Goal: Task Accomplishment & Management: Manage account settings

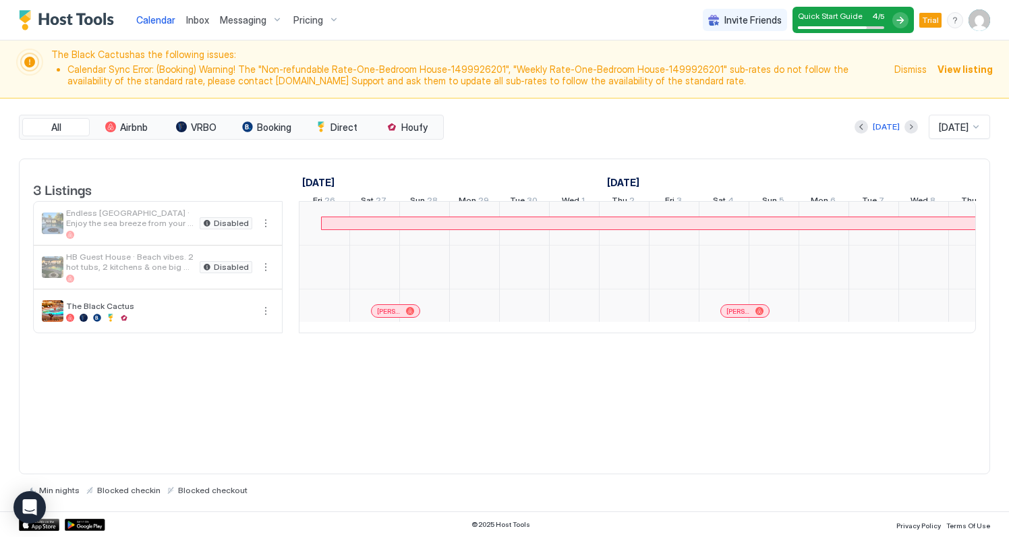
scroll to position [0, 749]
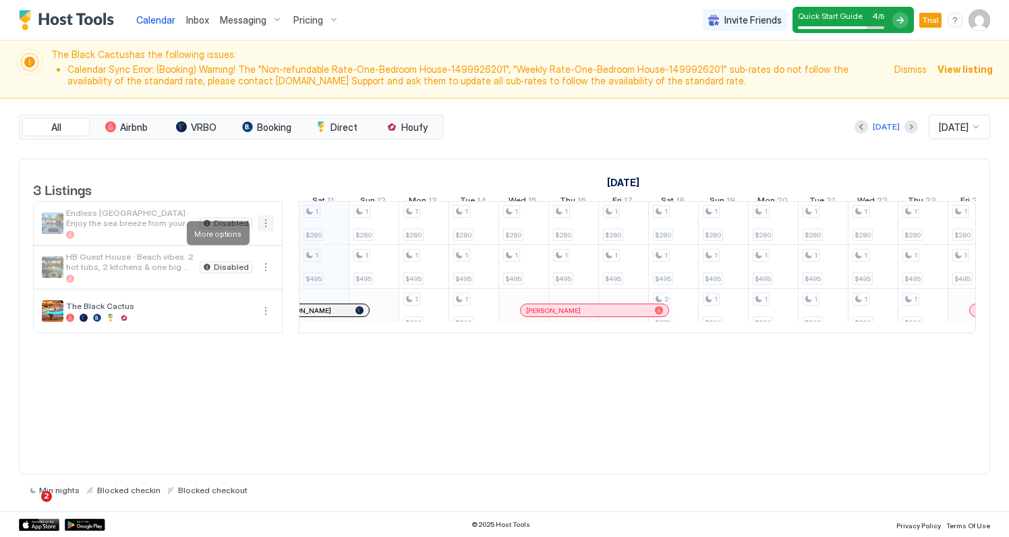
click at [266, 231] on button "More options" at bounding box center [266, 223] width 16 height 16
click at [159, 233] on div at bounding box center [504, 268] width 1009 height 537
click at [109, 228] on span "Endless [GEOGRAPHIC_DATA] · Enjoy the sea breeze from your poolside chair." at bounding box center [130, 218] width 128 height 20
click at [223, 223] on span "Disabled" at bounding box center [231, 223] width 35 height 0
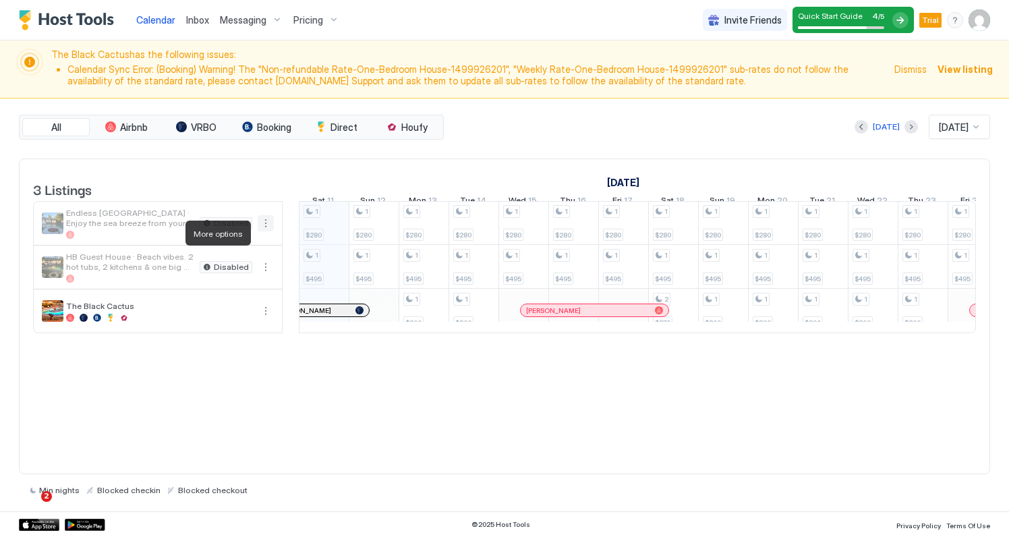
click at [262, 231] on button "More options" at bounding box center [266, 223] width 16 height 16
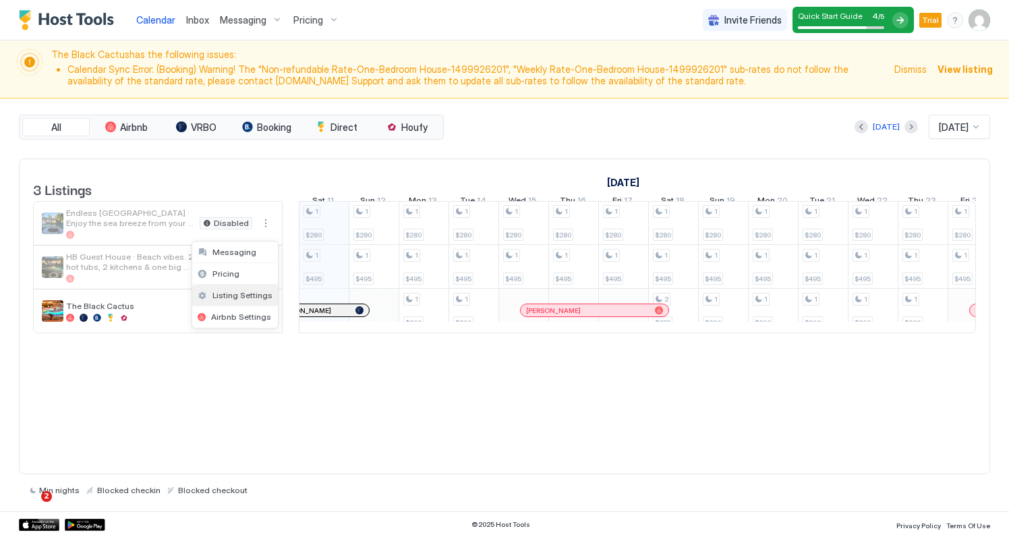
click at [248, 290] on span "Listing Settings" at bounding box center [242, 295] width 60 height 10
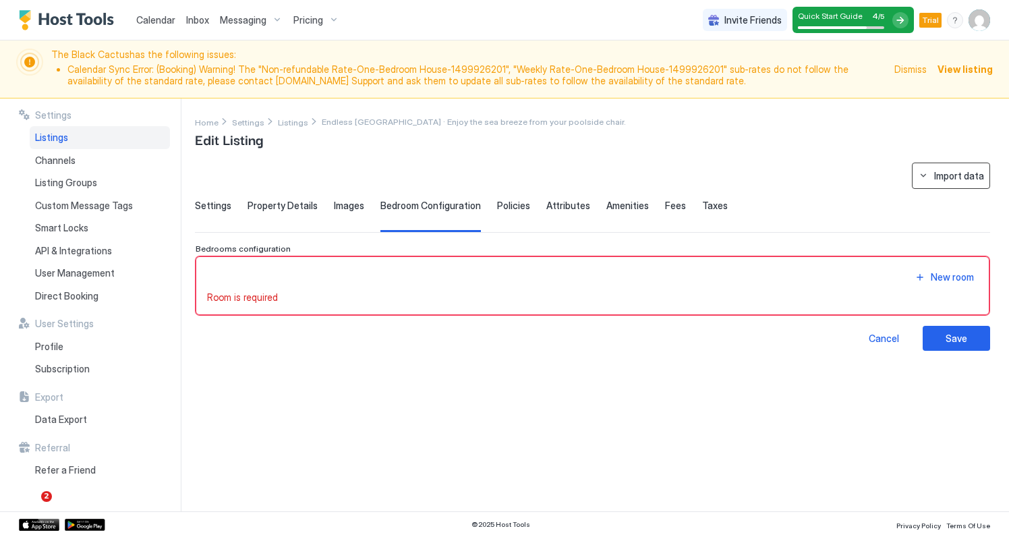
click at [968, 173] on div "Import data" at bounding box center [959, 176] width 50 height 14
click at [965, 202] on div "Airbnb" at bounding box center [963, 200] width 41 height 12
type input "**********"
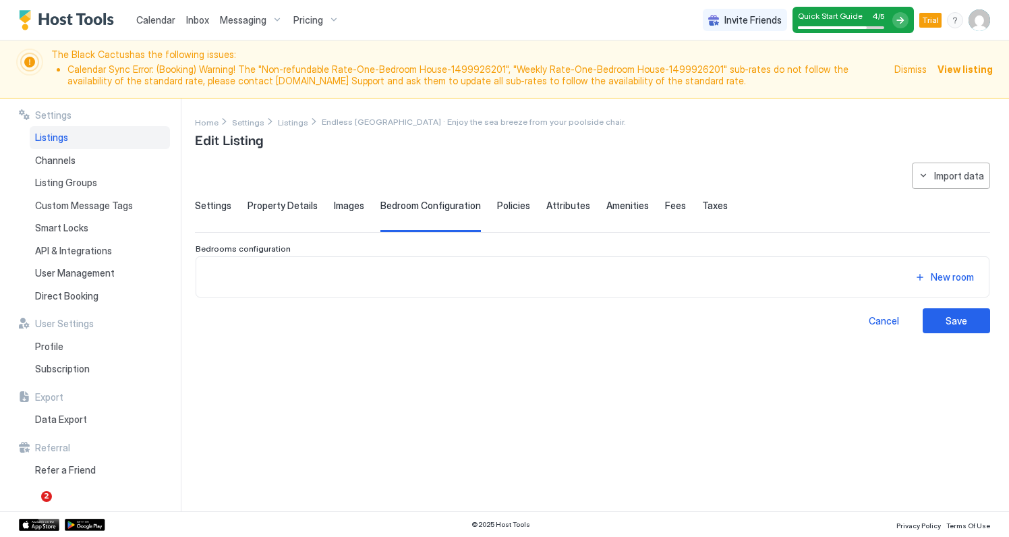
click at [283, 210] on span "Property Details" at bounding box center [283, 206] width 70 height 12
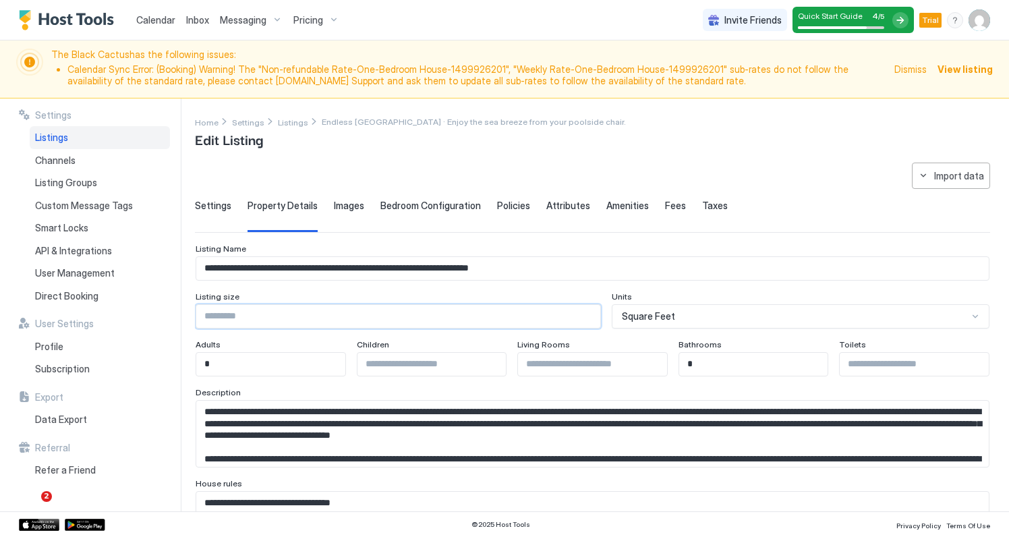
click at [238, 316] on input "Input Field" at bounding box center [398, 316] width 404 height 23
drag, startPoint x: 246, startPoint y: 317, endPoint x: 158, endPoint y: 314, distance: 87.8
click at [158, 314] on div "**********" at bounding box center [504, 305] width 1009 height 414
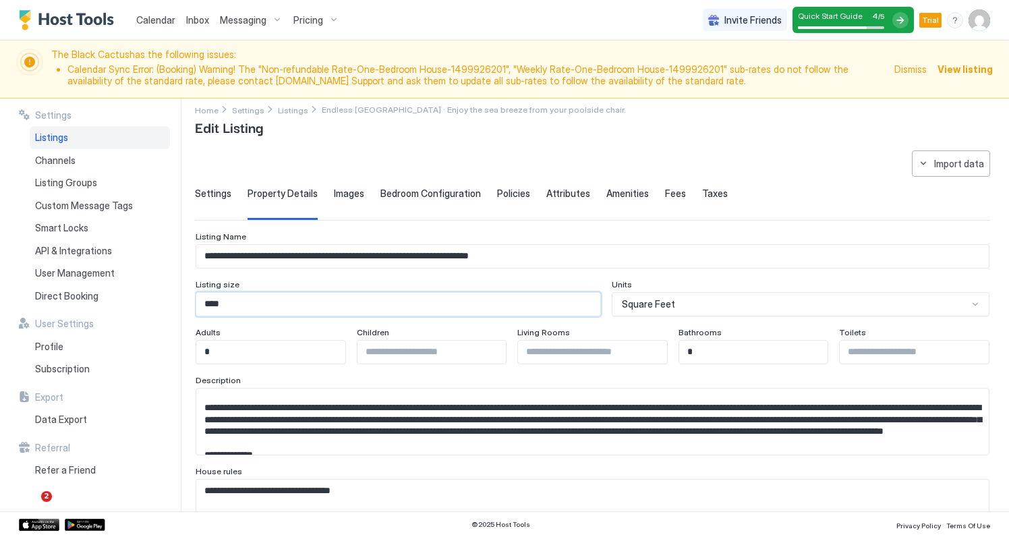
scroll to position [28, 0]
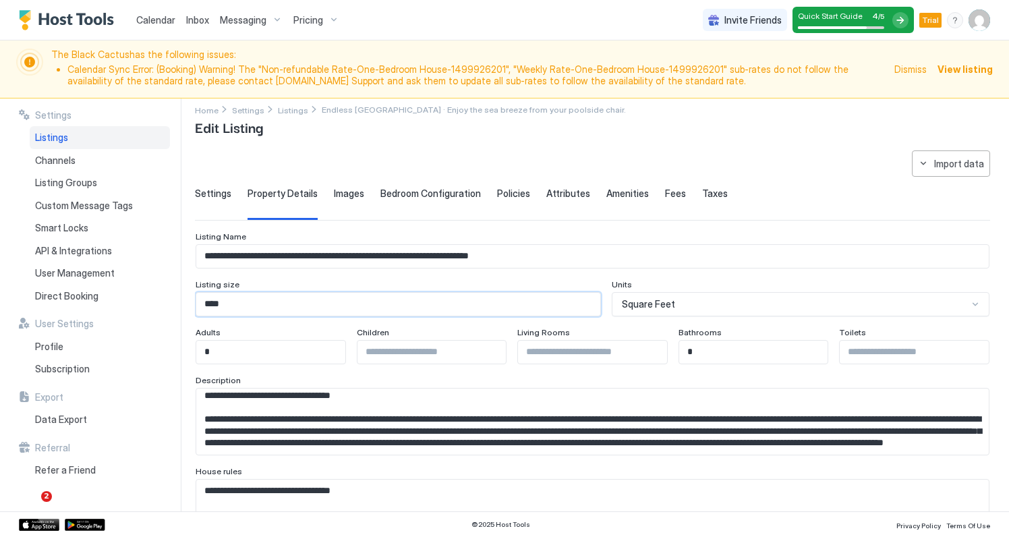
type input "****"
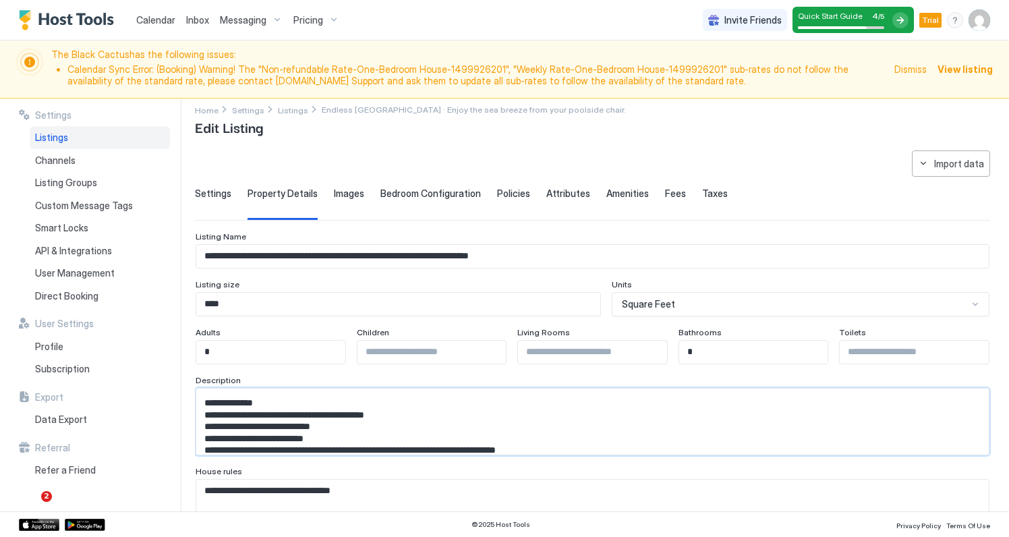
scroll to position [40, 0]
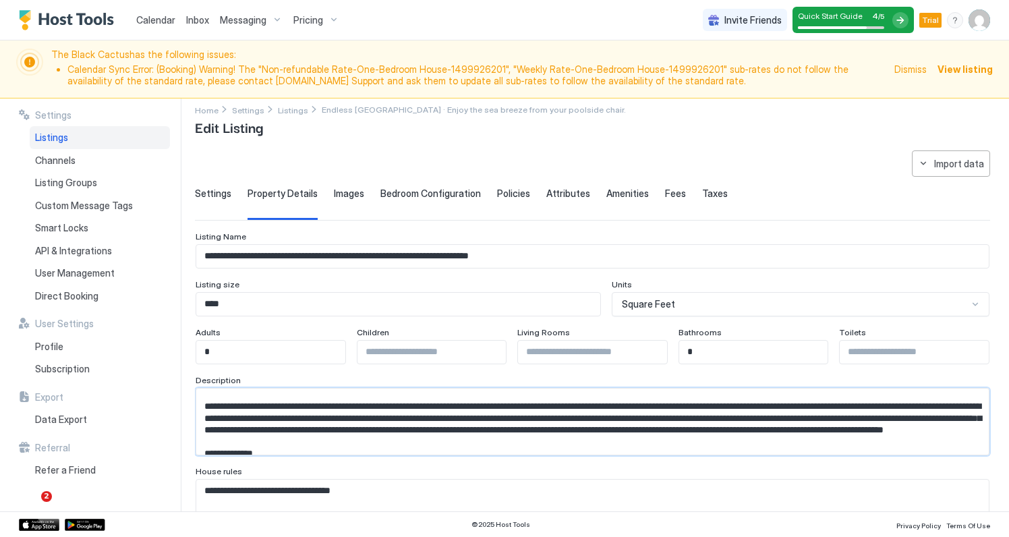
drag, startPoint x: 204, startPoint y: 413, endPoint x: 586, endPoint y: 443, distance: 383.0
click at [586, 443] on textarea "Input Field" at bounding box center [592, 422] width 793 height 66
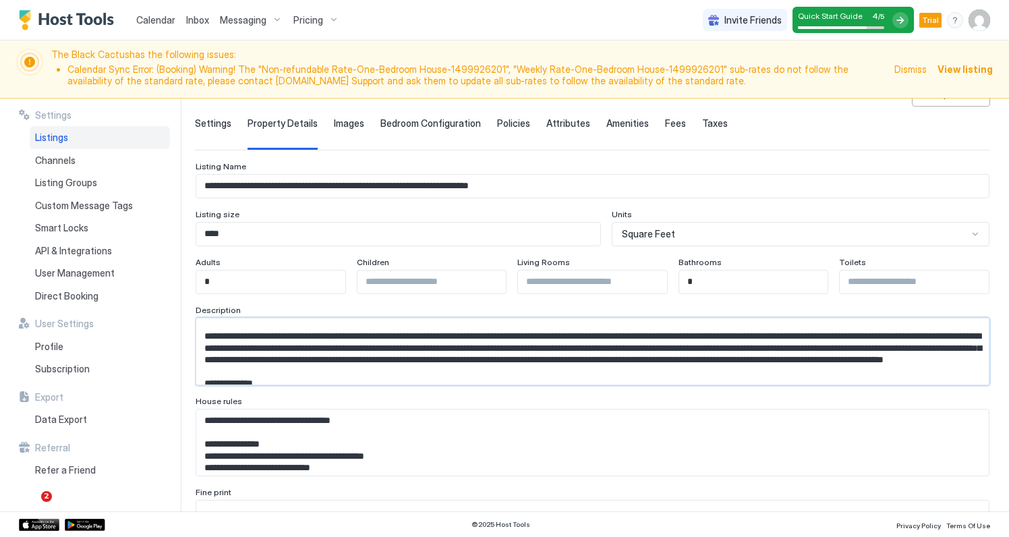
scroll to position [84, 0]
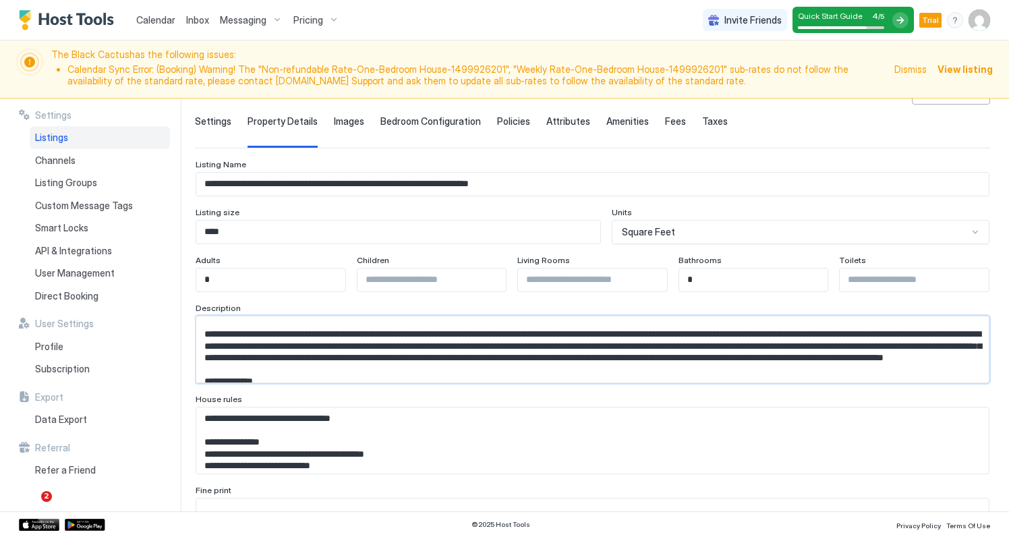
click at [629, 366] on textarea "Input Field" at bounding box center [592, 349] width 793 height 66
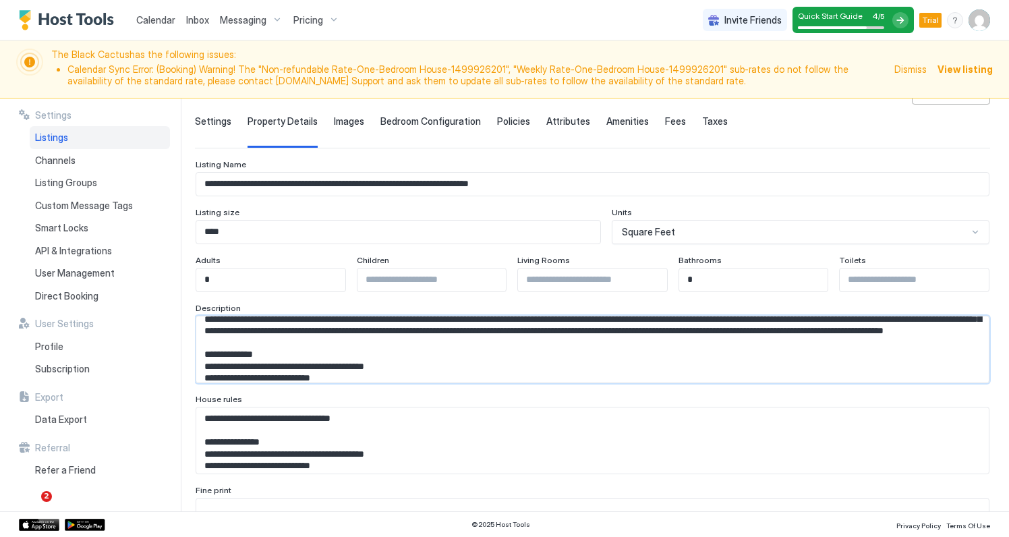
scroll to position [73, 0]
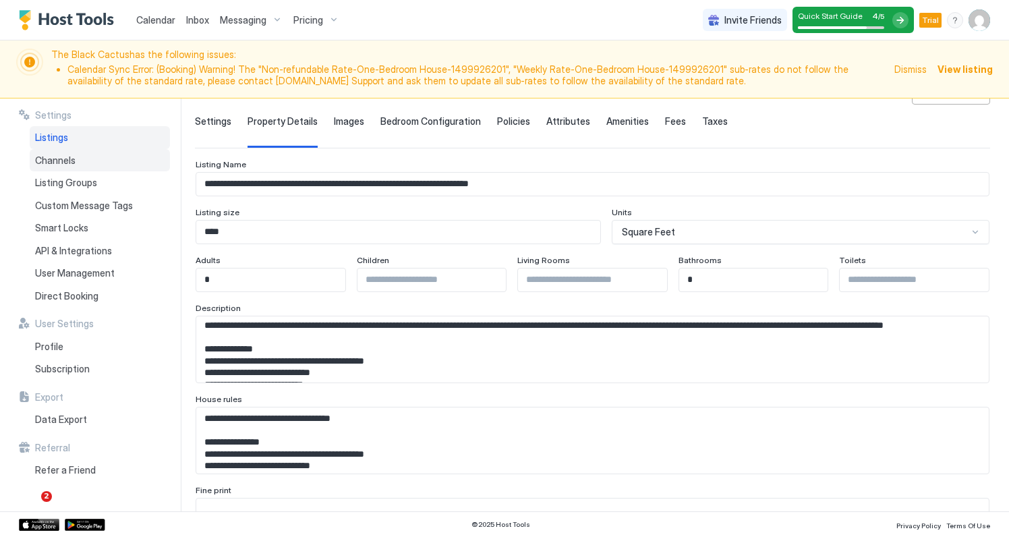
click at [77, 160] on div "Channels" at bounding box center [100, 160] width 140 height 23
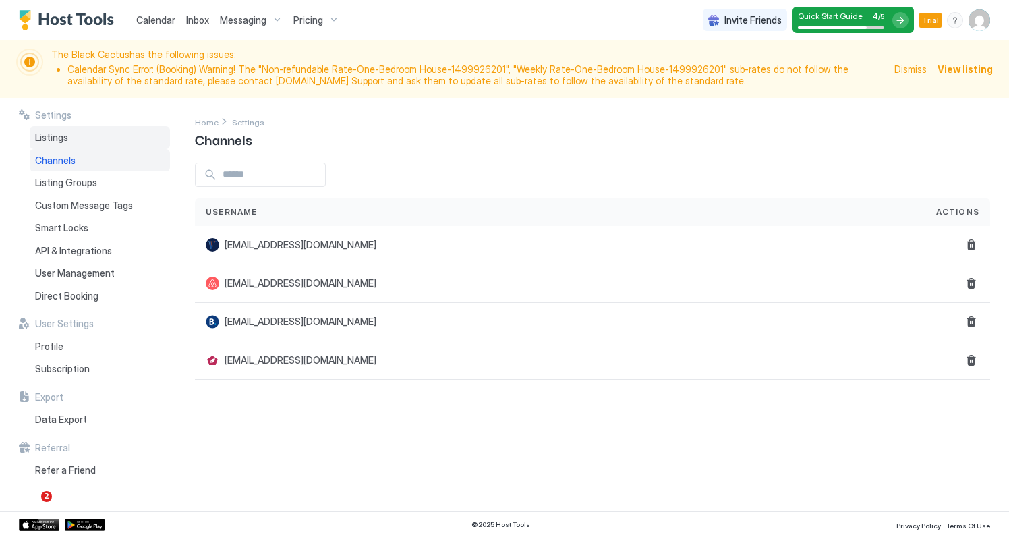
click at [49, 132] on span "Listings" at bounding box center [51, 138] width 33 height 12
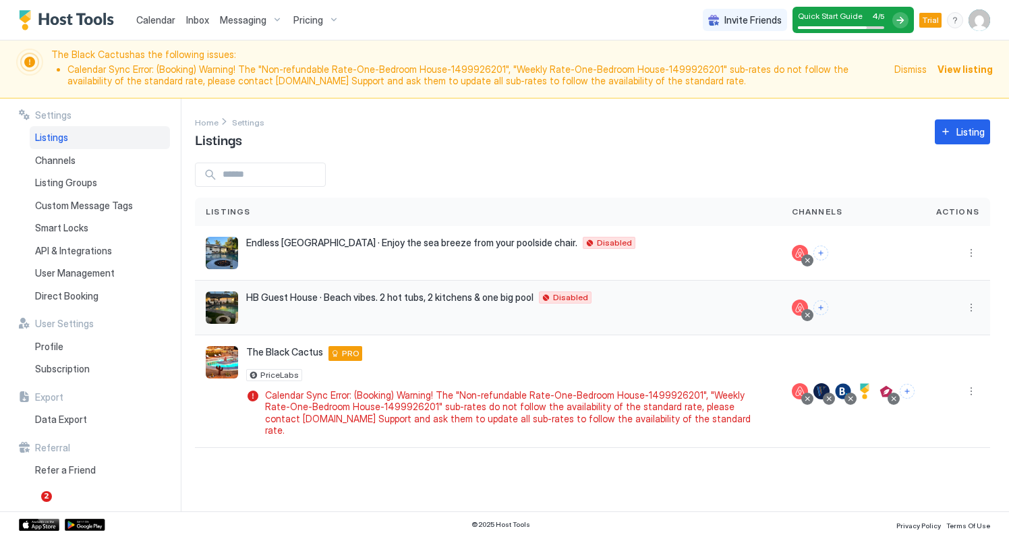
click at [222, 305] on img "listing image" at bounding box center [222, 307] width 32 height 32
click at [967, 306] on button "More options" at bounding box center [971, 308] width 16 height 16
click at [941, 412] on span "Airbnb Settings" at bounding box center [939, 412] width 60 height 10
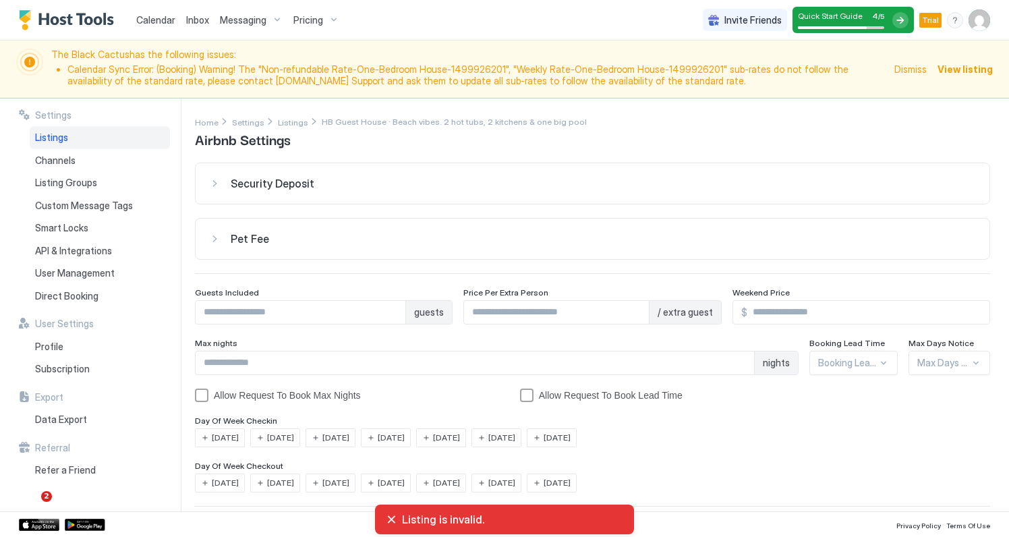
click at [214, 235] on div "Pet Fee" at bounding box center [592, 238] width 767 height 13
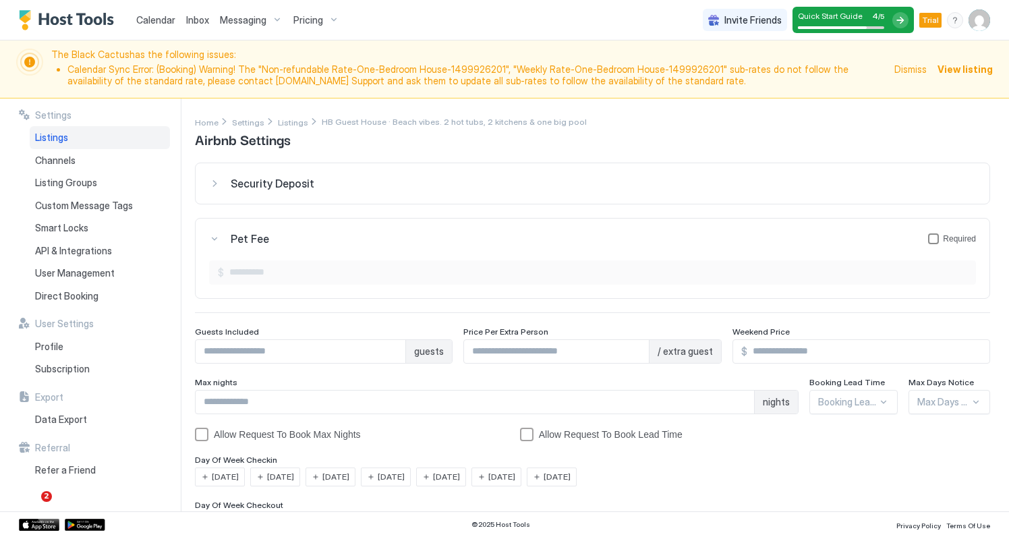
click at [931, 237] on div "petFeeForm" at bounding box center [933, 238] width 11 height 11
click at [277, 261] on input "Input Field" at bounding box center [600, 272] width 752 height 23
click at [266, 269] on input "Input Field" at bounding box center [600, 272] width 752 height 23
type input "***"
click at [324, 352] on input "Input Field" at bounding box center [301, 351] width 210 height 23
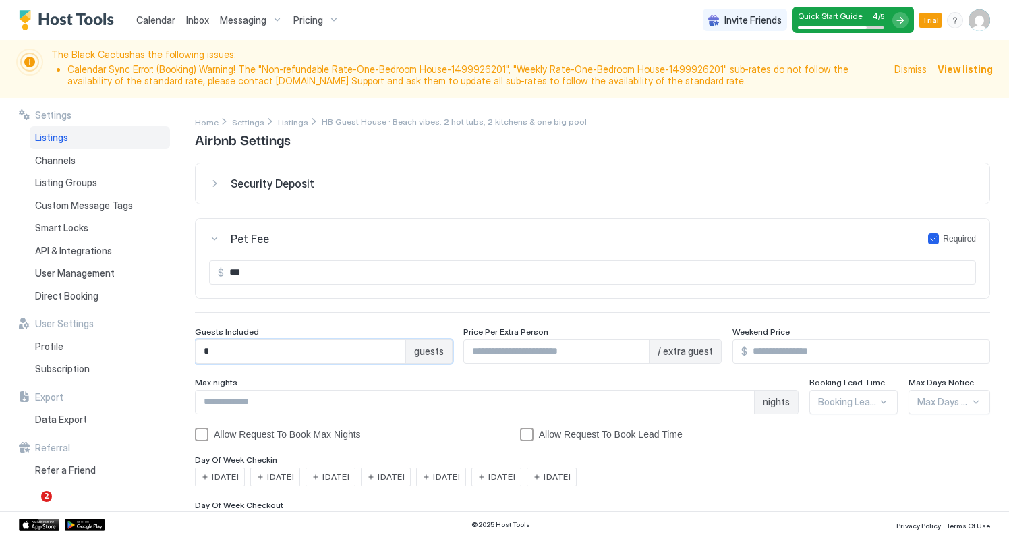
type input "*"
click at [577, 348] on input "Input Field" at bounding box center [556, 351] width 184 height 23
type input "**"
click at [281, 403] on input "Input Field" at bounding box center [475, 402] width 559 height 23
type input "**"
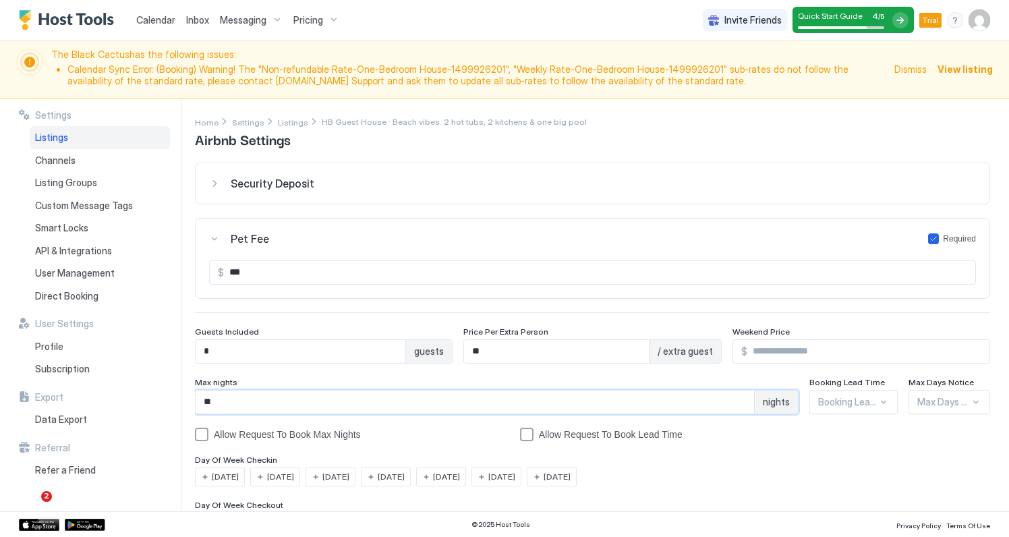
click at [876, 400] on div "Booking Lead Time..." at bounding box center [854, 402] width 88 height 24
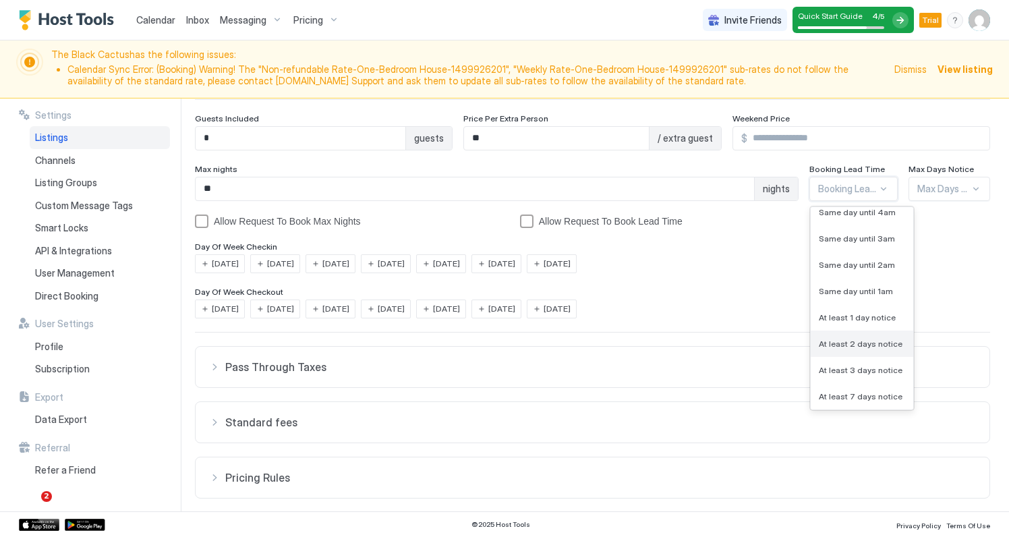
scroll to position [534, 0]
click at [870, 389] on div "At least 7 days notice" at bounding box center [862, 396] width 103 height 26
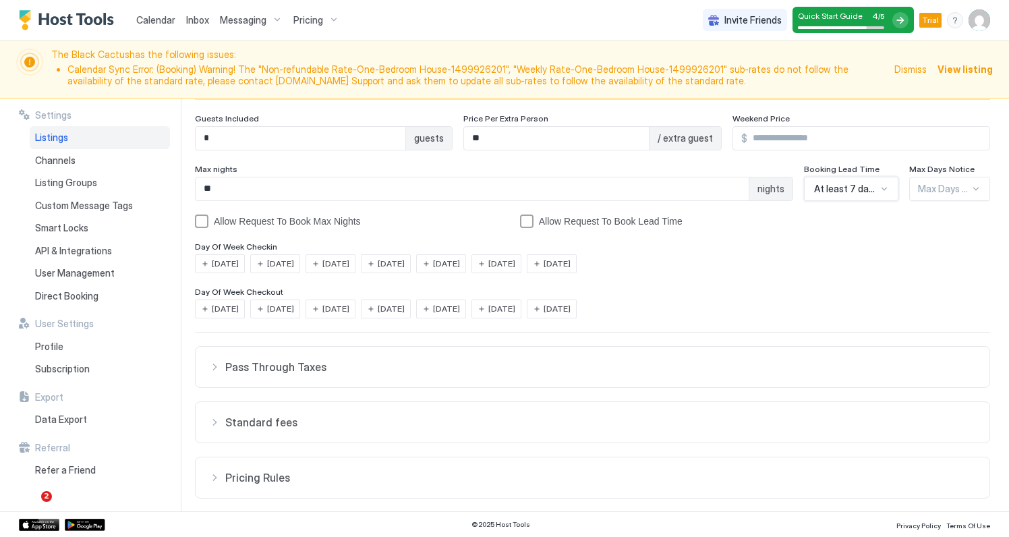
click at [957, 192] on div "Max Days Notice..." at bounding box center [944, 189] width 52 height 12
click at [944, 326] on span "90 Days" at bounding box center [935, 325] width 32 height 10
click at [202, 223] on div "allowRTBAboveMaxNights" at bounding box center [201, 221] width 13 height 13
click at [530, 219] on div "bookingLeadTimeAllowRequestToBook" at bounding box center [526, 221] width 13 height 13
click at [227, 263] on span "[DATE]" at bounding box center [225, 264] width 27 height 12
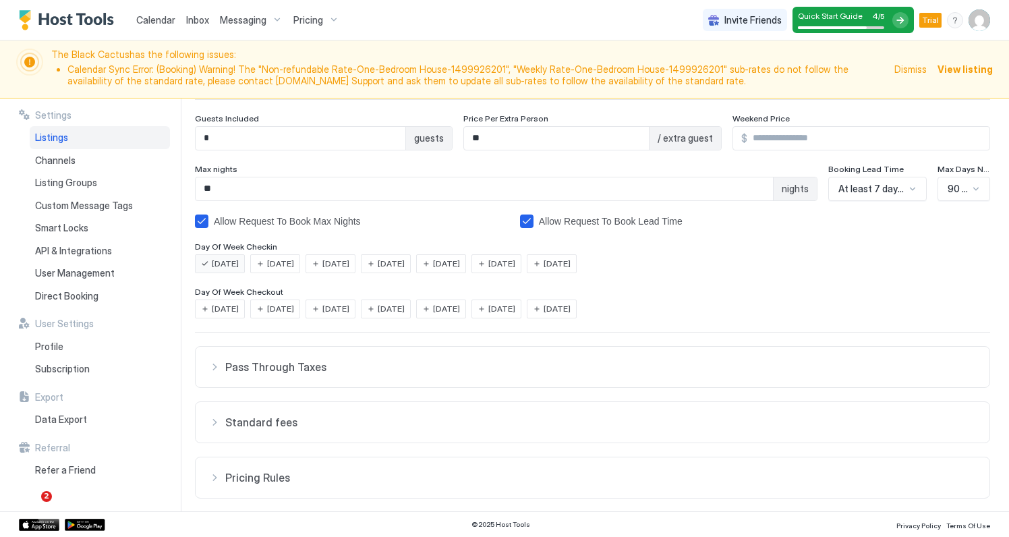
click at [277, 260] on span "[DATE]" at bounding box center [280, 264] width 27 height 12
click at [341, 258] on span "[DATE]" at bounding box center [335, 264] width 27 height 12
click at [405, 259] on span "[DATE]" at bounding box center [391, 264] width 27 height 12
click at [460, 263] on span "[DATE]" at bounding box center [446, 264] width 27 height 12
click at [515, 262] on span "[DATE]" at bounding box center [501, 264] width 27 height 12
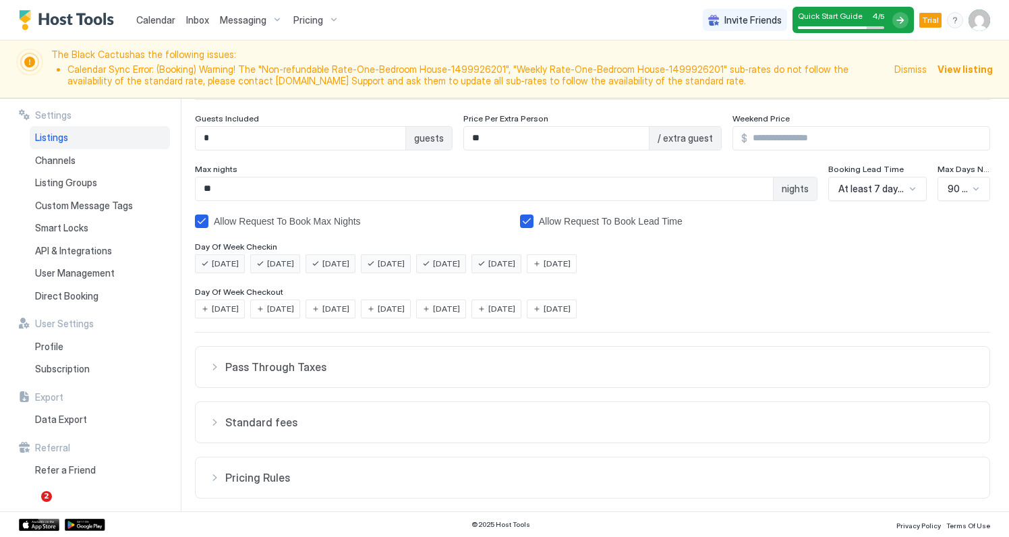
click at [571, 265] on span "[DATE]" at bounding box center [557, 264] width 27 height 12
click at [223, 309] on span "[DATE]" at bounding box center [225, 309] width 27 height 12
click at [287, 304] on span "[DATE]" at bounding box center [280, 309] width 27 height 12
click at [349, 304] on span "[DATE]" at bounding box center [335, 309] width 27 height 12
click at [405, 306] on span "[DATE]" at bounding box center [391, 309] width 27 height 12
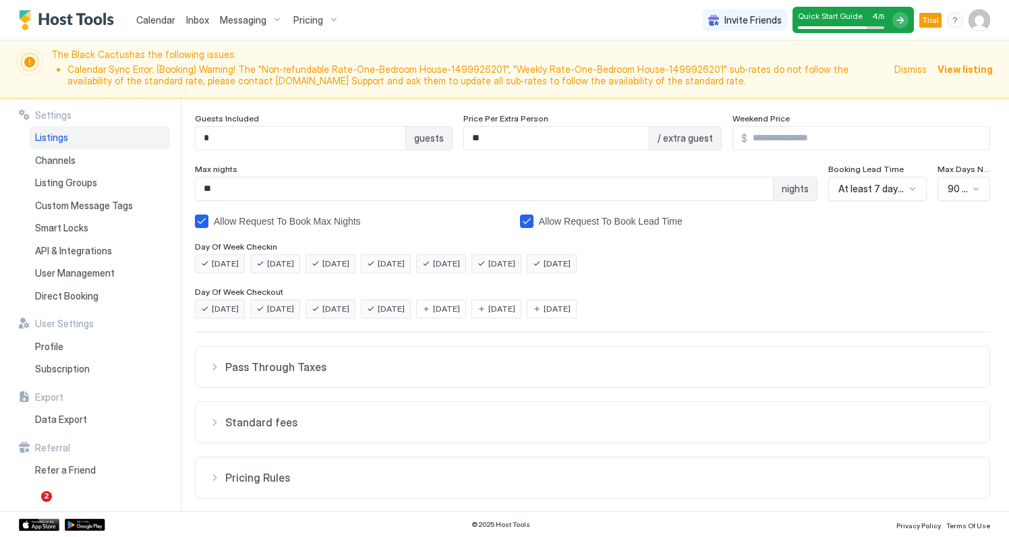
click at [460, 312] on span "[DATE]" at bounding box center [446, 309] width 27 height 12
click at [511, 308] on span "[DATE]" at bounding box center [501, 309] width 27 height 12
click at [571, 306] on span "[DATE]" at bounding box center [557, 309] width 27 height 12
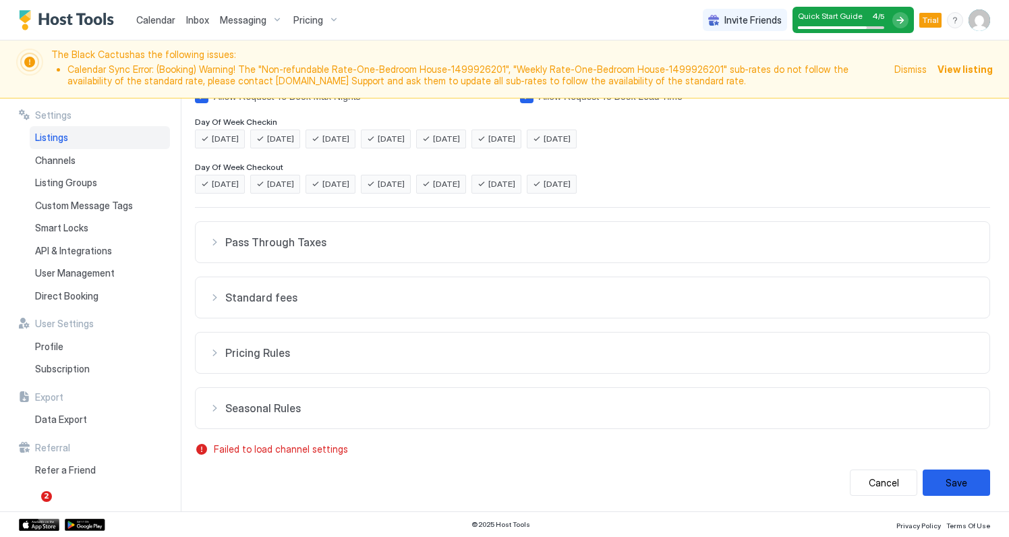
scroll to position [337, 0]
click at [963, 477] on button "Save" at bounding box center [956, 483] width 67 height 26
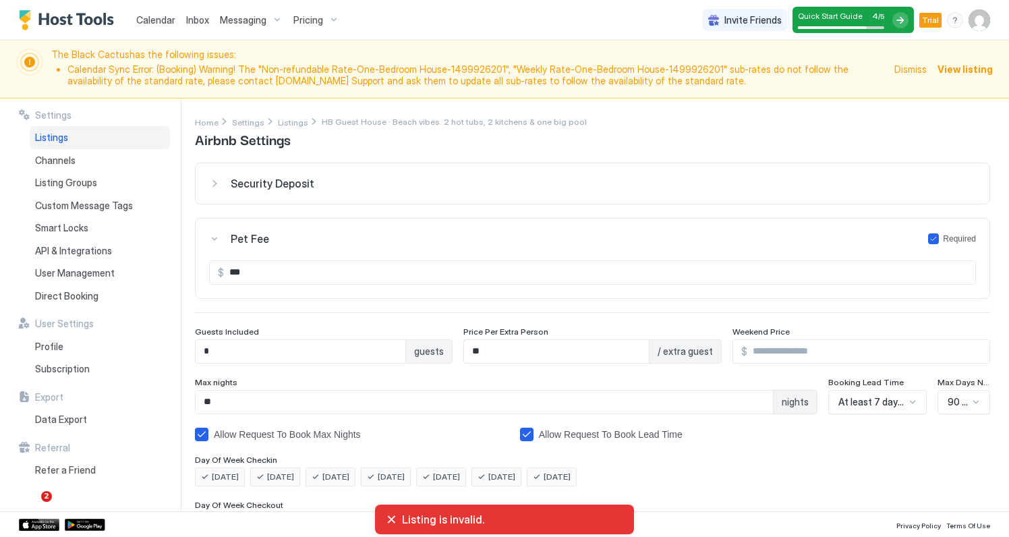
scroll to position [0, 0]
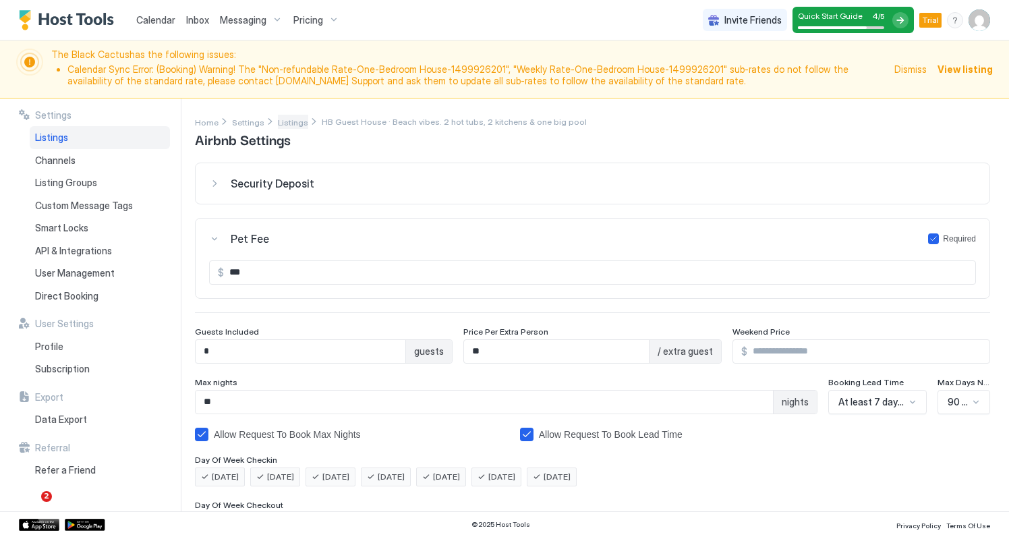
click at [289, 123] on span "Listings" at bounding box center [293, 122] width 30 height 10
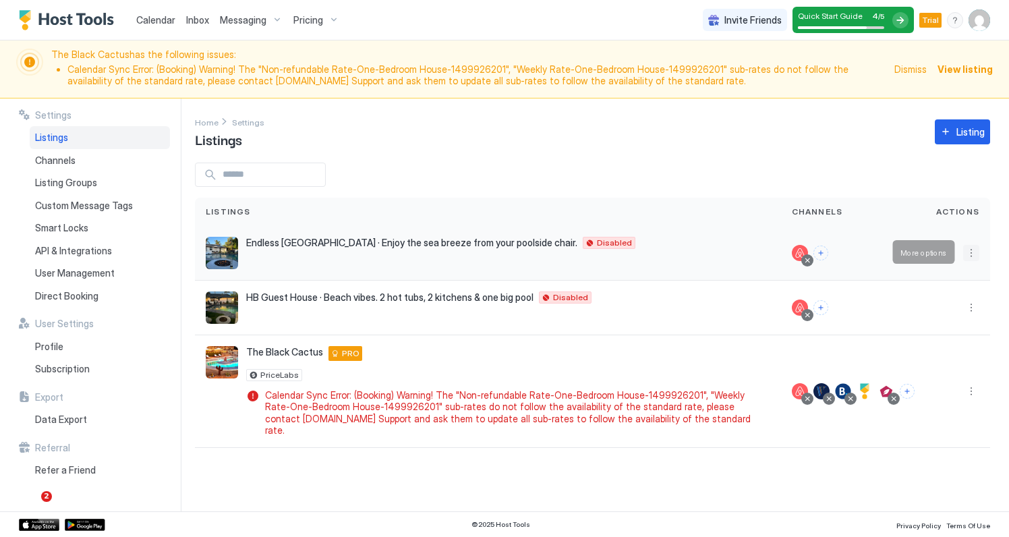
click at [971, 250] on button "More options" at bounding box center [971, 253] width 16 height 16
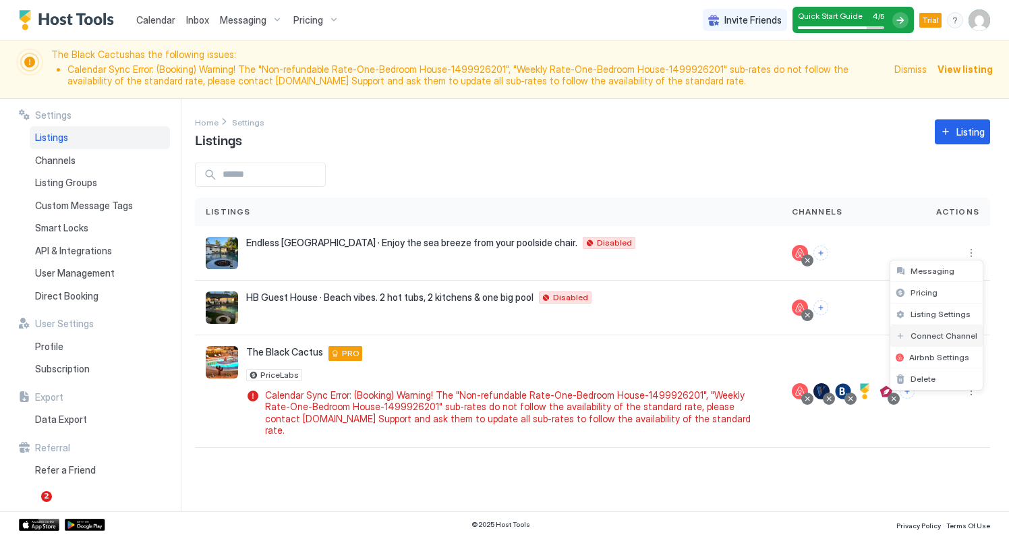
click at [955, 333] on span "Connect Channel" at bounding box center [944, 336] width 67 height 10
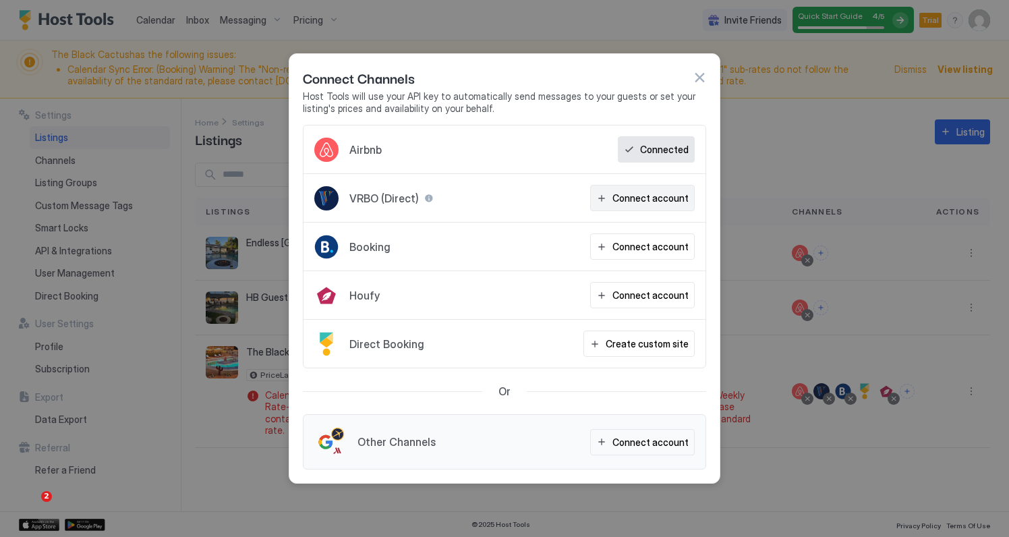
click at [637, 196] on div "Connect account" at bounding box center [651, 198] width 76 height 14
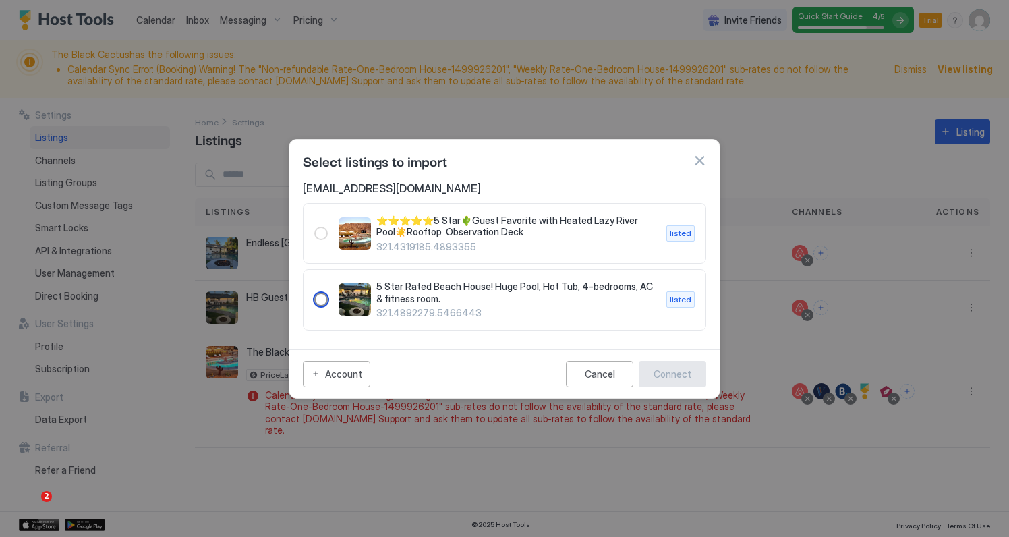
click at [317, 299] on div "321.4892279.5466443" at bounding box center [320, 299] width 13 height 13
click at [681, 371] on div "Connect" at bounding box center [673, 374] width 38 height 14
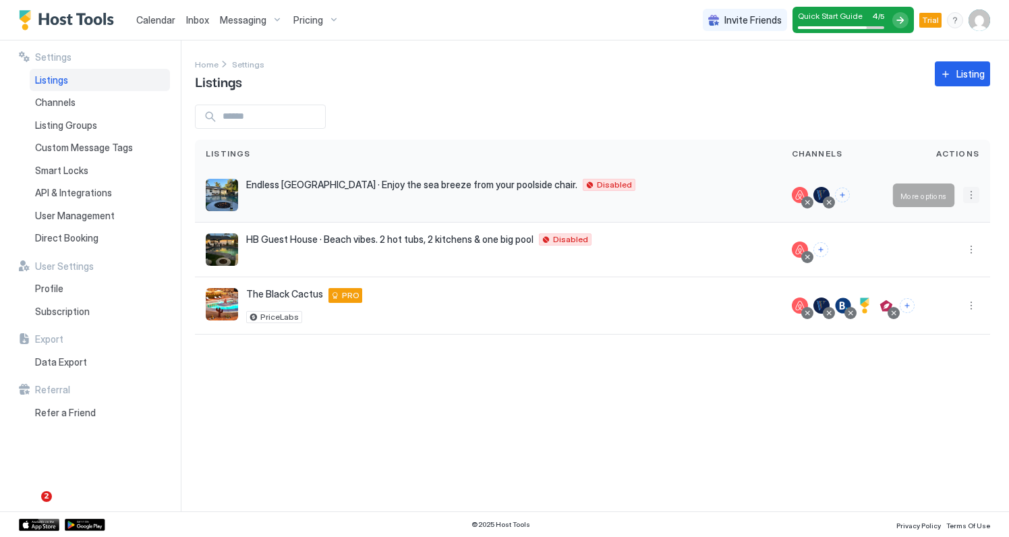
click at [971, 194] on button "More options" at bounding box center [971, 195] width 16 height 16
click at [944, 256] on span "Listing Settings" at bounding box center [941, 257] width 60 height 10
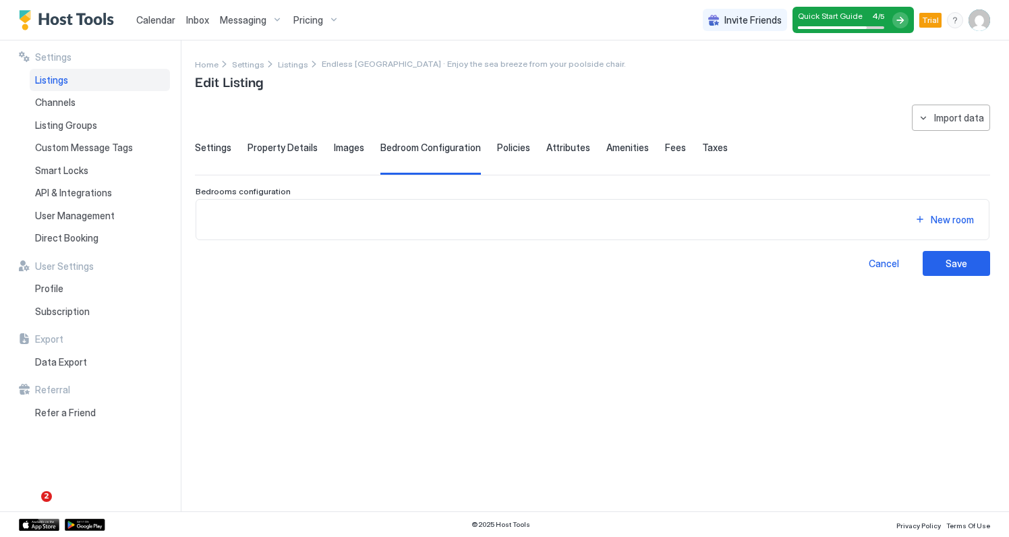
click at [211, 150] on span "Settings" at bounding box center [213, 148] width 36 height 12
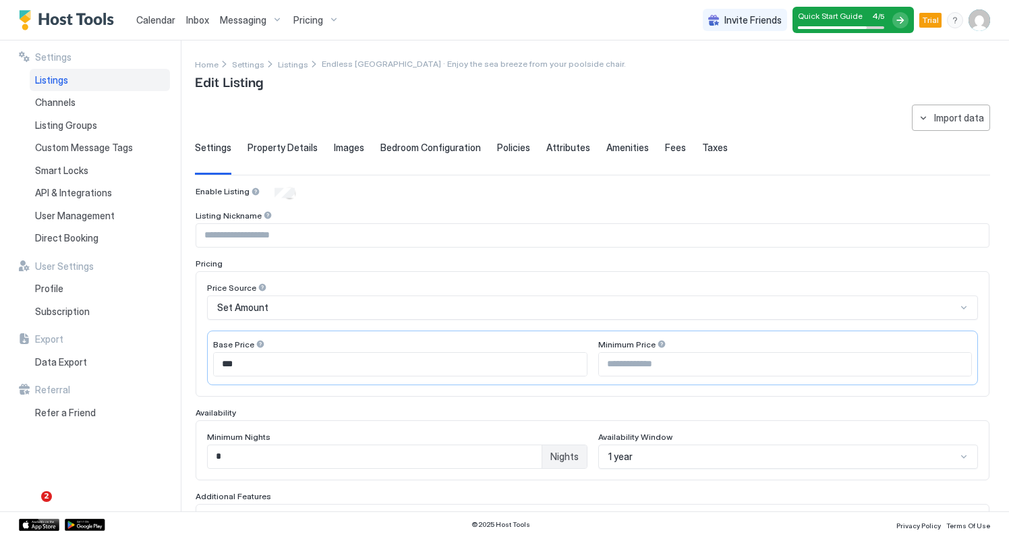
click at [338, 231] on input "Input Field" at bounding box center [592, 235] width 793 height 23
type input "**********"
click at [343, 302] on div "Set Amount" at bounding box center [586, 308] width 739 height 12
click at [290, 302] on div "Set Amount" at bounding box center [586, 308] width 739 height 12
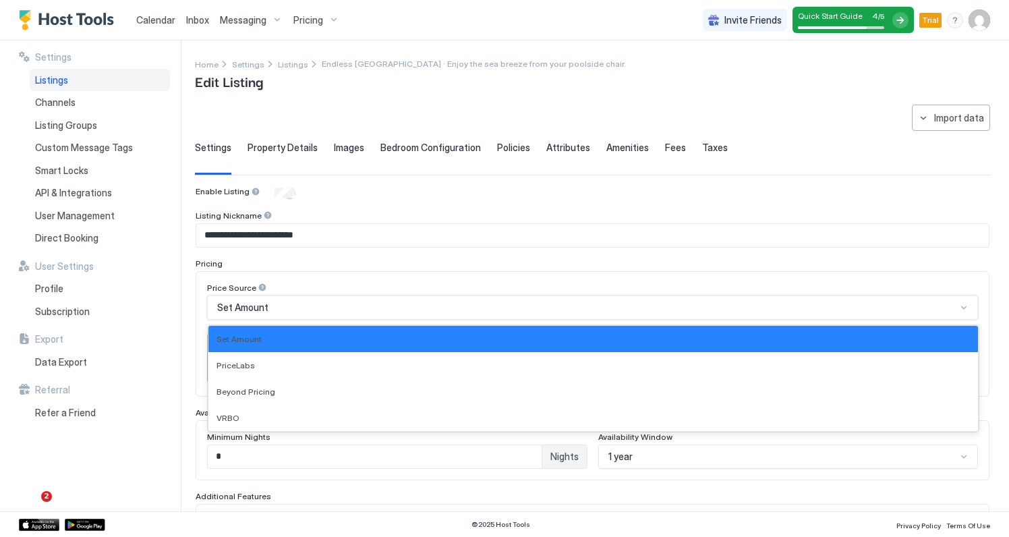
click at [289, 302] on div "Set Amount" at bounding box center [586, 308] width 739 height 12
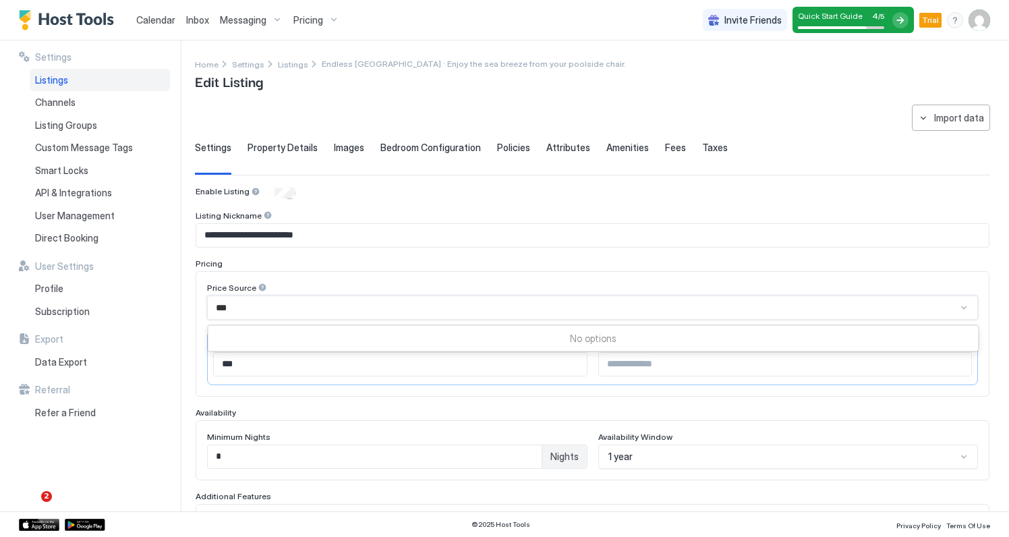
type input "***"
click at [173, 350] on div "Settings Listings Channels Listing Groups Custom Message Tags Smart Locks API &…" at bounding box center [100, 275] width 162 height 471
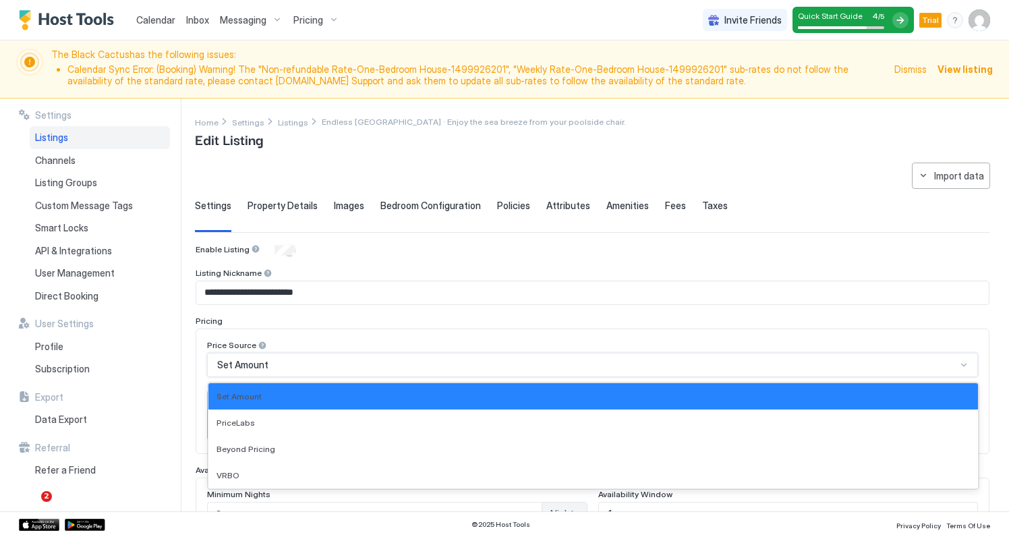
scroll to position [79, 0]
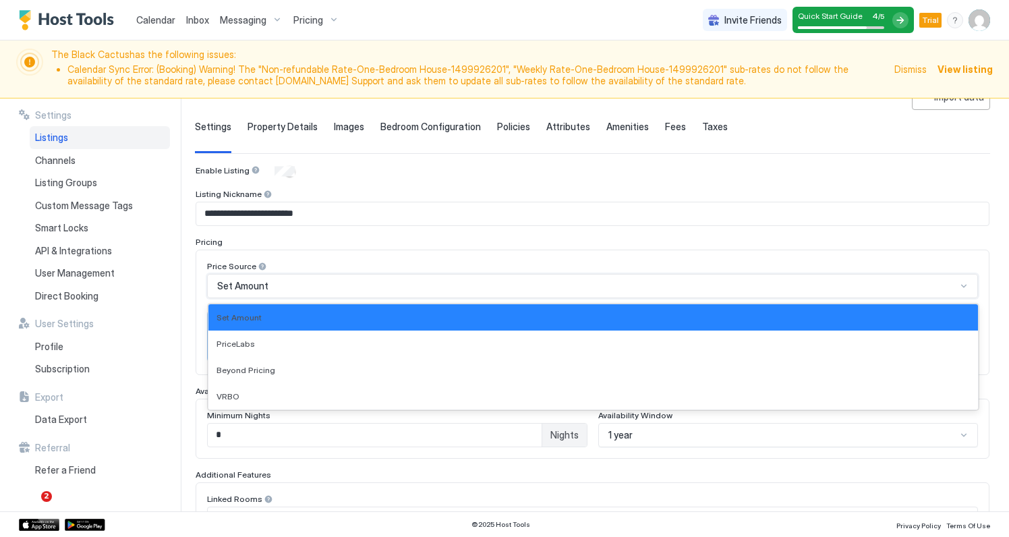
click at [667, 298] on div "Set Amount selected, 1 of 4. 4 results available. Use Up and Down to choose opt…" at bounding box center [592, 286] width 771 height 24
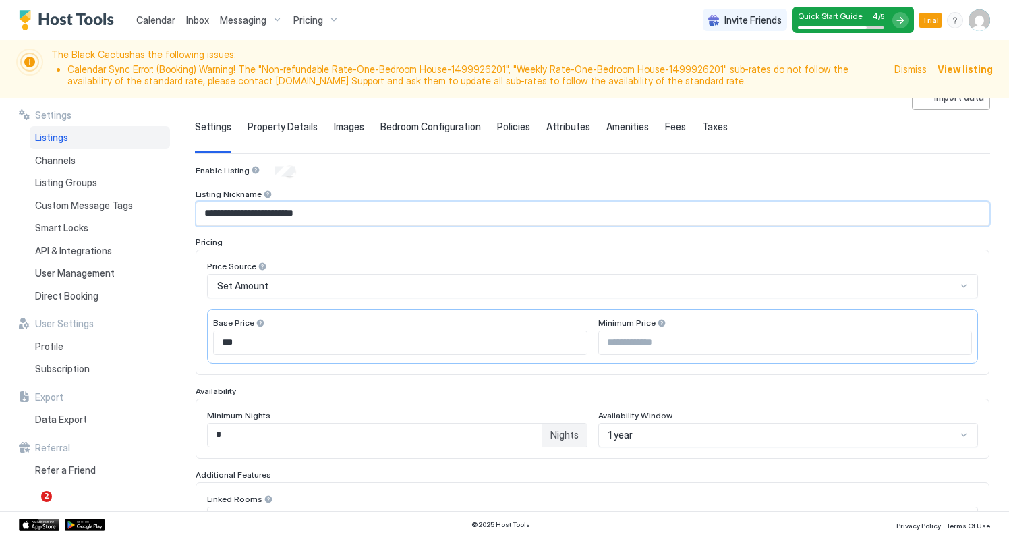
click at [698, 219] on input "**********" at bounding box center [592, 213] width 793 height 23
click at [650, 341] on input "Input Field" at bounding box center [785, 342] width 373 height 23
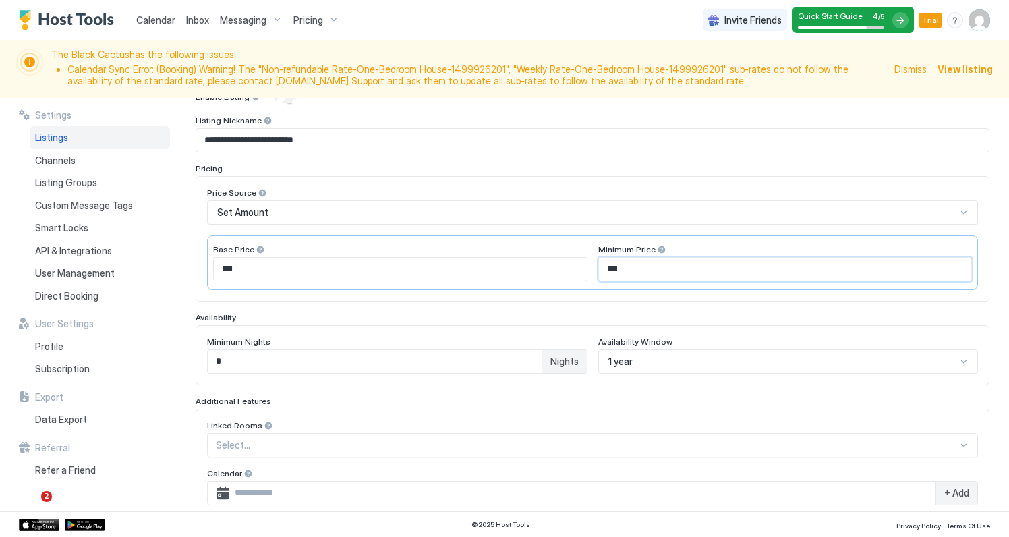
scroll to position [153, 0]
type input "***"
drag, startPoint x: 262, startPoint y: 364, endPoint x: 196, endPoint y: 360, distance: 66.2
click at [196, 360] on div "Minimum Nights * Nights Availability Window 1 year" at bounding box center [593, 354] width 794 height 60
type input "**"
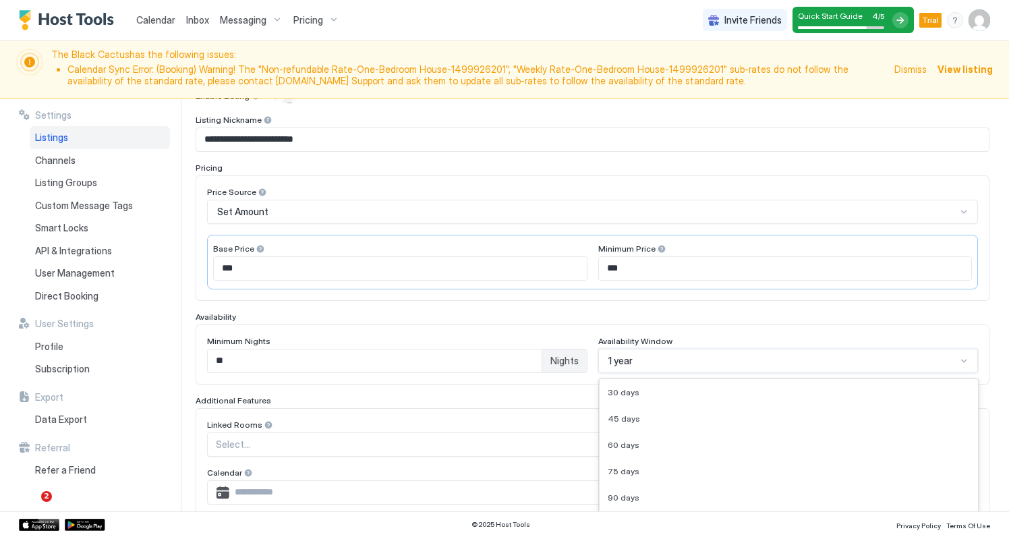
scroll to position [325, 0]
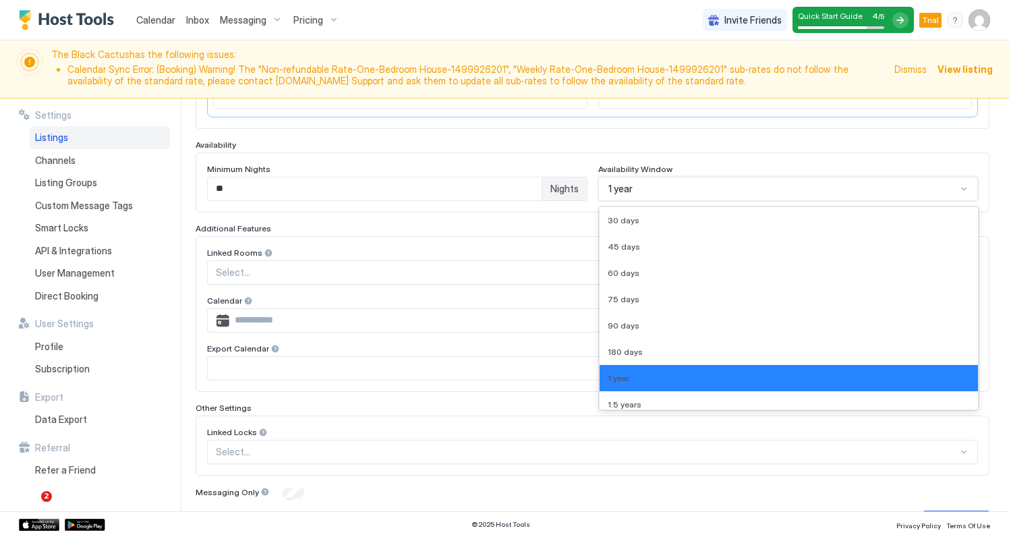
click at [642, 201] on div "1 year selected, 7 of 9. 9 results available. Use Up and Down to choose options…" at bounding box center [788, 189] width 380 height 24
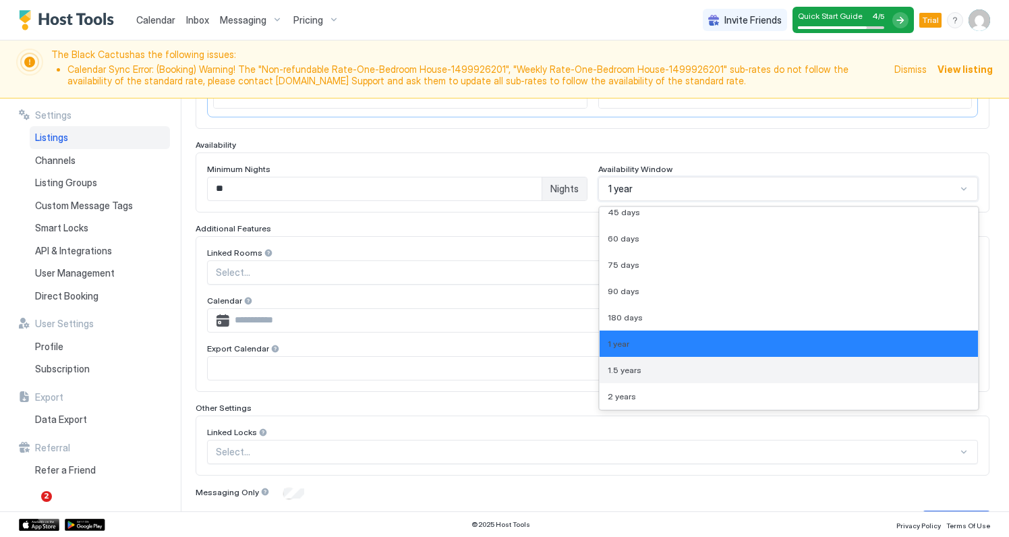
scroll to position [34, 0]
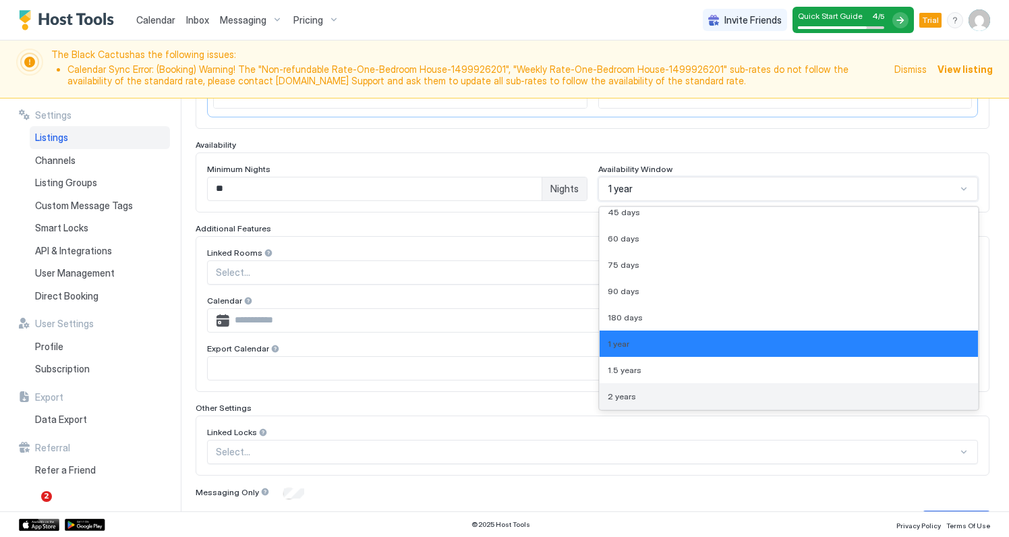
click at [650, 397] on div "2 years" at bounding box center [789, 396] width 363 height 10
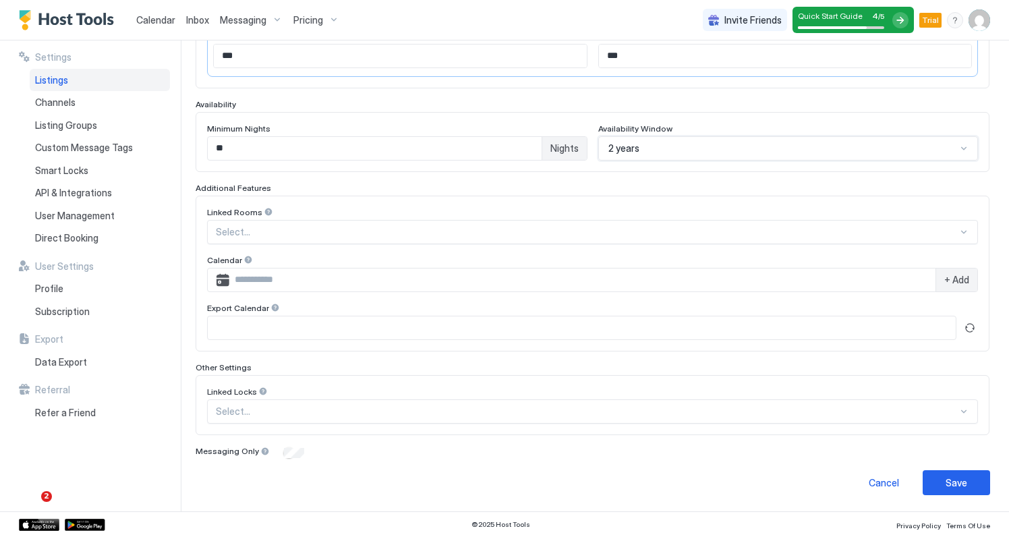
scroll to position [308, 0]
click at [963, 277] on span "+ Add" at bounding box center [956, 281] width 25 height 12
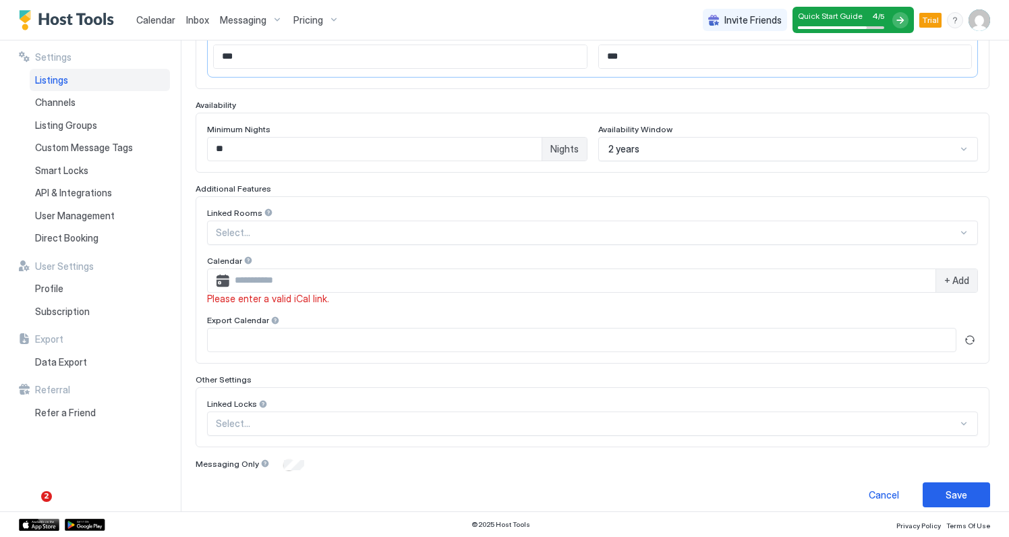
click at [258, 278] on input "Input Field" at bounding box center [582, 280] width 706 height 23
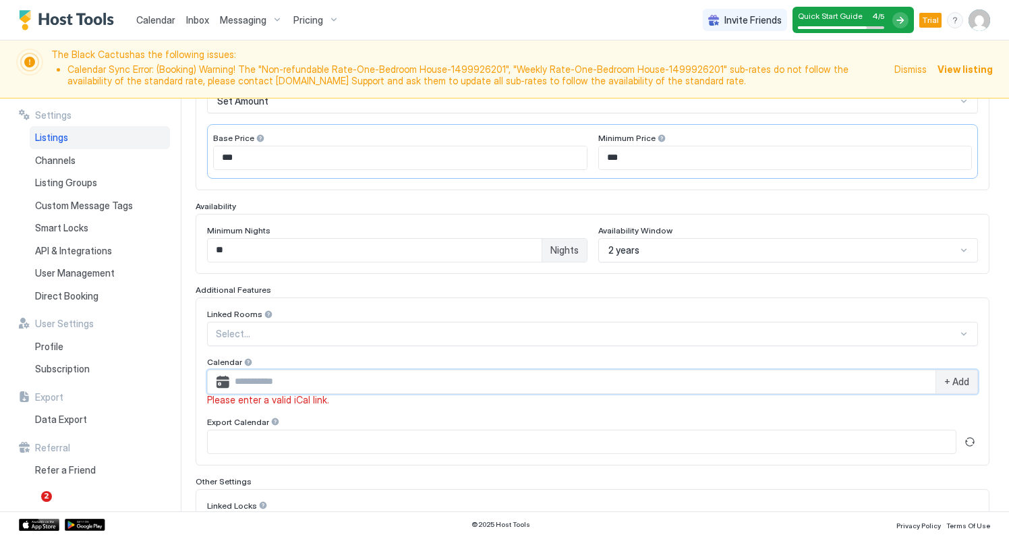
scroll to position [250, 0]
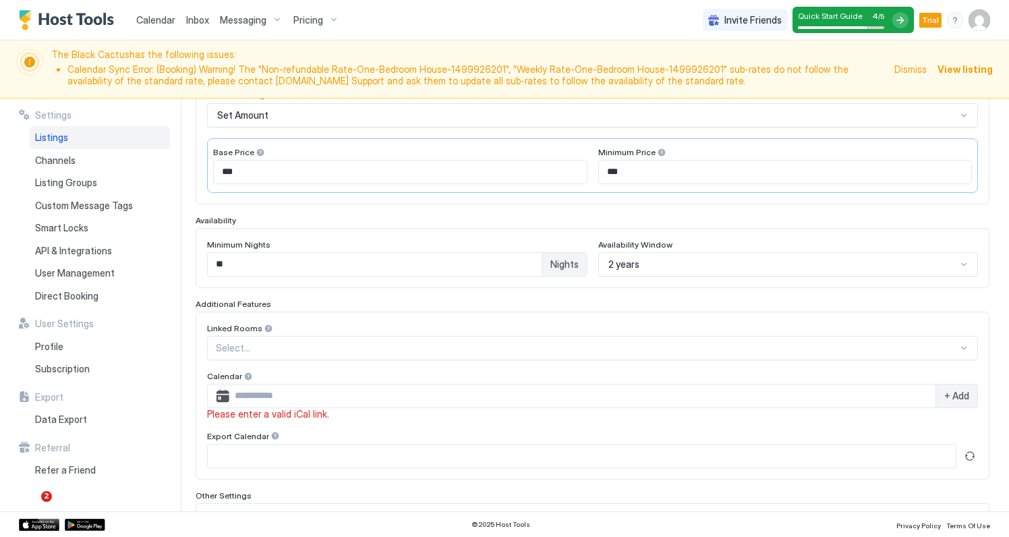
click at [912, 69] on span "Dismiss" at bounding box center [911, 69] width 32 height 14
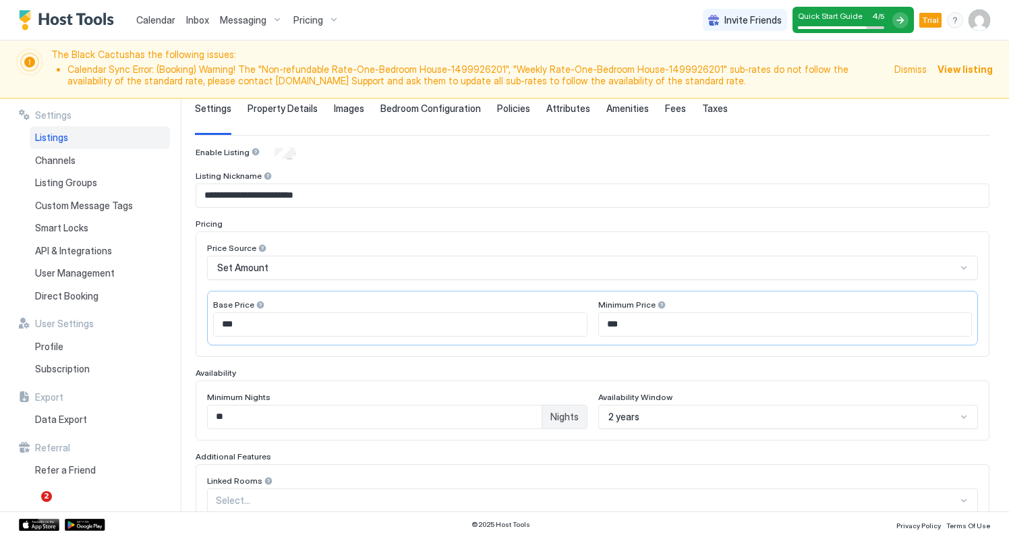
scroll to position [376, 0]
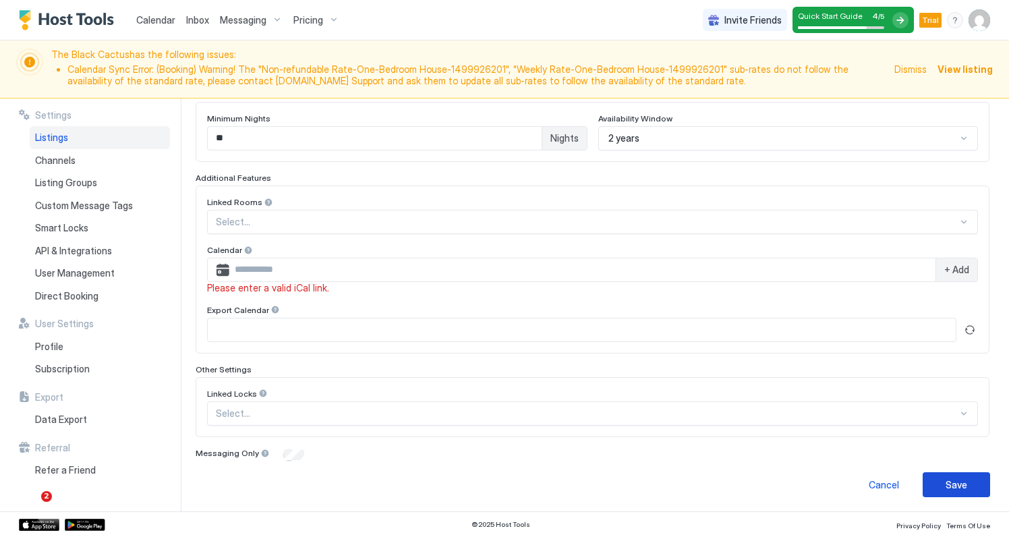
click at [957, 482] on div "Save" at bounding box center [957, 485] width 22 height 14
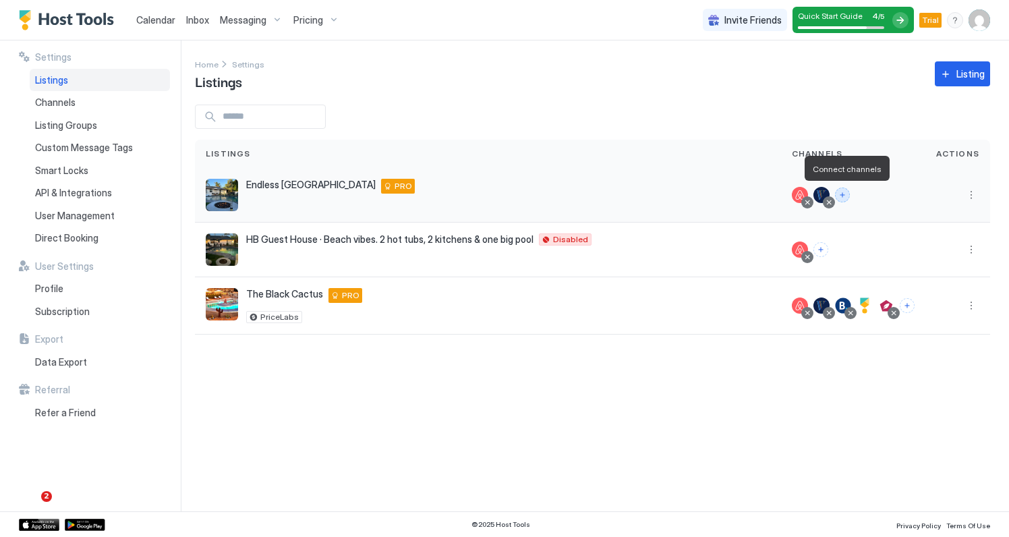
click at [847, 196] on button "Connect channels" at bounding box center [842, 195] width 15 height 15
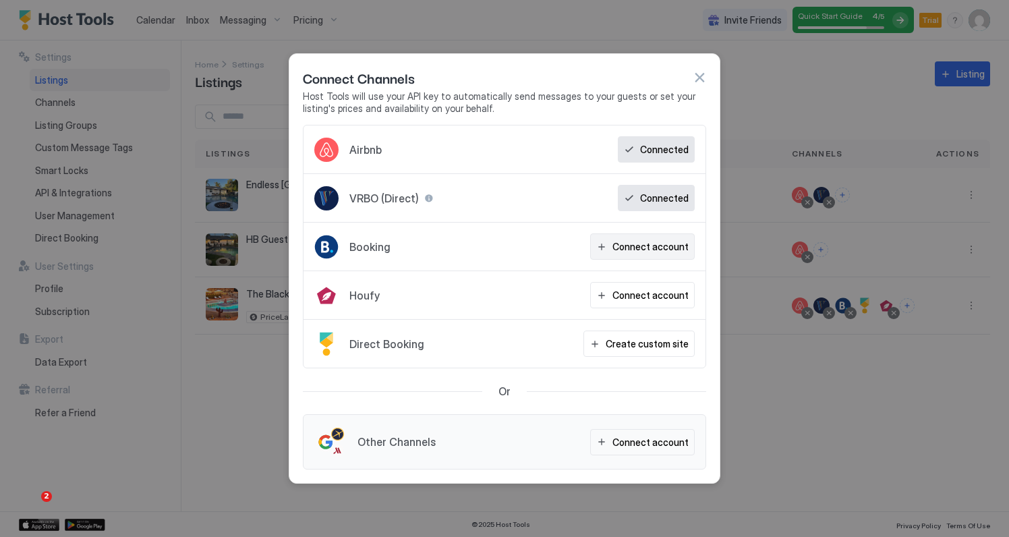
click at [675, 244] on div "Connect account" at bounding box center [651, 246] width 76 height 14
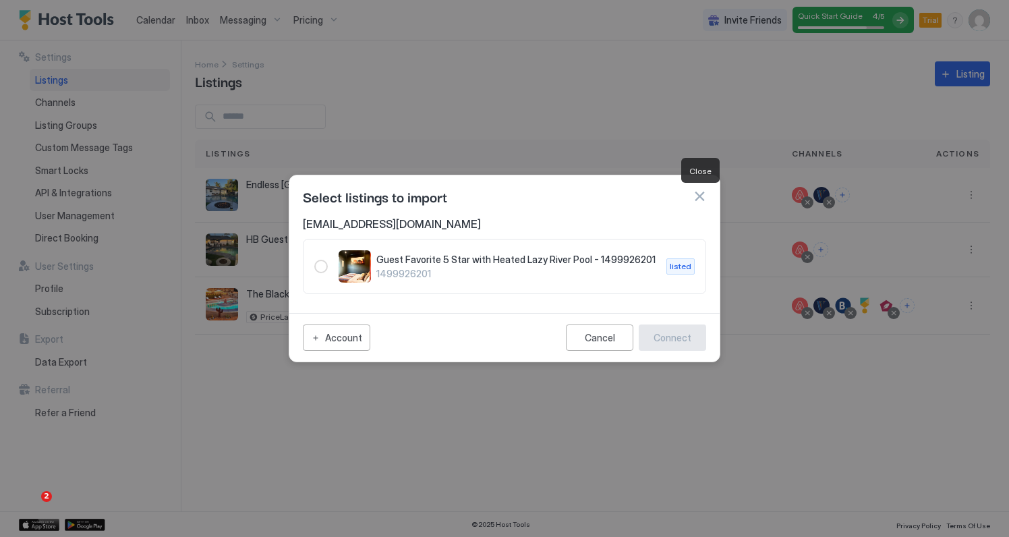
click at [703, 194] on button "button" at bounding box center [699, 196] width 13 height 13
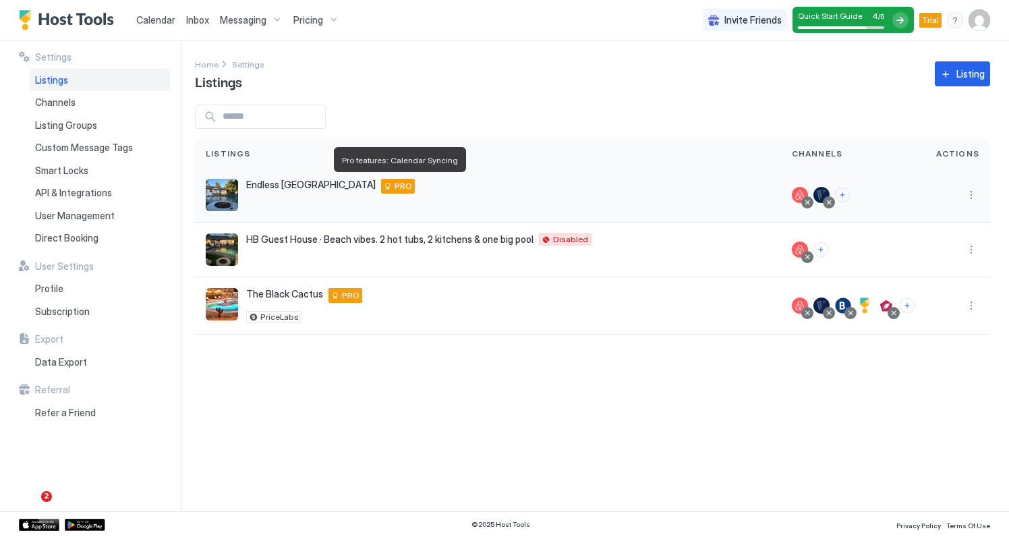
click at [400, 184] on span "PRO" at bounding box center [404, 186] width 18 height 12
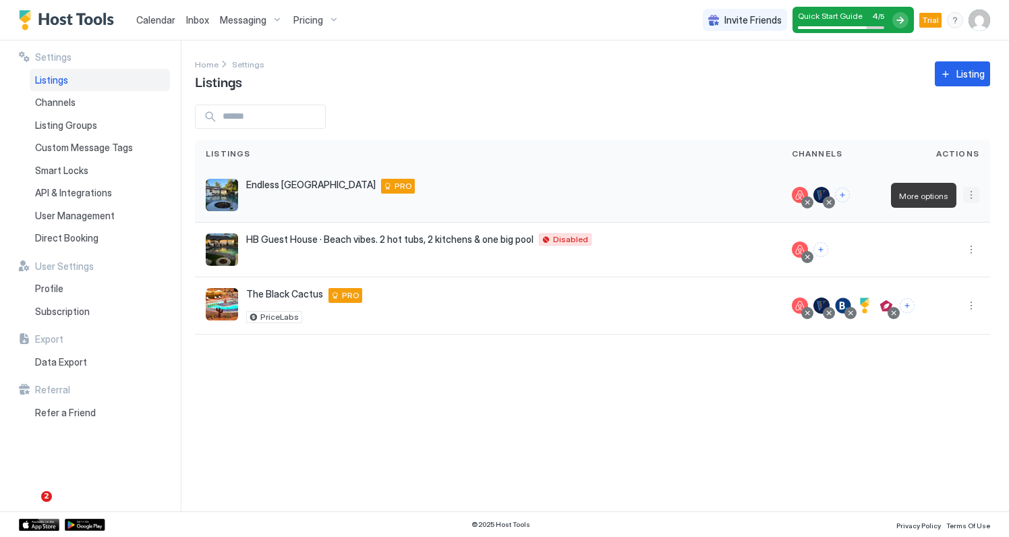
click at [969, 195] on button "More options" at bounding box center [971, 195] width 16 height 16
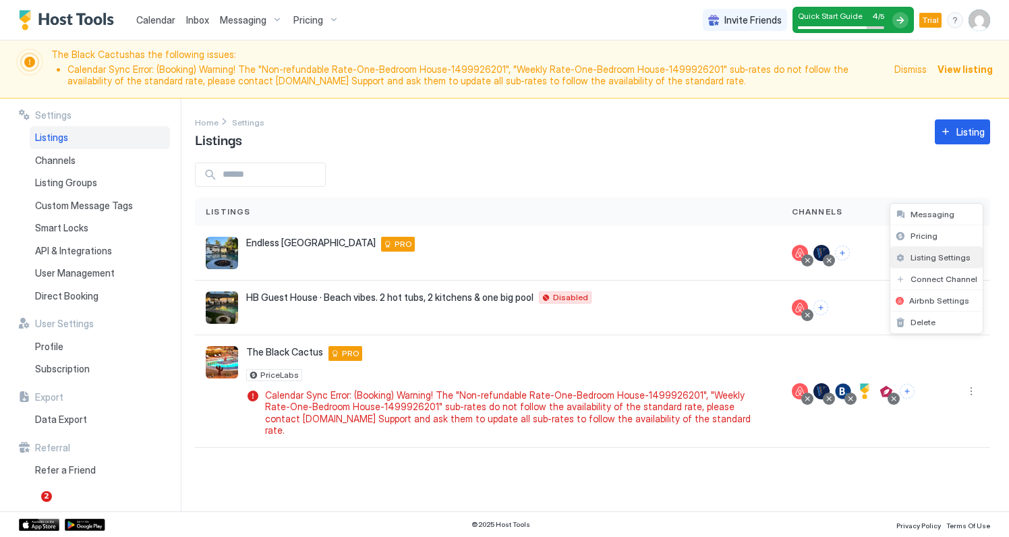
click at [940, 259] on span "Listing Settings" at bounding box center [941, 257] width 60 height 10
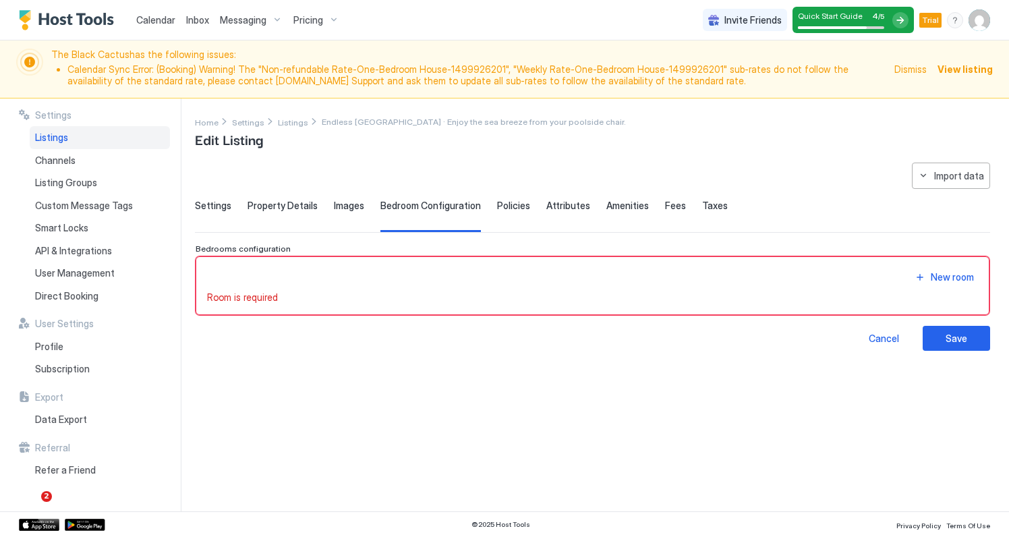
type input "**********"
type input "***"
type input "**"
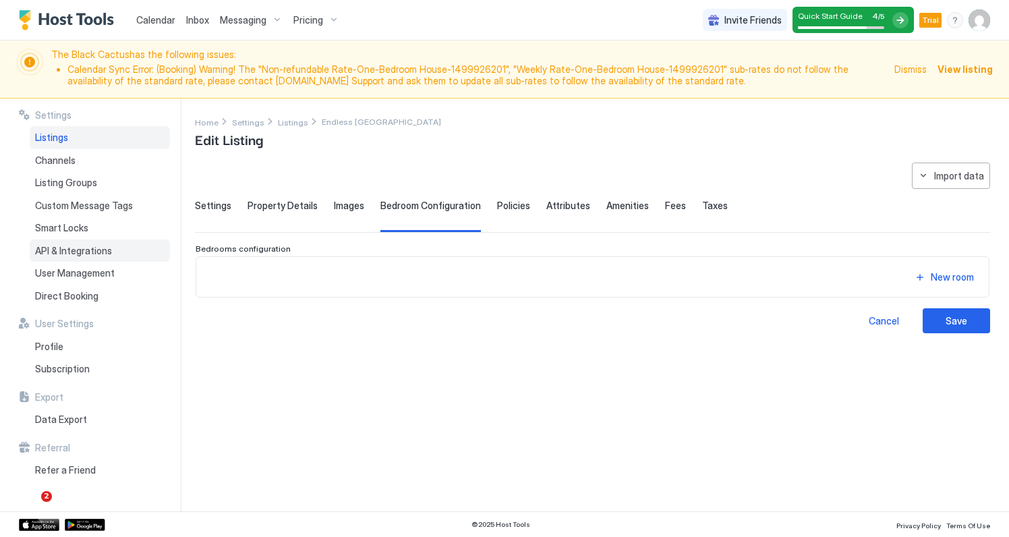
click at [103, 245] on span "API & Integrations" at bounding box center [73, 251] width 77 height 12
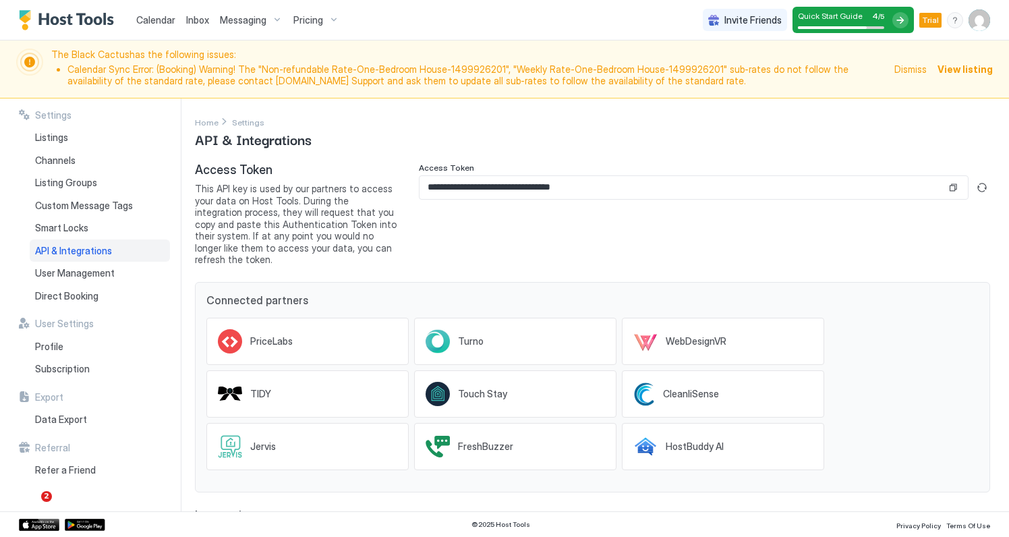
click at [908, 69] on span "Dismiss" at bounding box center [911, 69] width 32 height 14
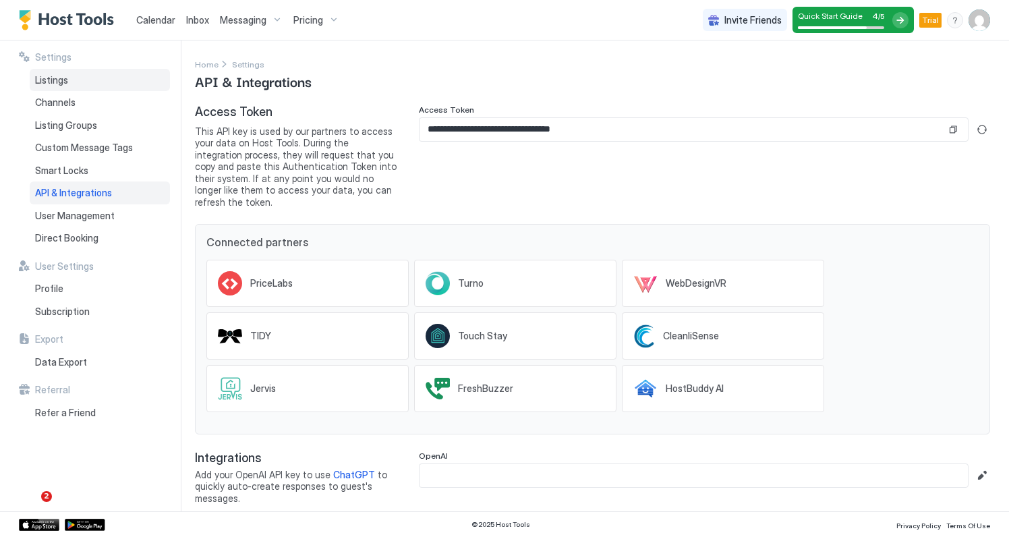
click at [60, 76] on span "Listings" at bounding box center [51, 80] width 33 height 12
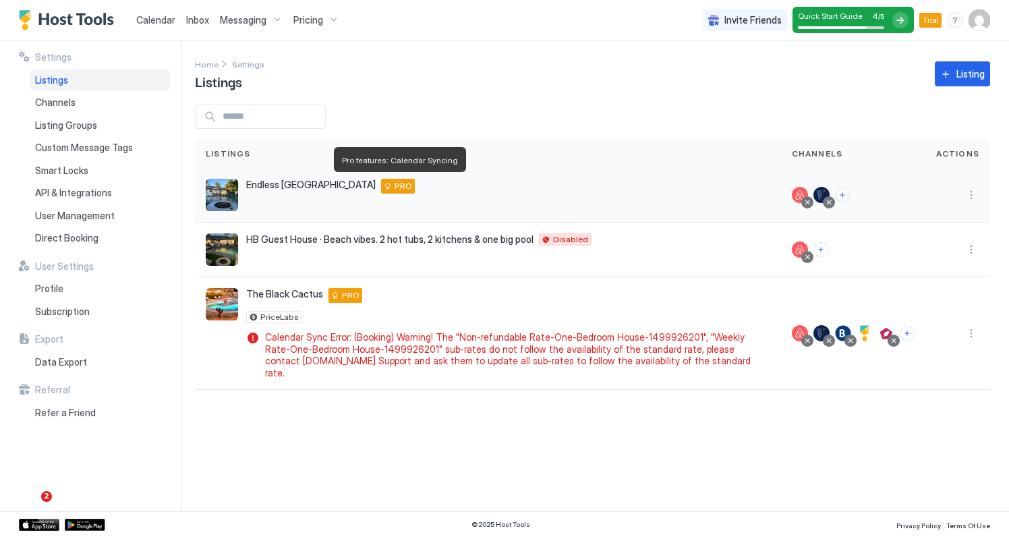
click at [396, 187] on span "PRO" at bounding box center [404, 186] width 18 height 12
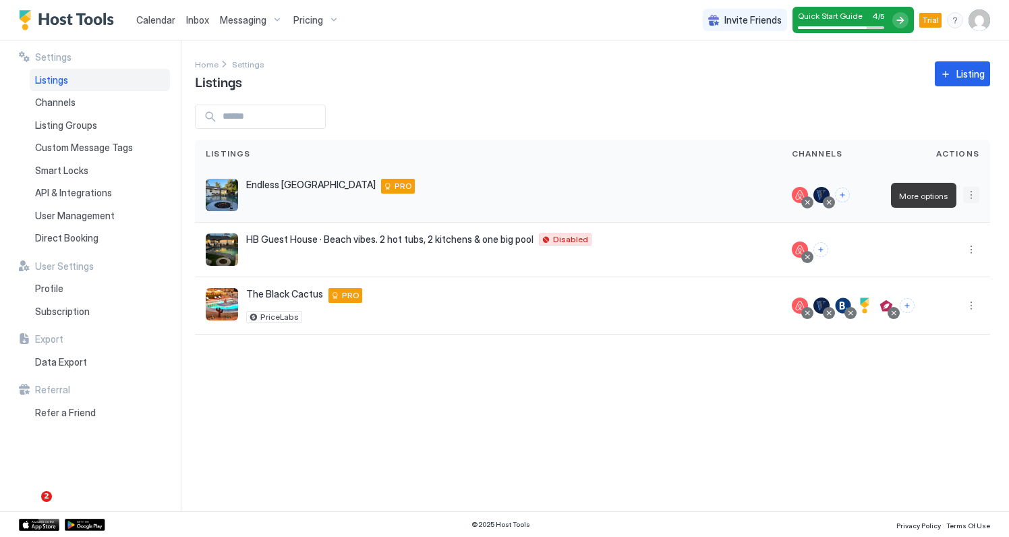
click at [967, 194] on button "More options" at bounding box center [971, 195] width 16 height 16
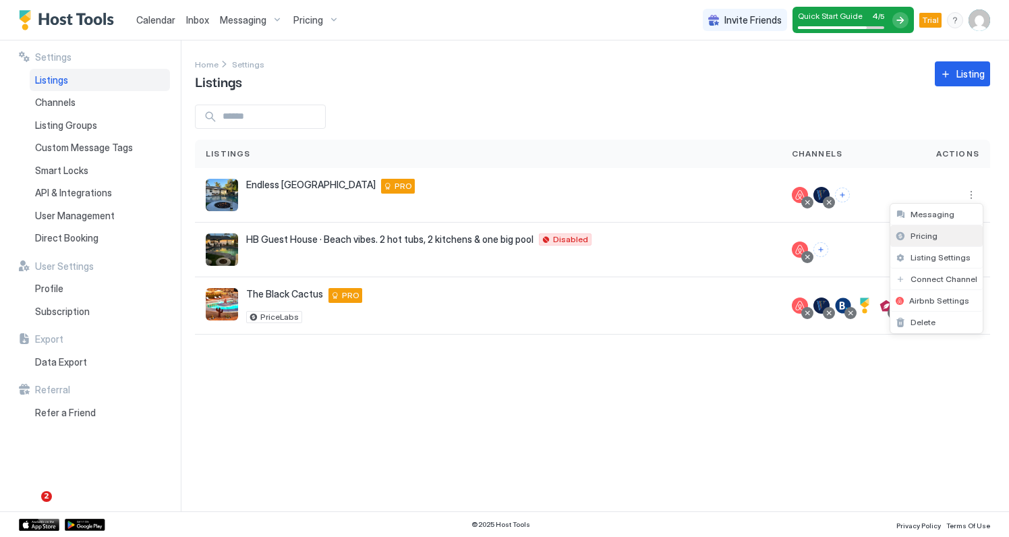
click at [930, 235] on span "Pricing" at bounding box center [924, 236] width 27 height 10
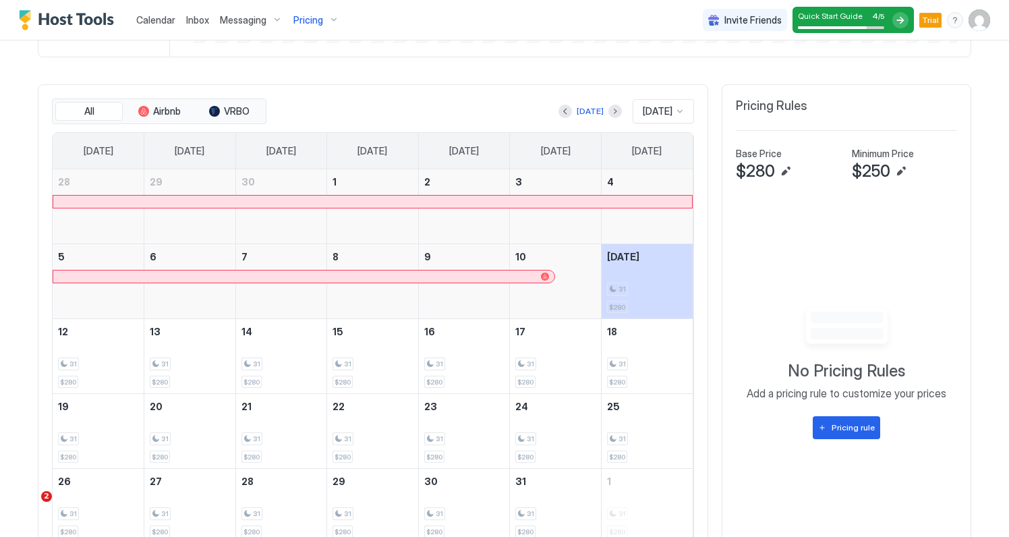
scroll to position [473, 0]
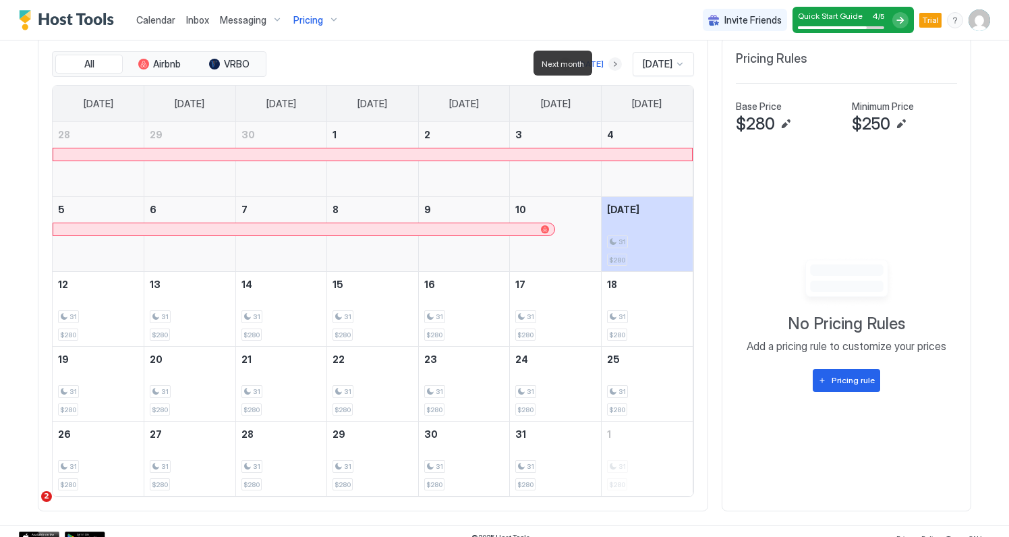
click at [608, 62] on button "Next month" at bounding box center [614, 63] width 13 height 13
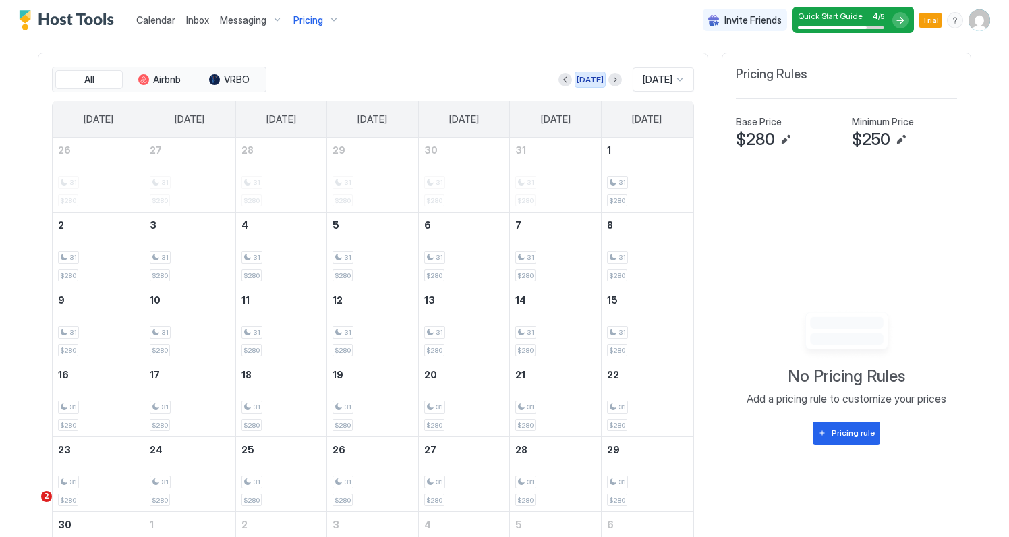
click at [579, 78] on div "[DATE]" at bounding box center [590, 80] width 27 height 12
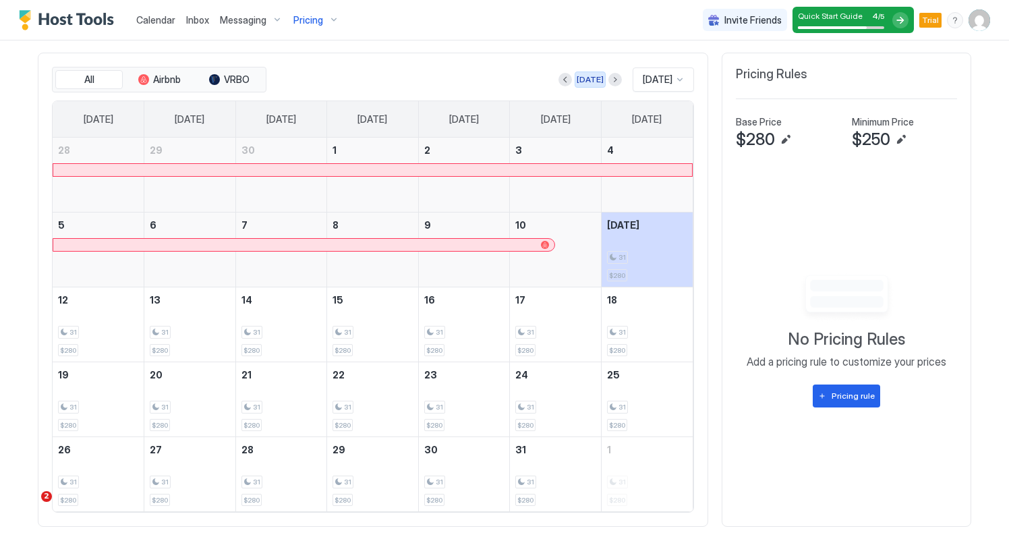
scroll to position [403, 0]
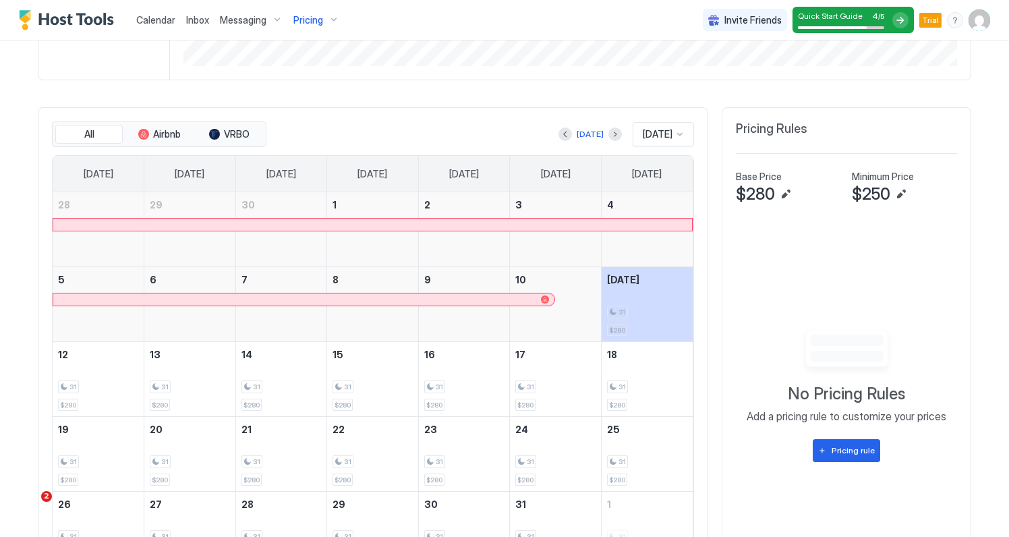
click at [675, 132] on div at bounding box center [680, 134] width 11 height 11
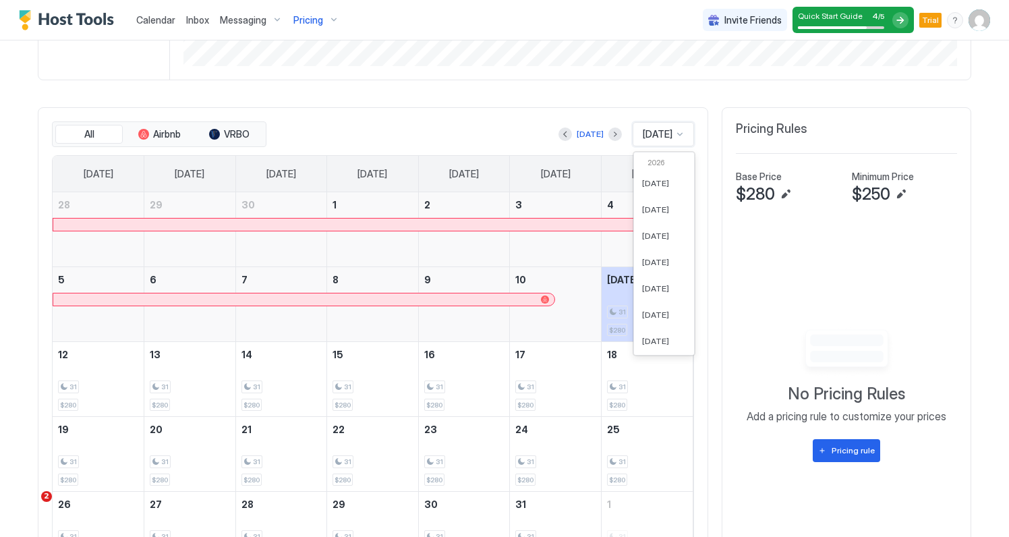
scroll to position [372, 0]
click at [577, 132] on div "[DATE]" at bounding box center [590, 134] width 27 height 12
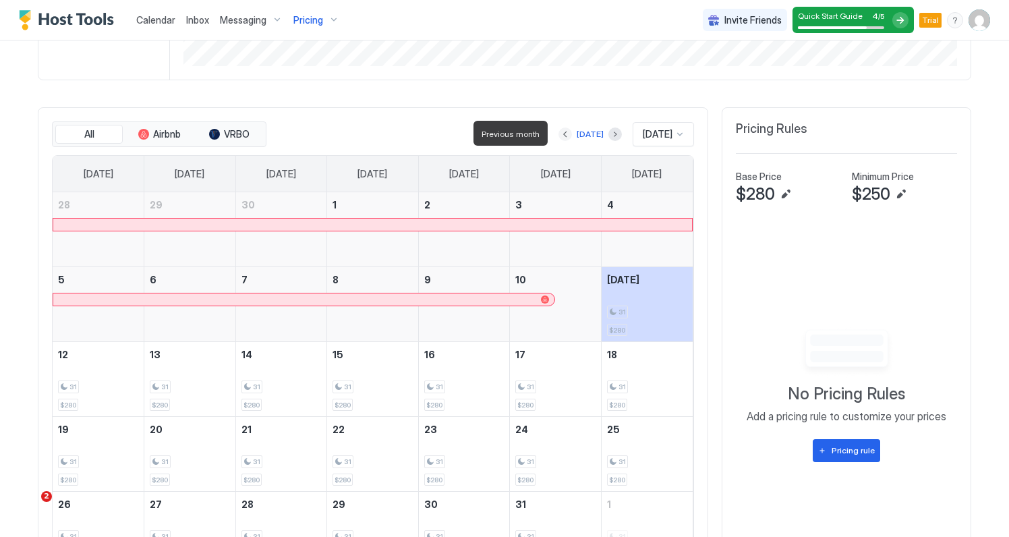
click at [559, 132] on button "Previous month" at bounding box center [565, 133] width 13 height 13
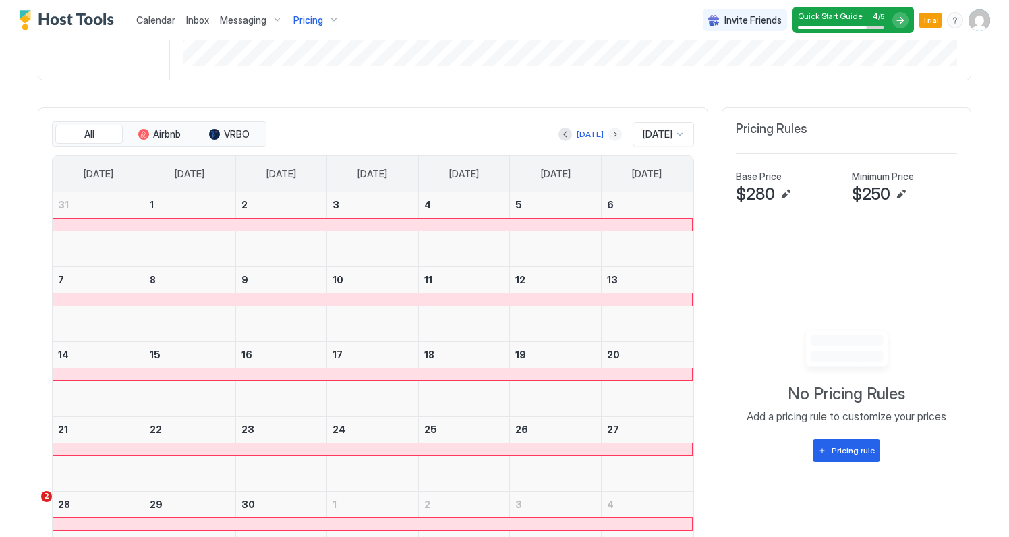
click at [608, 132] on button "Next month" at bounding box center [614, 133] width 13 height 13
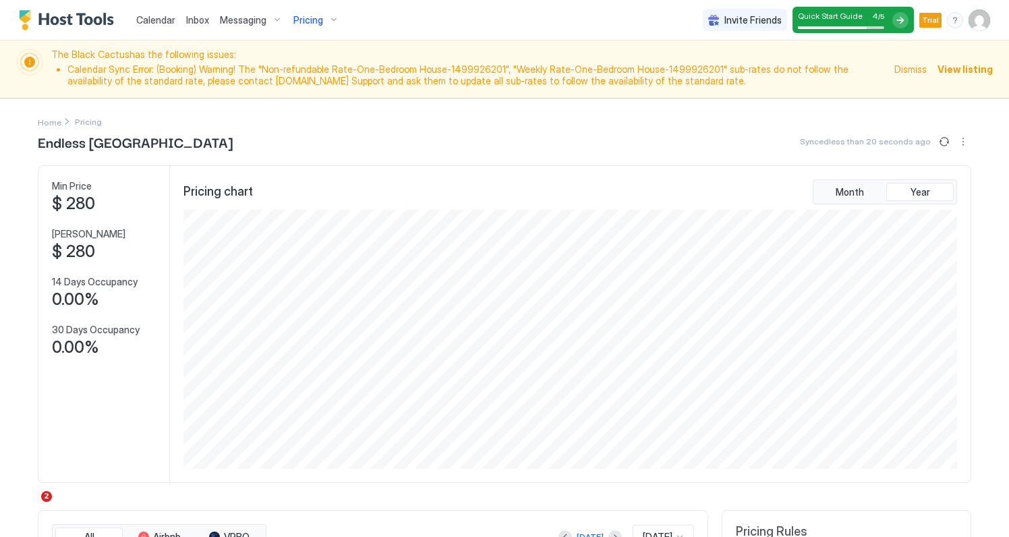
scroll to position [0, 0]
click at [915, 69] on span "Dismiss" at bounding box center [911, 69] width 32 height 14
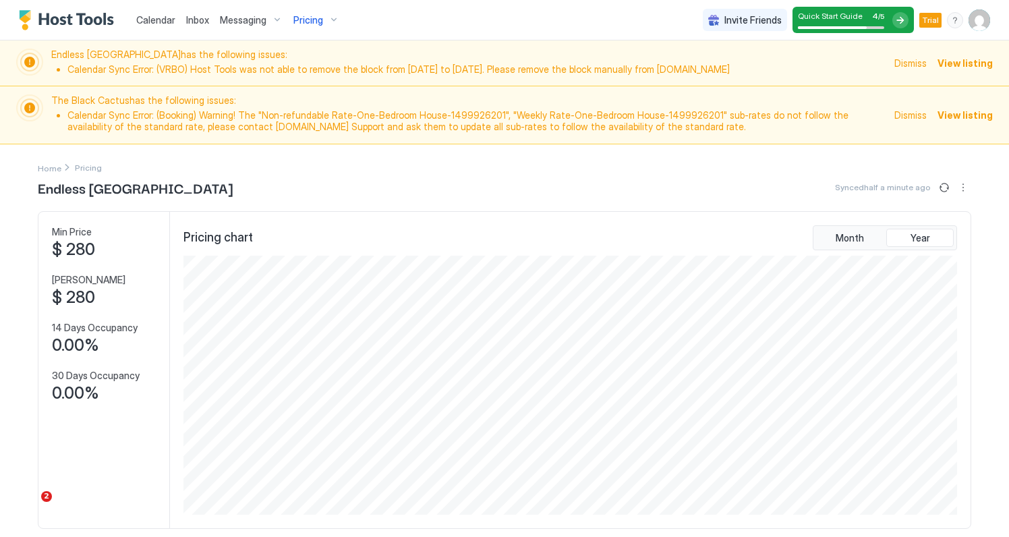
click at [910, 63] on span "Dismiss" at bounding box center [911, 63] width 32 height 14
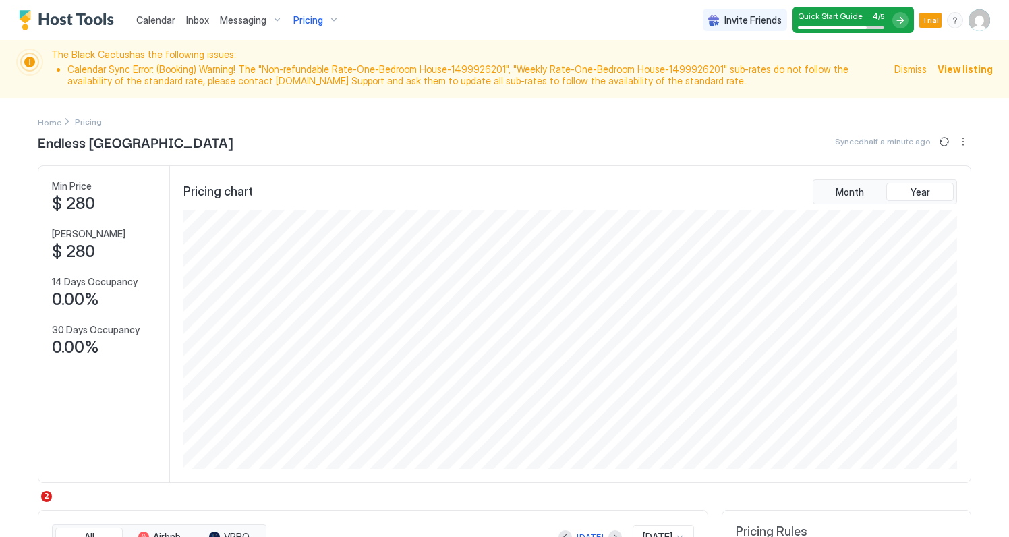
click at [912, 70] on span "Dismiss" at bounding box center [911, 69] width 32 height 14
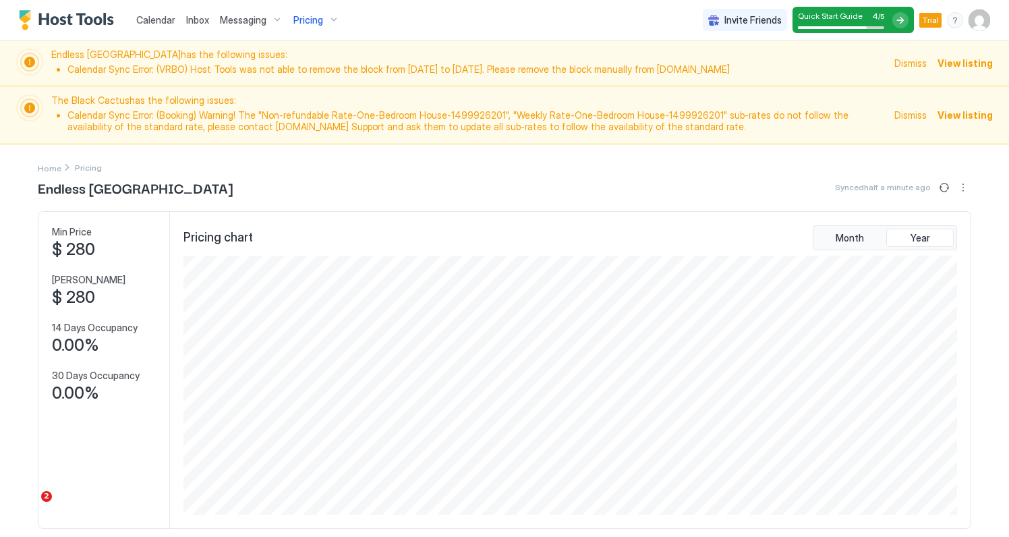
click at [977, 17] on img "User profile" at bounding box center [980, 20] width 22 height 22
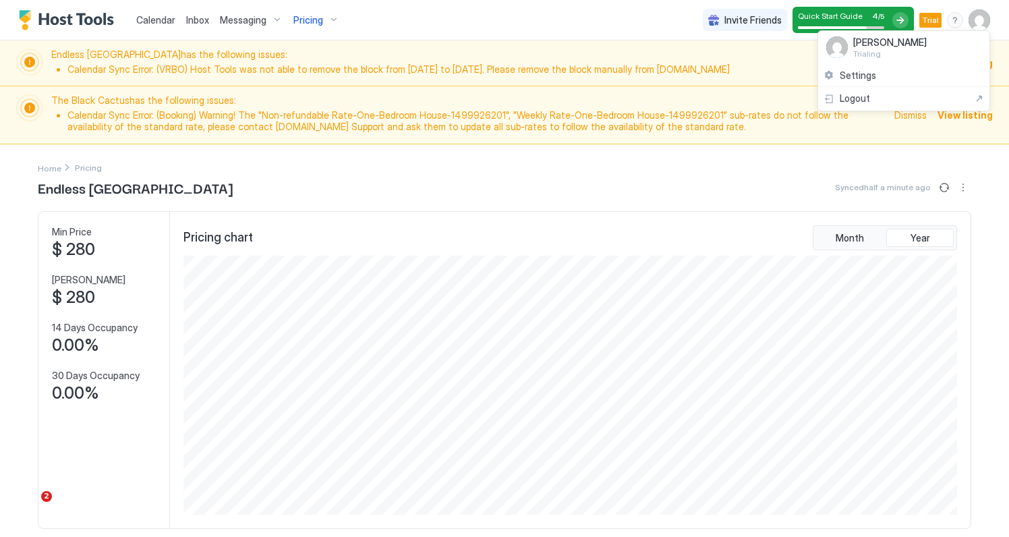
click at [837, 47] on img at bounding box center [837, 47] width 22 height 22
click at [845, 76] on span "Settings" at bounding box center [858, 75] width 36 height 12
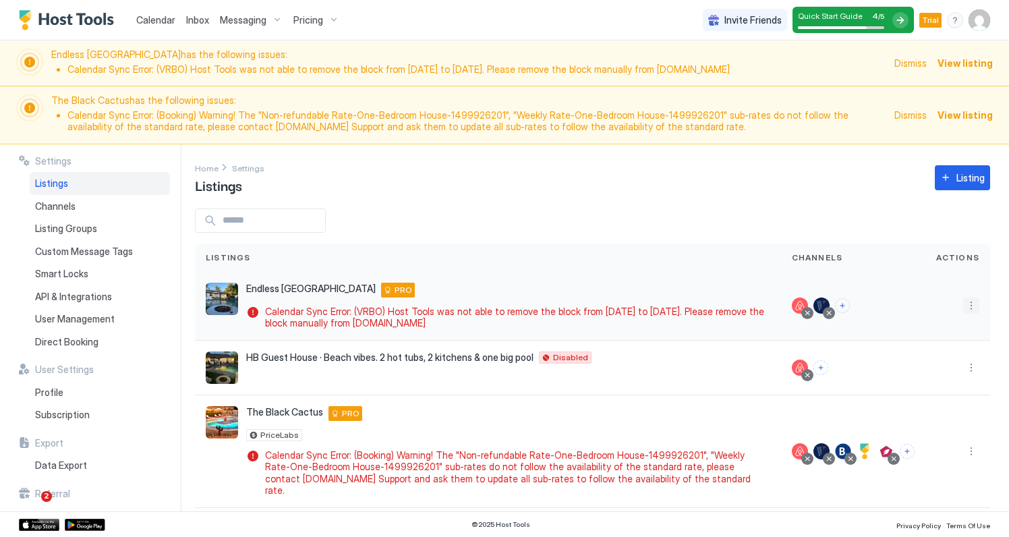
click at [971, 302] on button "More options" at bounding box center [971, 305] width 16 height 16
click at [941, 363] on span "Listing Settings" at bounding box center [941, 367] width 60 height 10
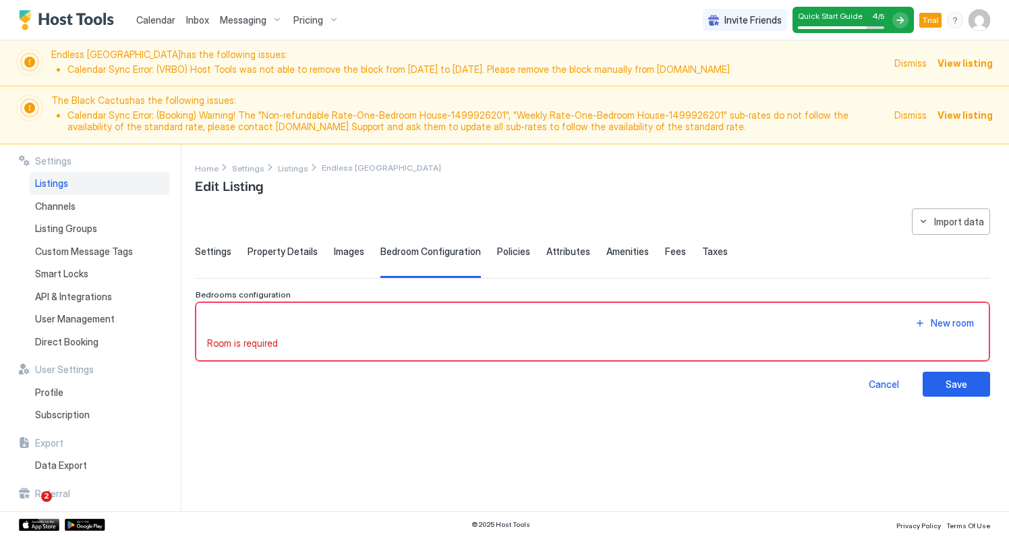
click at [289, 312] on div "New room Room is required" at bounding box center [593, 331] width 794 height 59
click at [265, 342] on span "Room is required" at bounding box center [242, 343] width 71 height 12
click at [940, 326] on div "New room" at bounding box center [952, 323] width 43 height 14
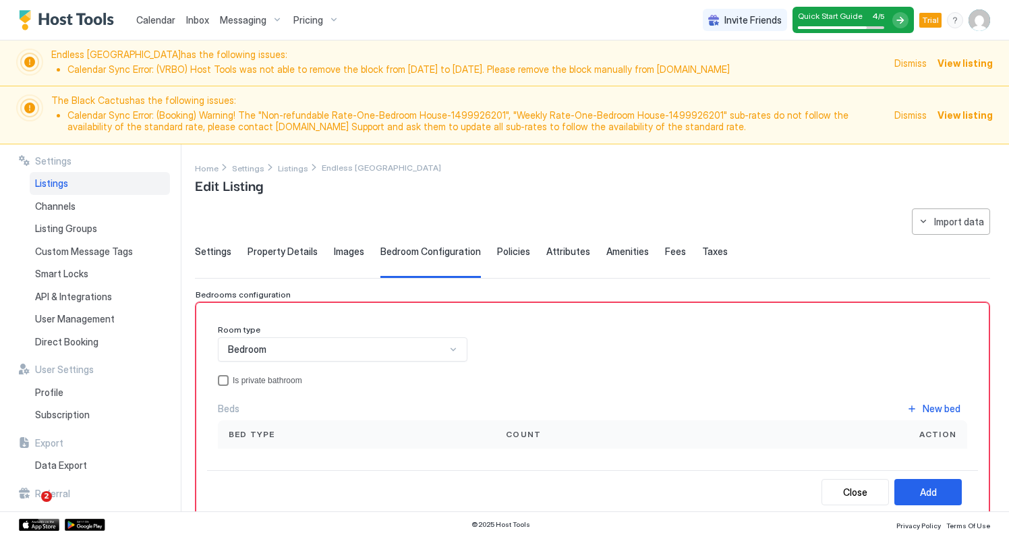
click at [221, 375] on div "privateBathroom" at bounding box center [223, 380] width 11 height 11
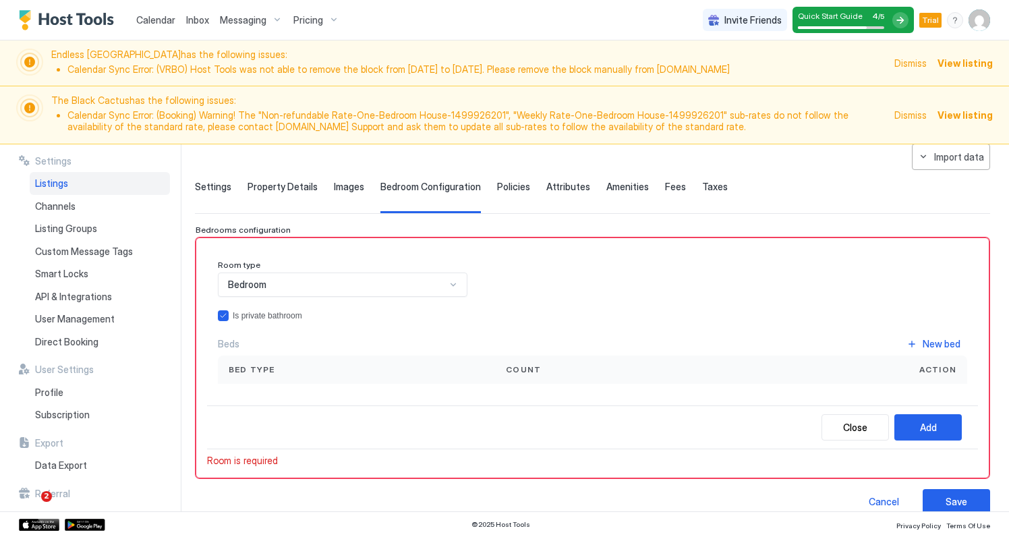
scroll to position [67, 0]
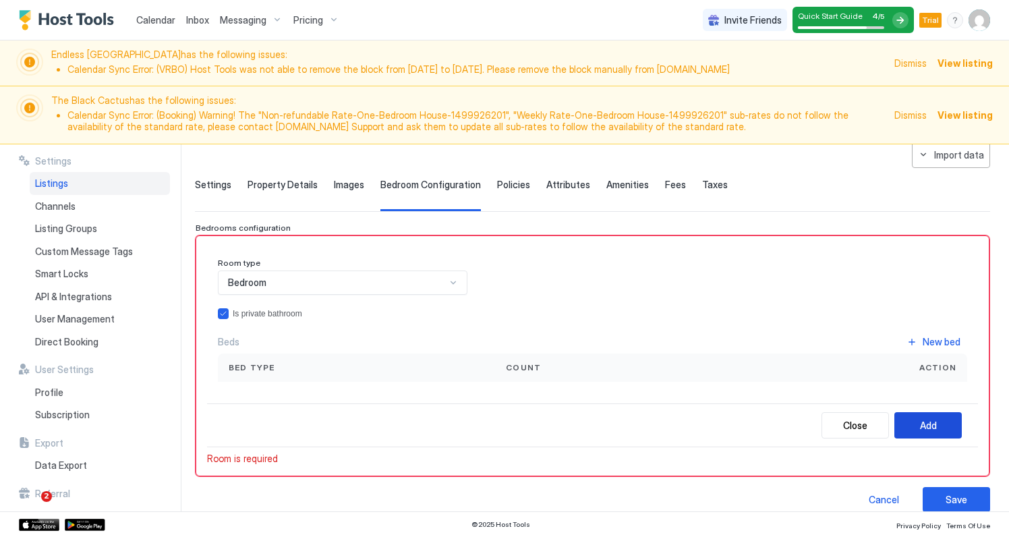
click at [947, 426] on button "Add" at bounding box center [928, 425] width 67 height 26
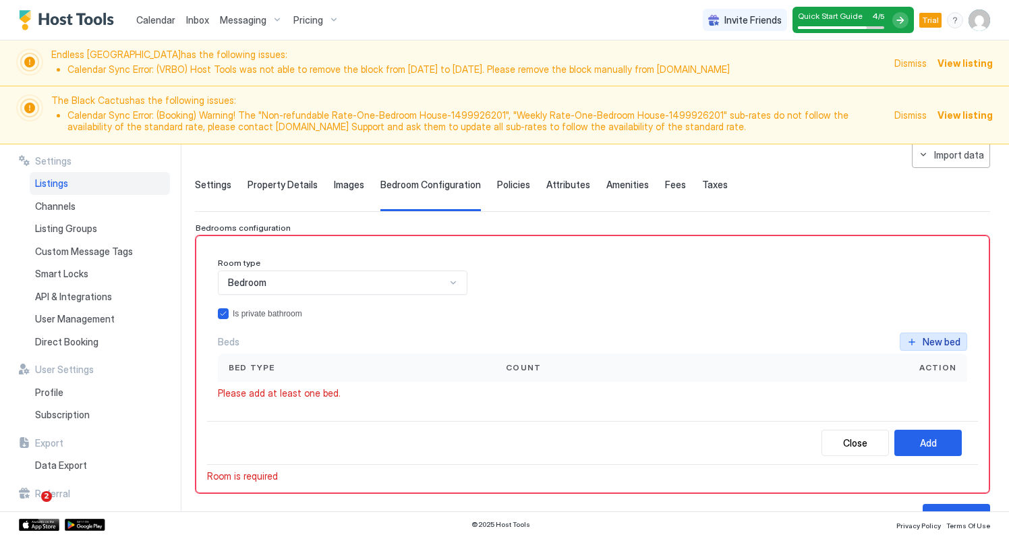
click at [933, 339] on div "New bed" at bounding box center [942, 342] width 38 height 14
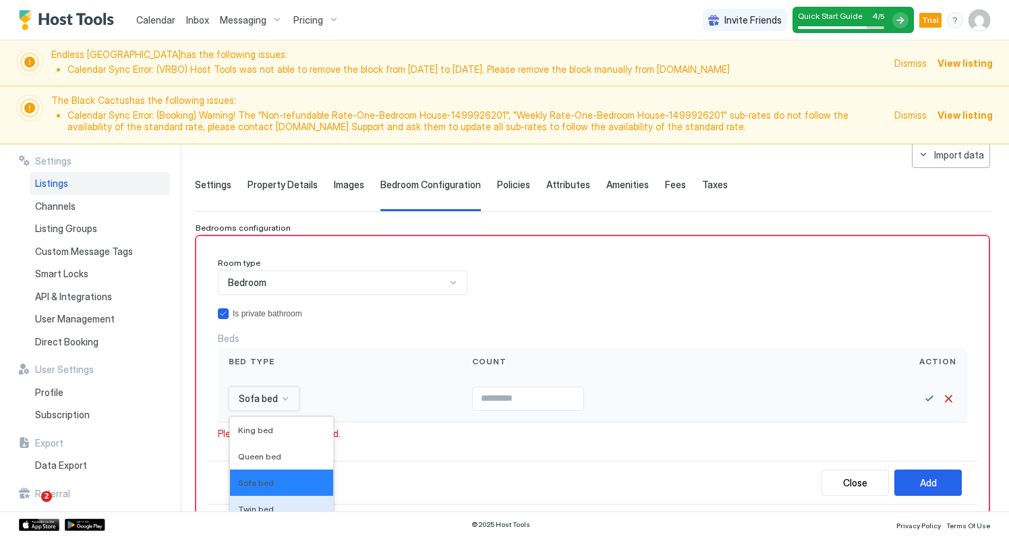
scroll to position [173, 0]
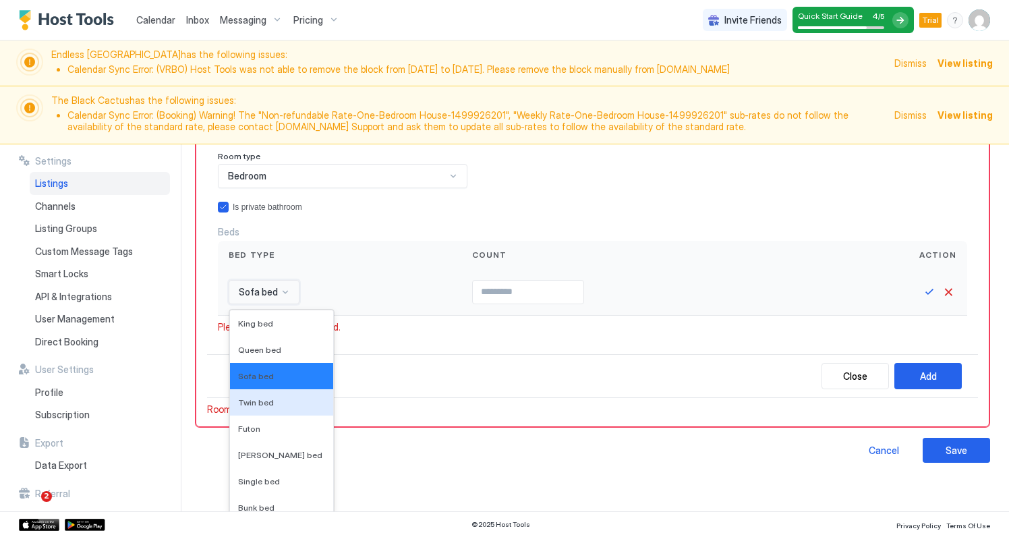
click at [283, 304] on div "Twin bed, 4 of 16. 16 results available. Use Up and Down to choose options, pre…" at bounding box center [264, 292] width 71 height 24
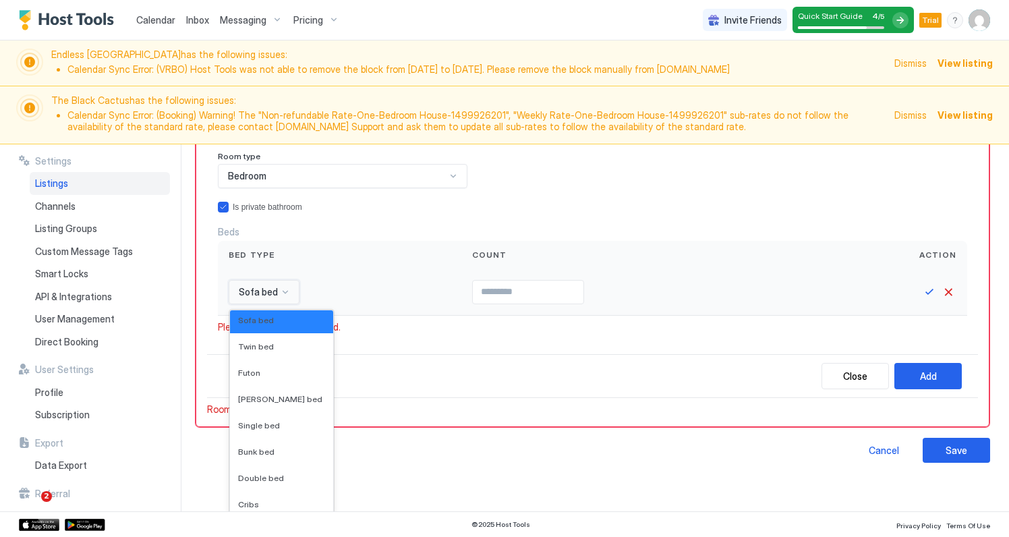
scroll to position [0, 0]
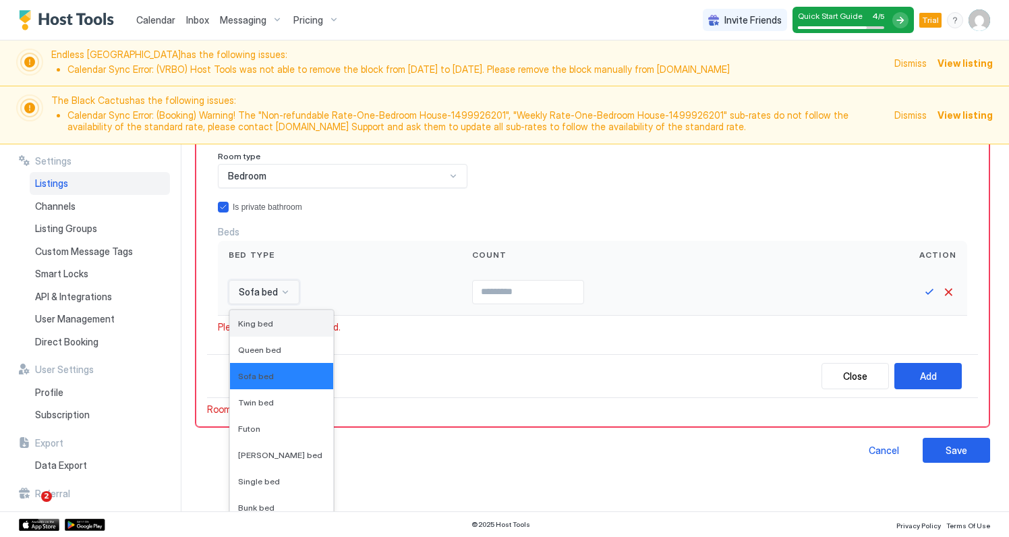
click at [273, 323] on div "King bed" at bounding box center [281, 323] width 87 height 10
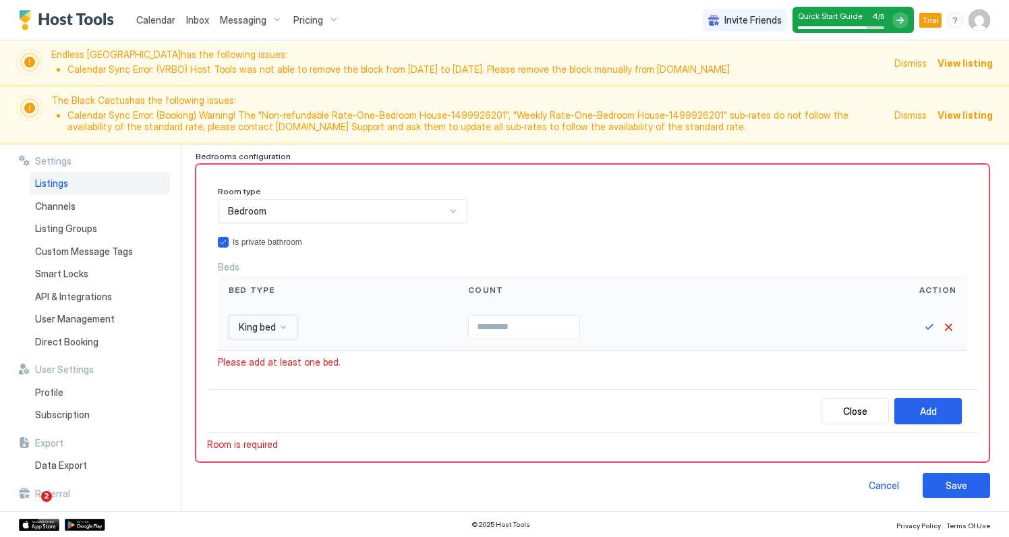
click at [504, 327] on input "Input Field" at bounding box center [524, 327] width 111 height 23
type input "*"
click at [964, 484] on div "Save" at bounding box center [957, 485] width 22 height 14
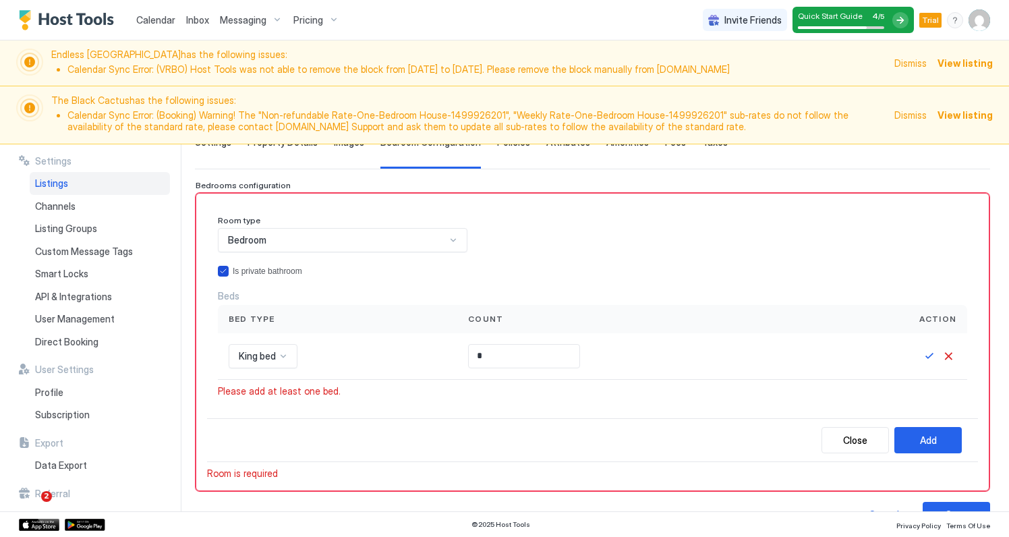
scroll to position [123, 0]
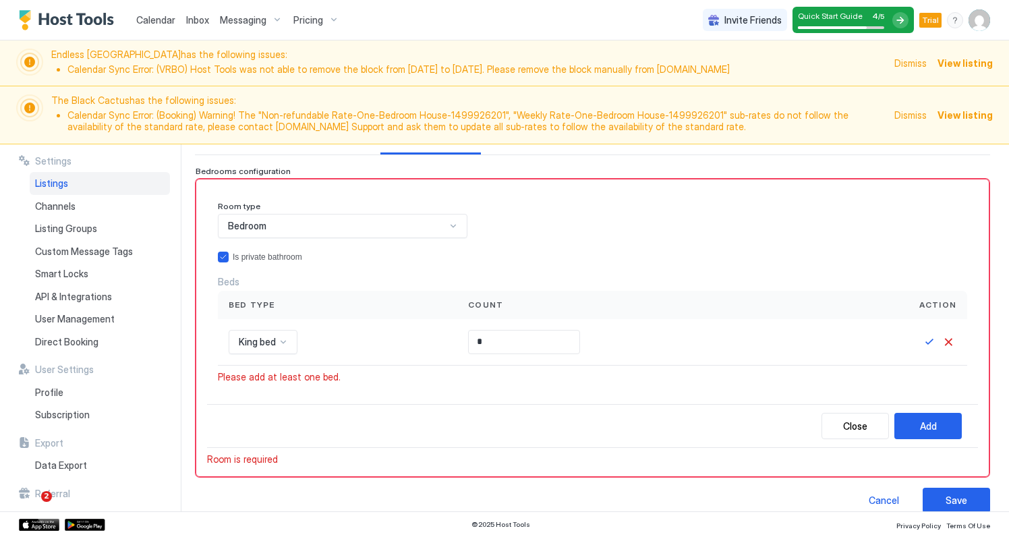
click at [320, 427] on div "Close Add" at bounding box center [592, 426] width 771 height 44
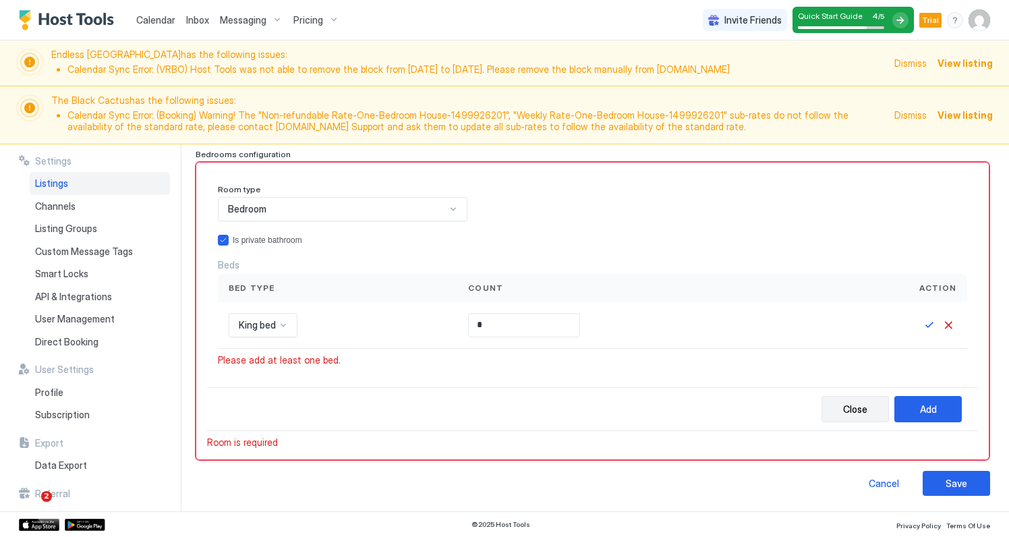
scroll to position [138, 0]
click at [856, 405] on div "Close" at bounding box center [855, 411] width 24 height 14
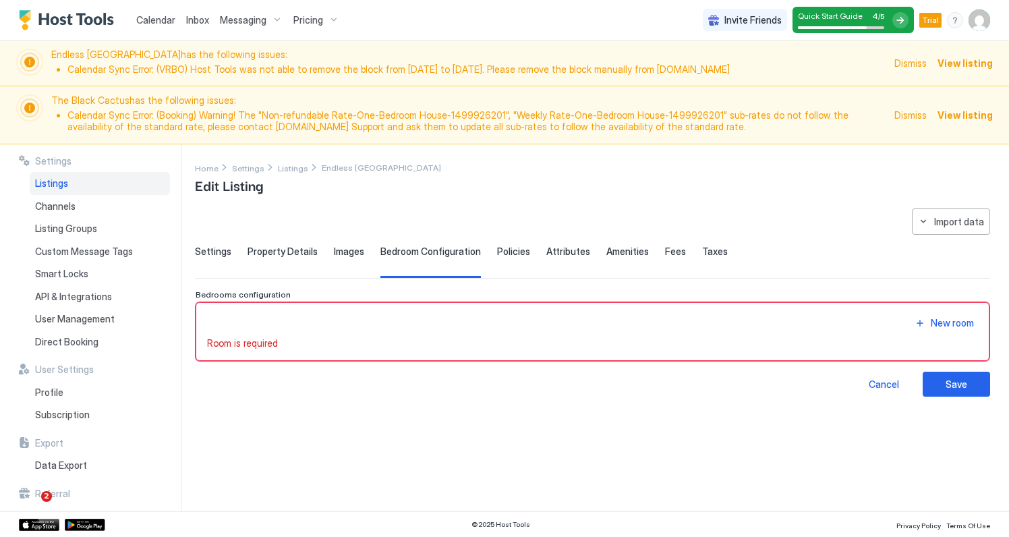
click at [422, 252] on span "Bedroom Configuration" at bounding box center [430, 252] width 101 height 12
click at [890, 386] on div "Cancel" at bounding box center [884, 384] width 30 height 14
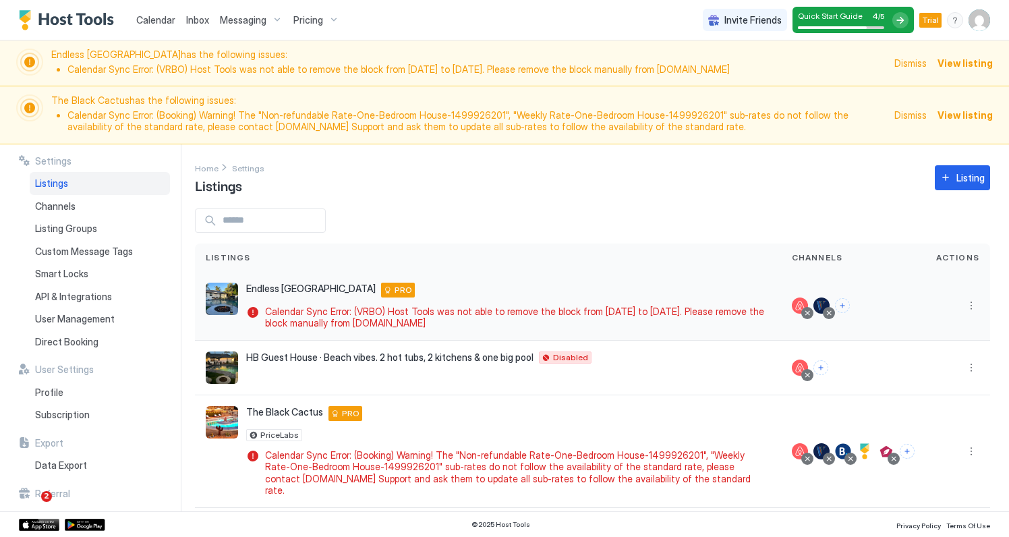
click at [217, 293] on img "listing image" at bounding box center [222, 299] width 32 height 32
click at [969, 306] on button "More options" at bounding box center [971, 305] width 16 height 16
click at [934, 363] on span "Listing Settings" at bounding box center [941, 367] width 60 height 10
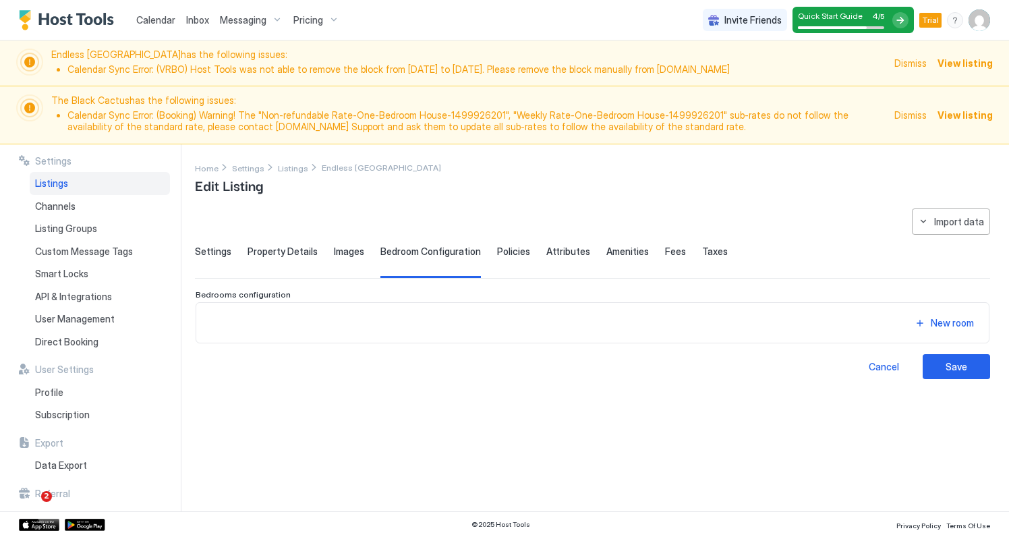
click at [424, 254] on span "Bedroom Configuration" at bounding box center [430, 252] width 101 height 12
click at [957, 327] on div "New room" at bounding box center [952, 323] width 43 height 14
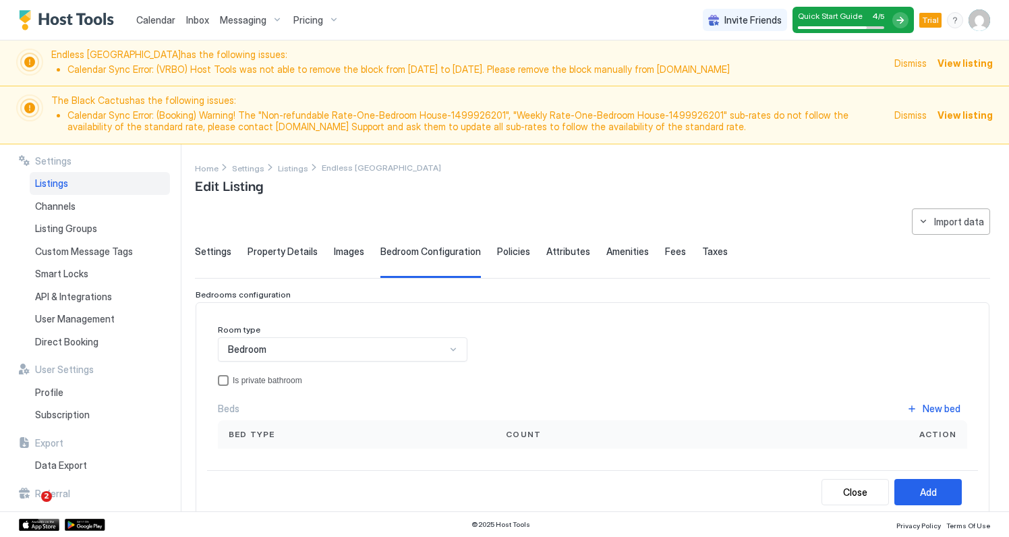
click at [223, 379] on div "privateBathroom" at bounding box center [223, 380] width 11 height 11
click at [938, 409] on div "New bed" at bounding box center [942, 408] width 38 height 14
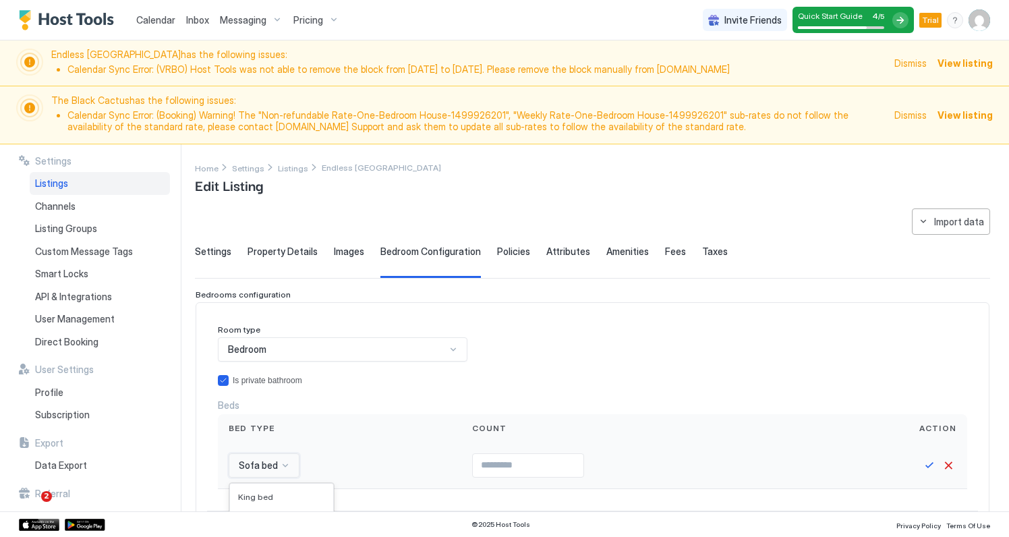
scroll to position [173, 0]
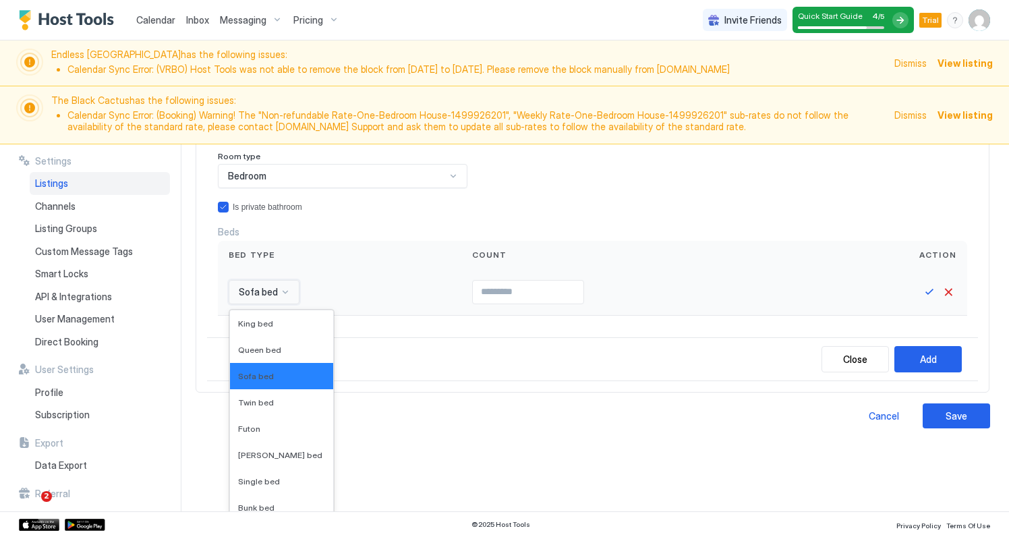
click at [283, 304] on div "Sofa bed selected, 3 of 16. 16 results available. Use Up and Down to choose opt…" at bounding box center [264, 292] width 71 height 24
click at [269, 318] on span "King bed" at bounding box center [255, 323] width 35 height 10
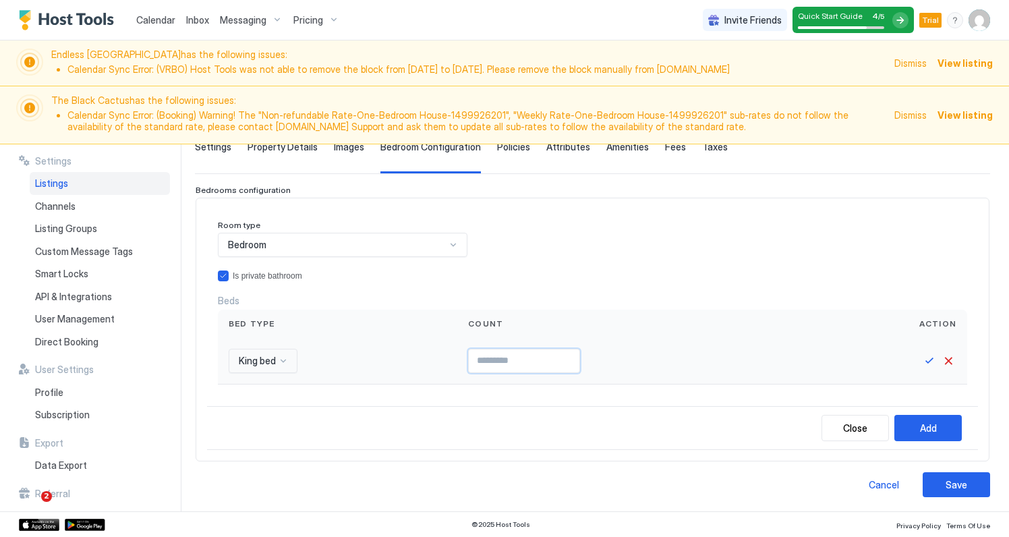
click at [523, 358] on input "Input Field" at bounding box center [524, 360] width 111 height 23
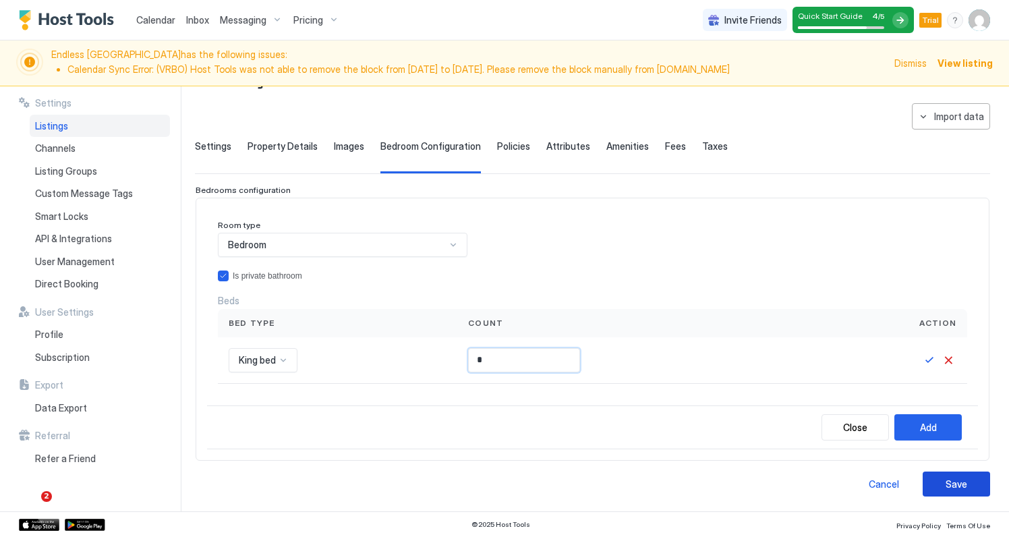
type input "*"
click at [957, 479] on div "Save" at bounding box center [957, 484] width 22 height 14
click at [969, 487] on button "Save" at bounding box center [956, 484] width 67 height 25
click at [949, 483] on div "Save" at bounding box center [957, 484] width 22 height 14
click at [930, 360] on button "Save" at bounding box center [930, 360] width 16 height 16
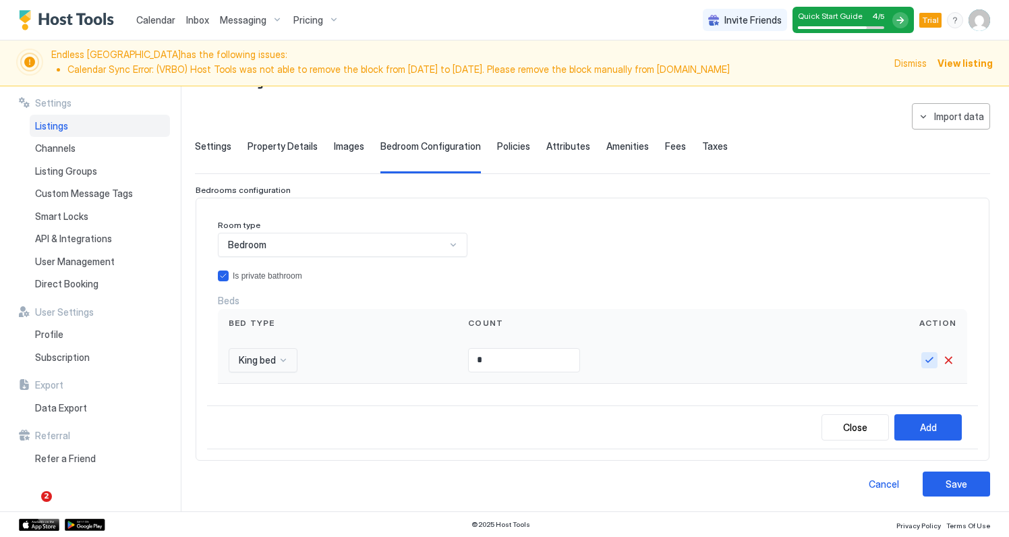
scroll to position [46, 0]
click at [952, 483] on div "Save" at bounding box center [957, 484] width 22 height 14
click at [860, 425] on div "Close" at bounding box center [855, 427] width 24 height 14
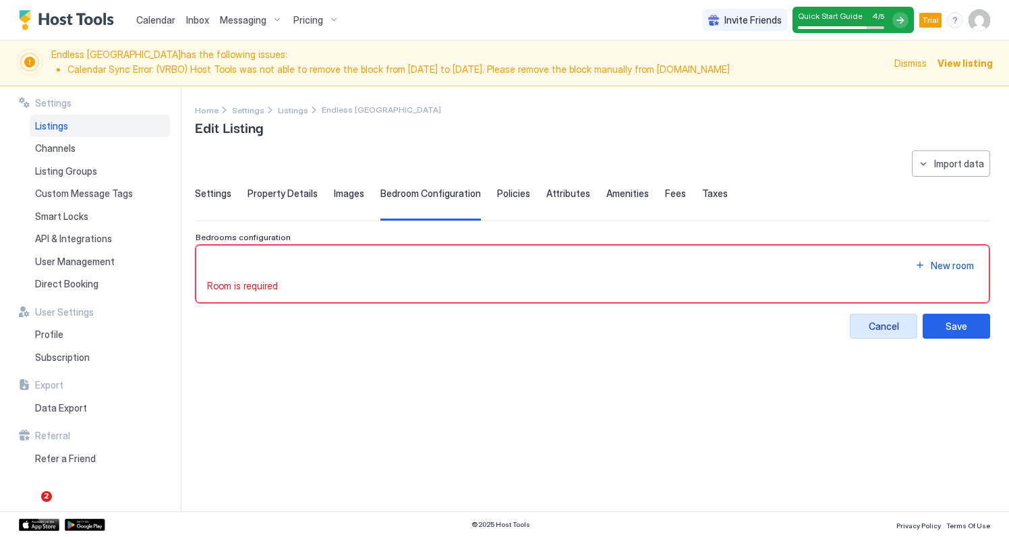
click at [890, 329] on div "Cancel" at bounding box center [884, 326] width 30 height 14
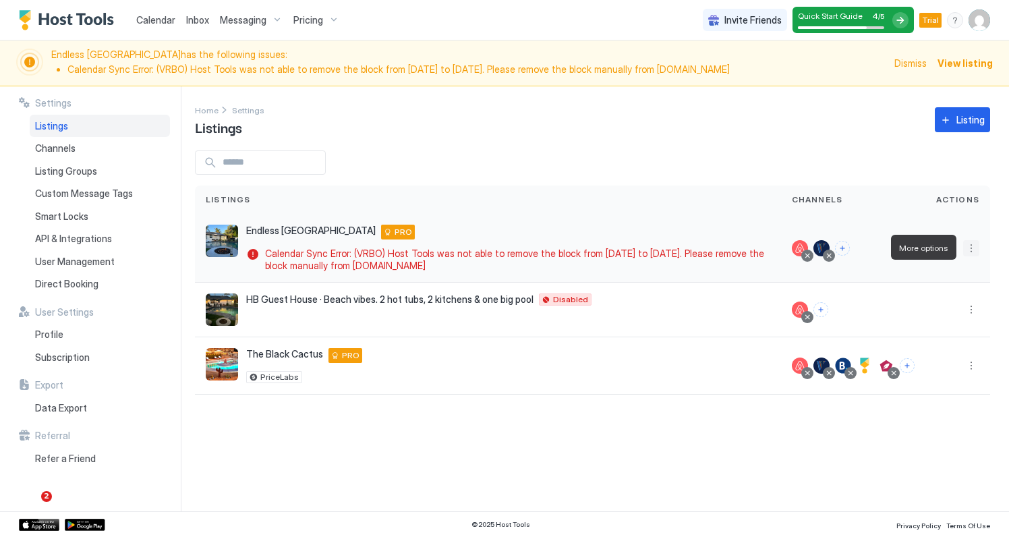
click at [970, 246] on button "More options" at bounding box center [971, 248] width 16 height 16
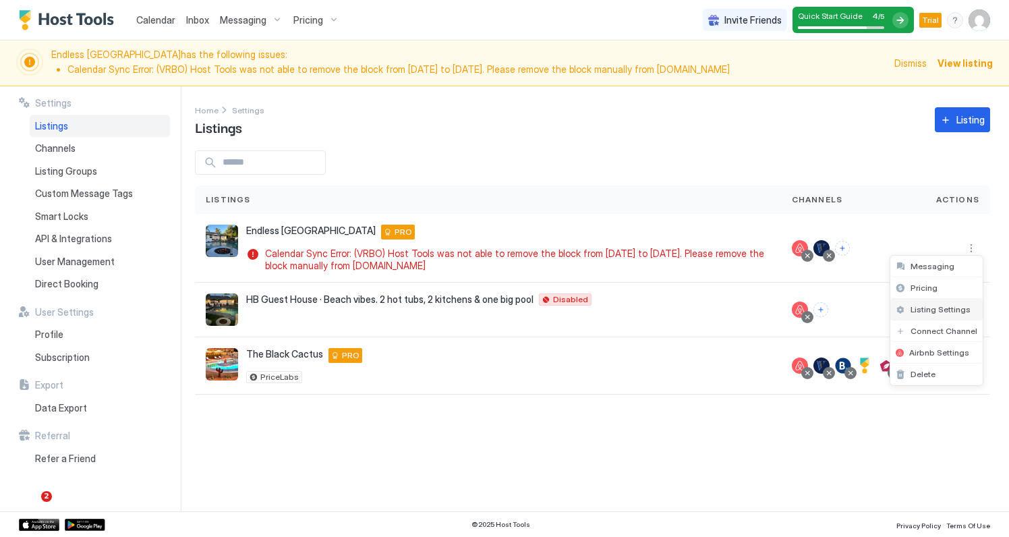
click at [950, 306] on span "Listing Settings" at bounding box center [941, 309] width 60 height 10
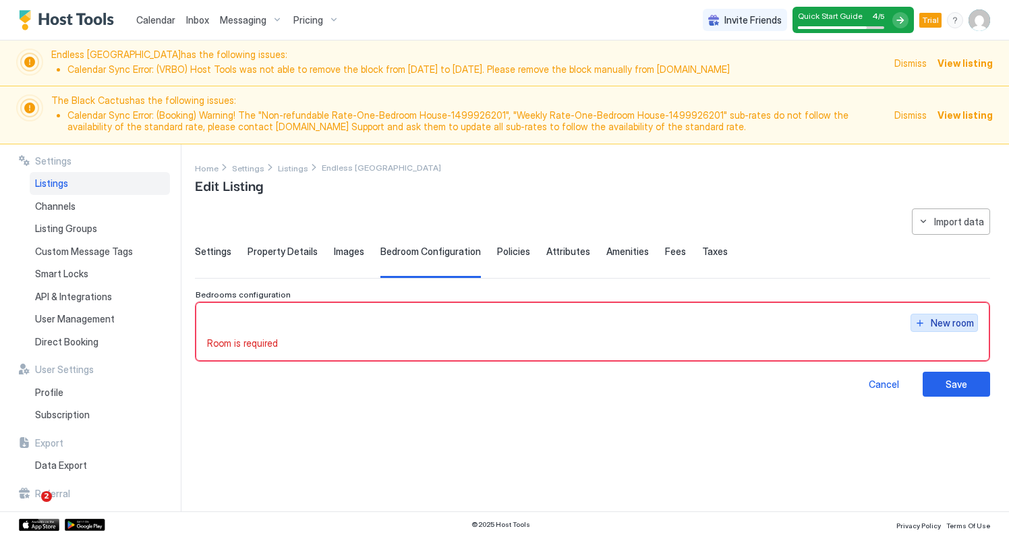
click at [939, 326] on div "New room" at bounding box center [952, 323] width 43 height 14
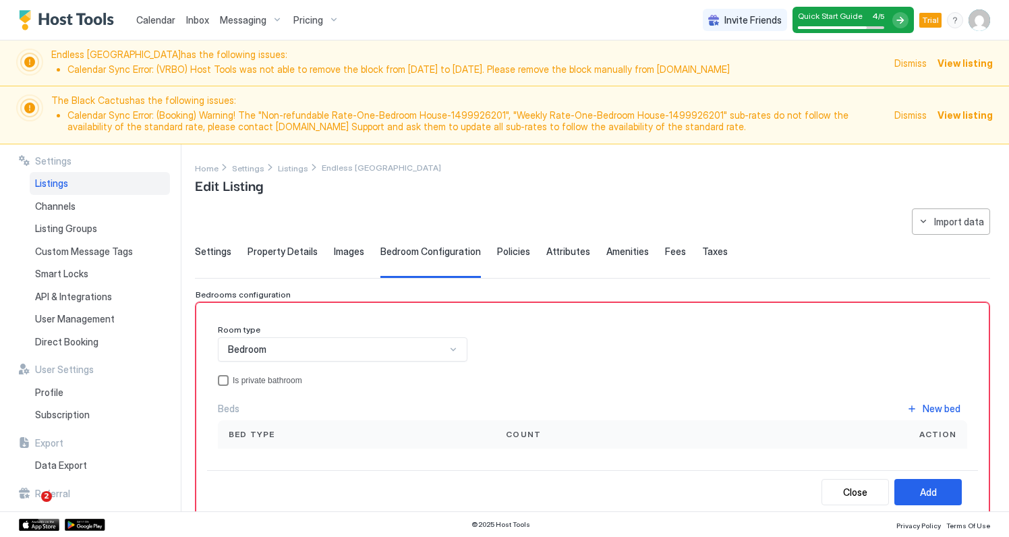
click at [225, 381] on div "privateBathroom" at bounding box center [223, 380] width 11 height 11
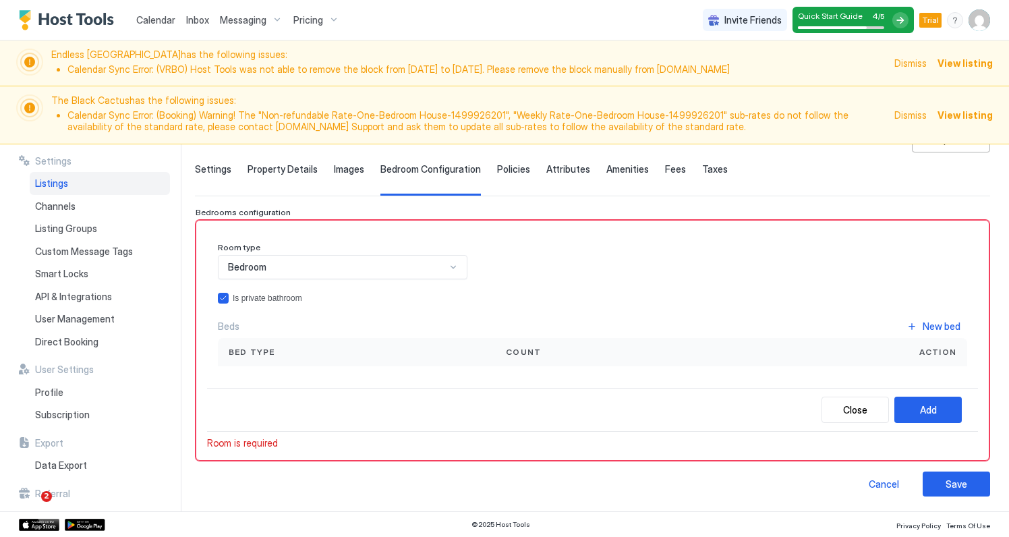
scroll to position [82, 0]
click at [940, 322] on div "New bed" at bounding box center [942, 327] width 38 height 14
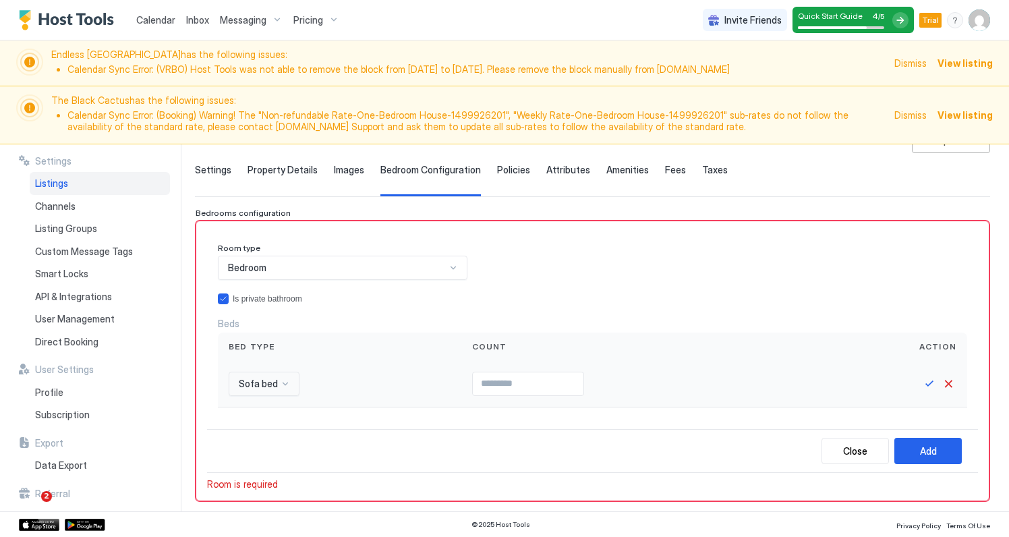
scroll to position [173, 0]
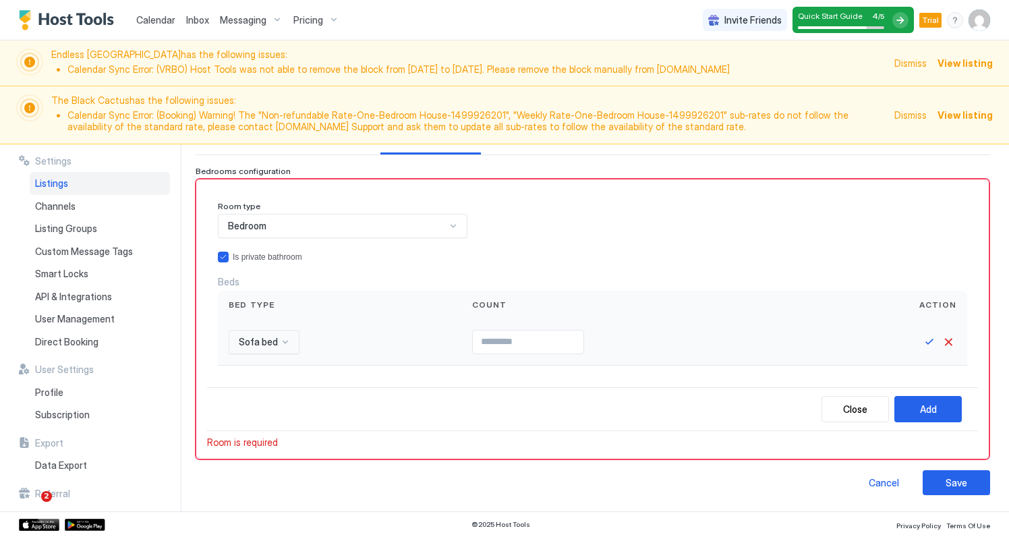
click at [278, 354] on div "Sofa bed" at bounding box center [264, 342] width 71 height 24
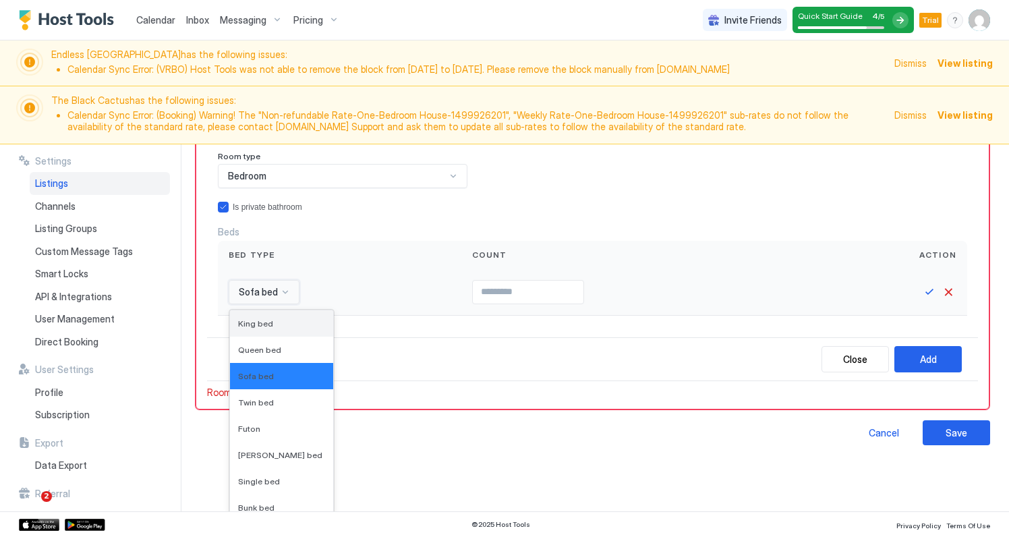
click at [289, 325] on div "King bed" at bounding box center [281, 323] width 87 height 10
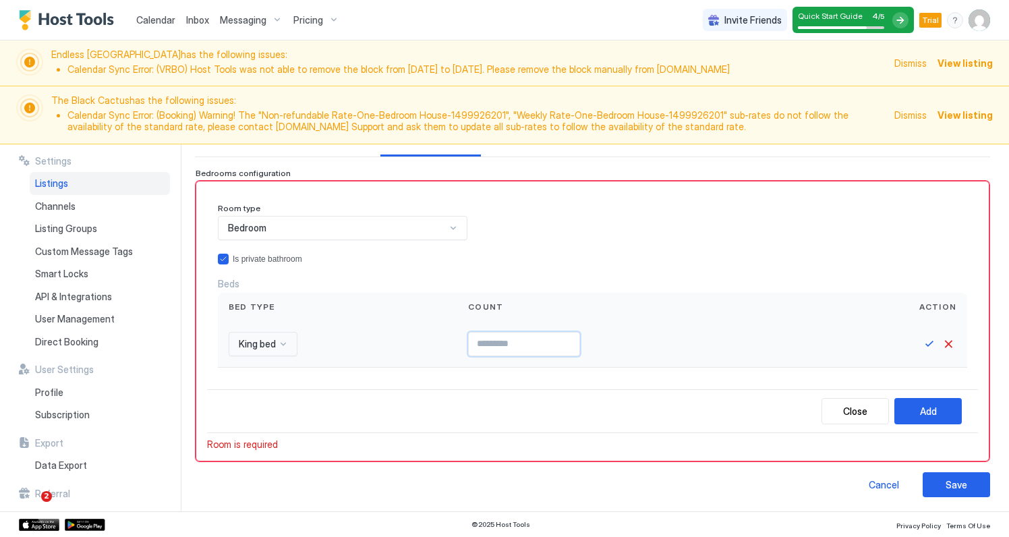
click at [491, 341] on input "Input Field" at bounding box center [524, 344] width 111 height 23
type input "*"
click at [931, 344] on button "Save" at bounding box center [930, 344] width 16 height 16
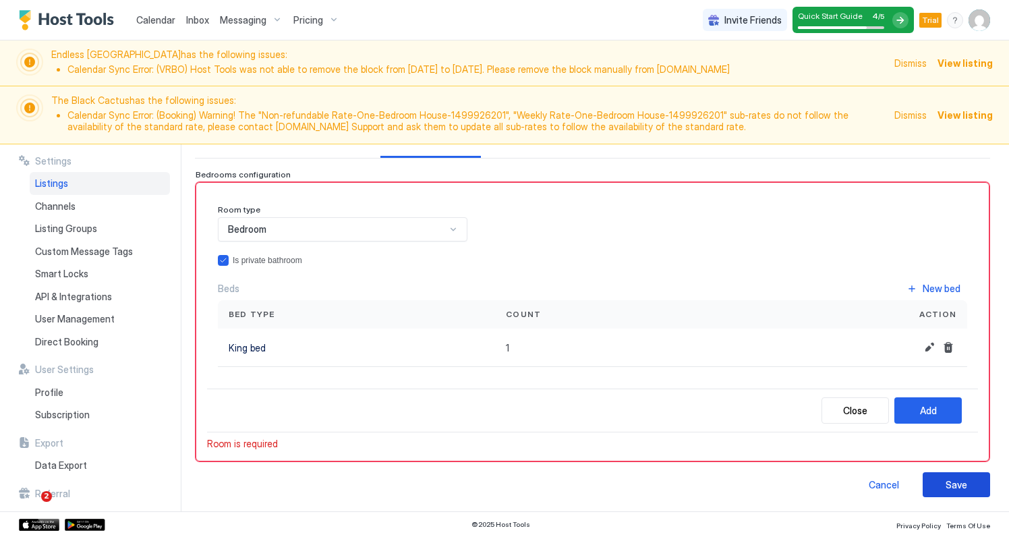
click at [965, 479] on div "Save" at bounding box center [957, 485] width 22 height 14
click at [938, 403] on button "Add" at bounding box center [928, 410] width 67 height 26
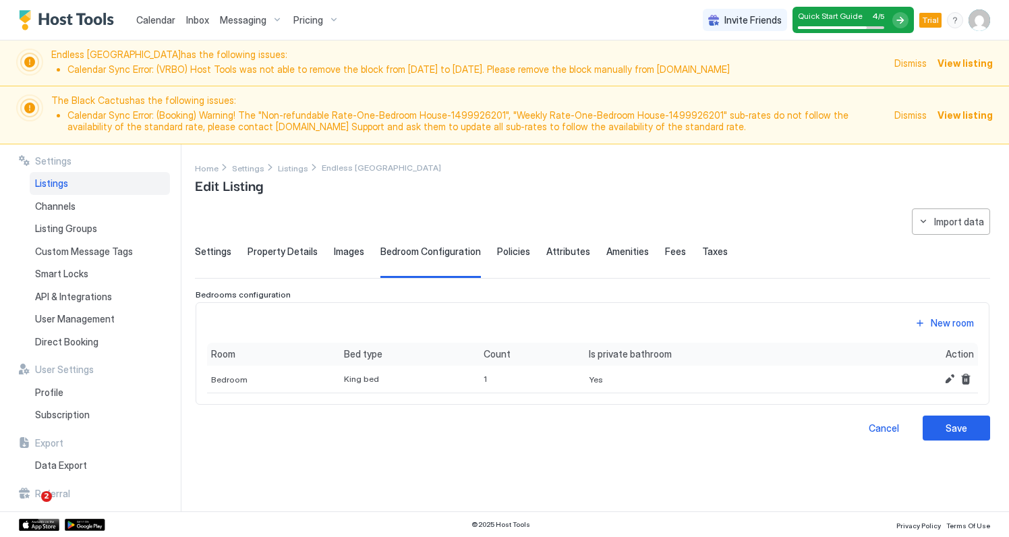
scroll to position [0, 0]
click at [955, 323] on div "New room" at bounding box center [952, 323] width 43 height 14
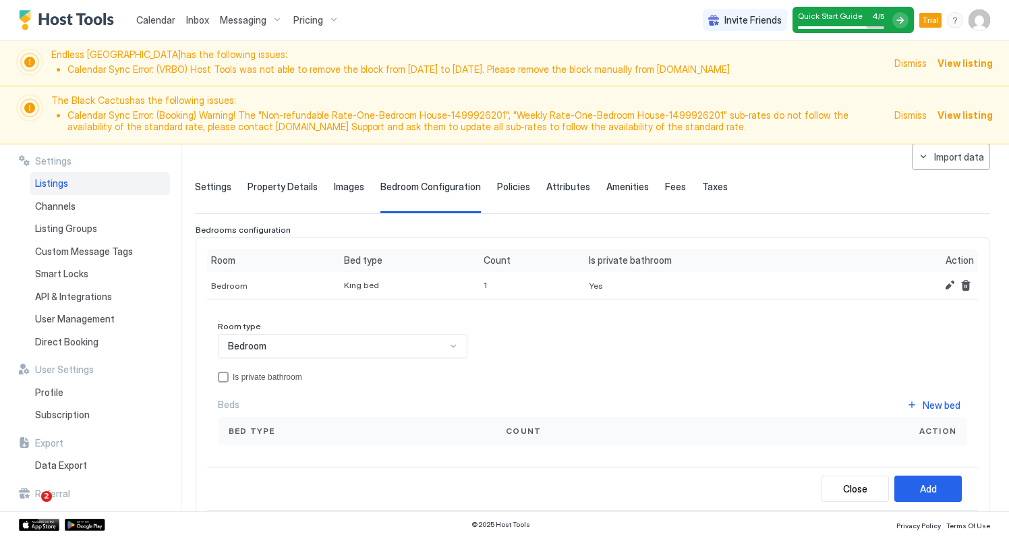
scroll to position [82, 0]
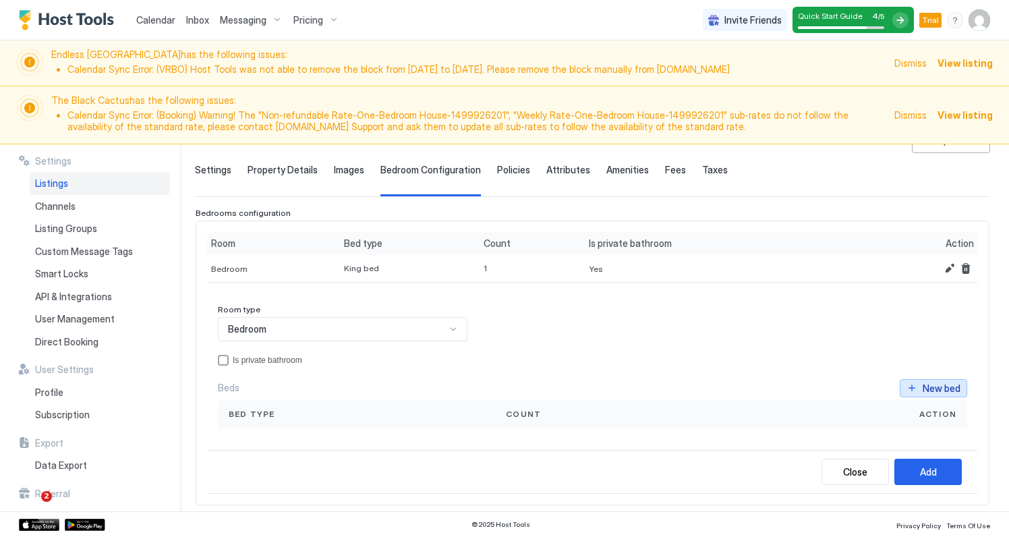
click at [942, 389] on div "New bed" at bounding box center [942, 388] width 38 height 14
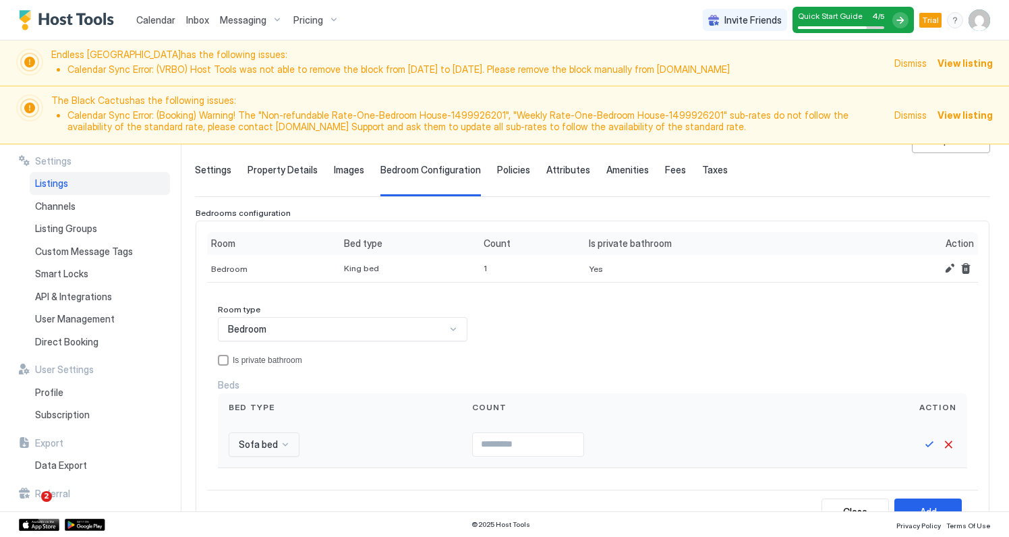
scroll to position [235, 0]
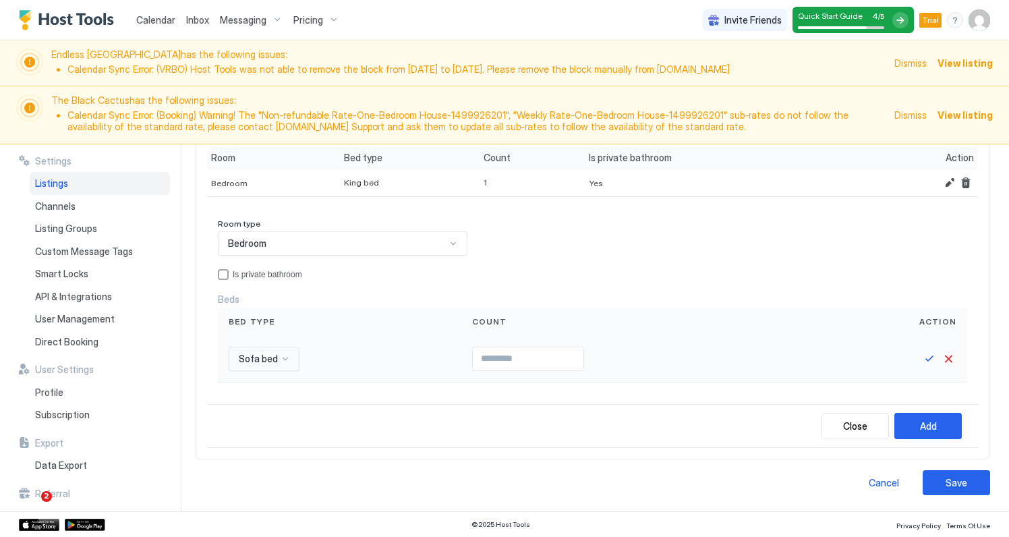
click at [281, 371] on div "Sofa bed" at bounding box center [264, 359] width 71 height 24
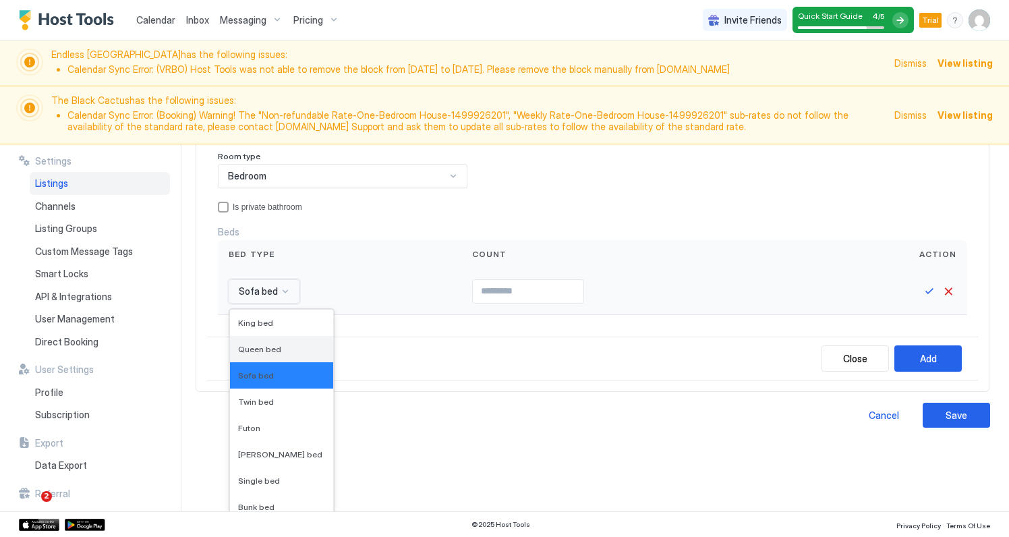
click at [277, 346] on span "Queen bed" at bounding box center [259, 349] width 43 height 10
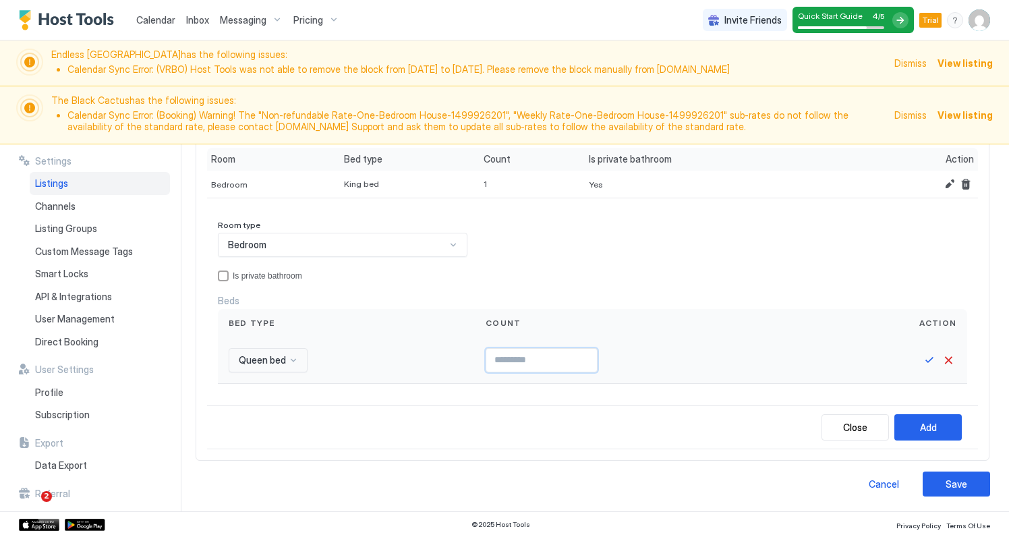
click at [536, 361] on input "Input Field" at bounding box center [541, 360] width 111 height 23
type input "*"
click at [928, 353] on button "Save" at bounding box center [930, 360] width 16 height 16
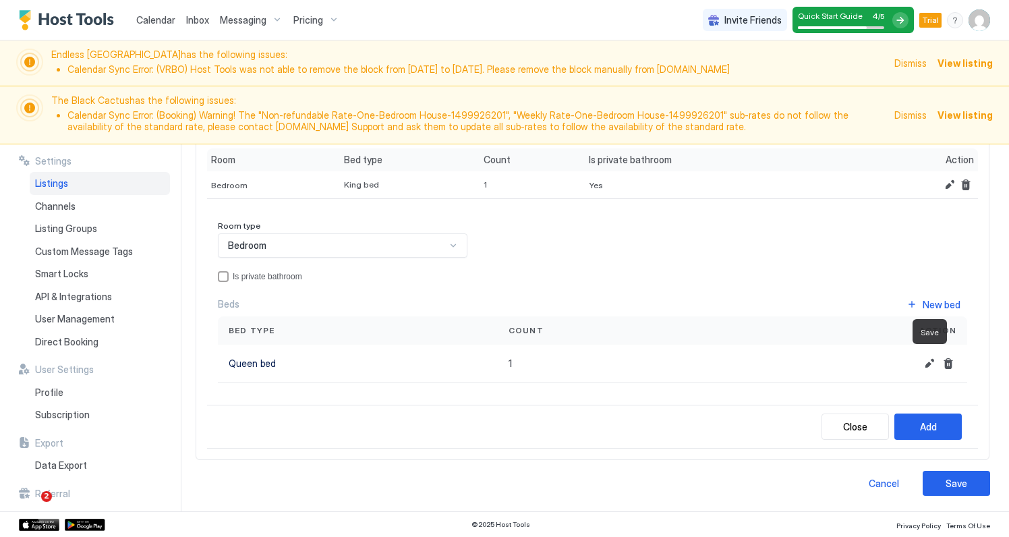
scroll to position [165, 0]
click at [928, 418] on button "Add" at bounding box center [928, 427] width 67 height 26
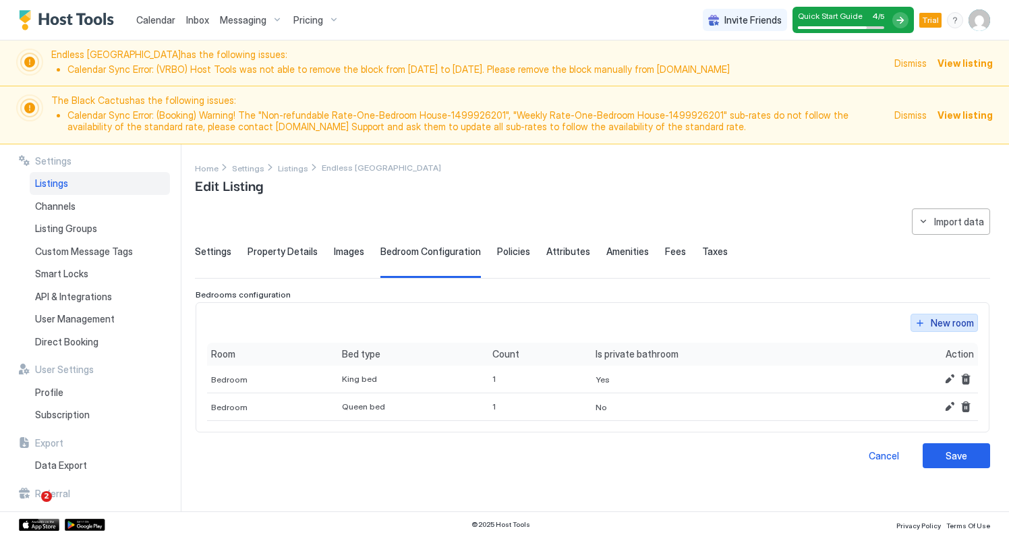
click at [968, 321] on div "New room" at bounding box center [952, 323] width 43 height 14
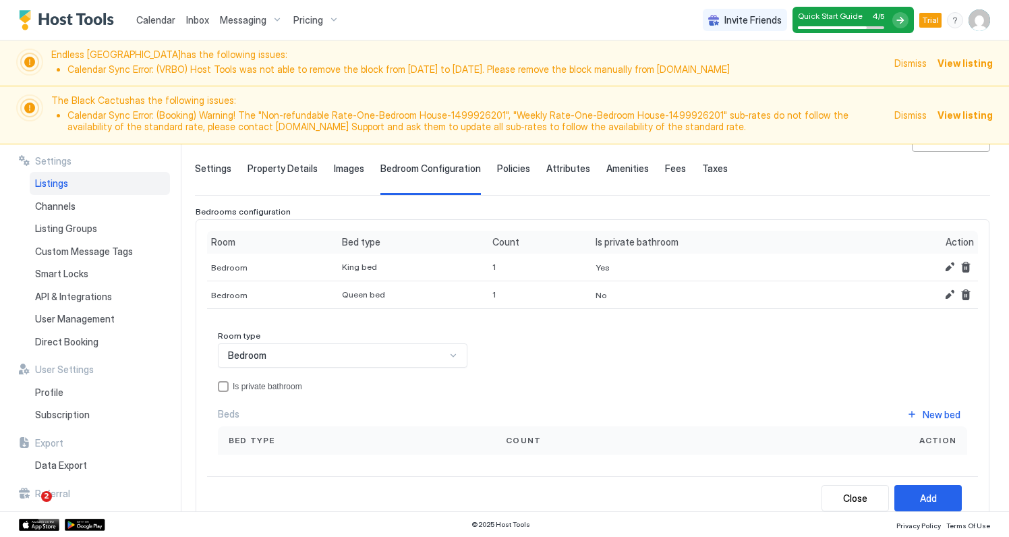
scroll to position [100, 0]
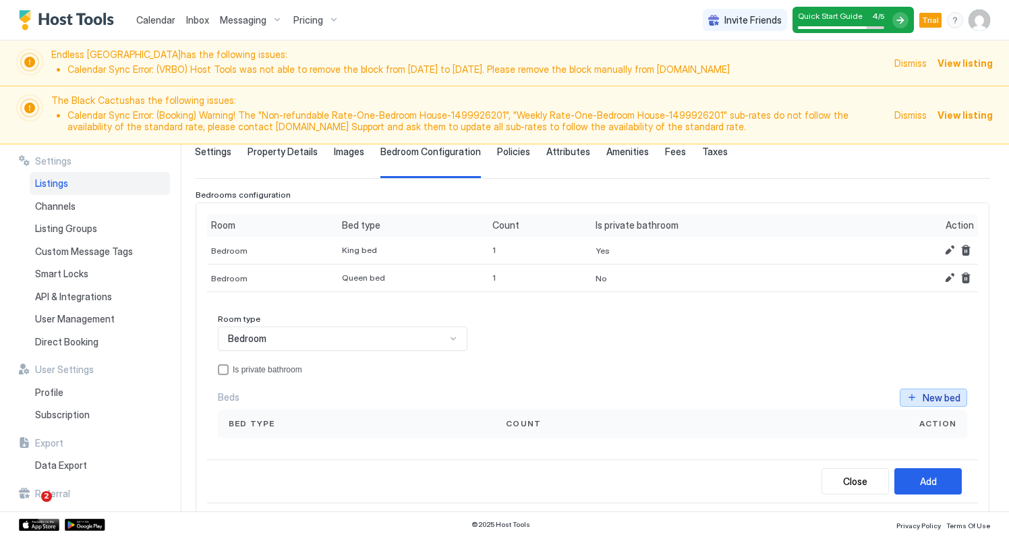
click at [919, 391] on button "New bed" at bounding box center [933, 398] width 67 height 18
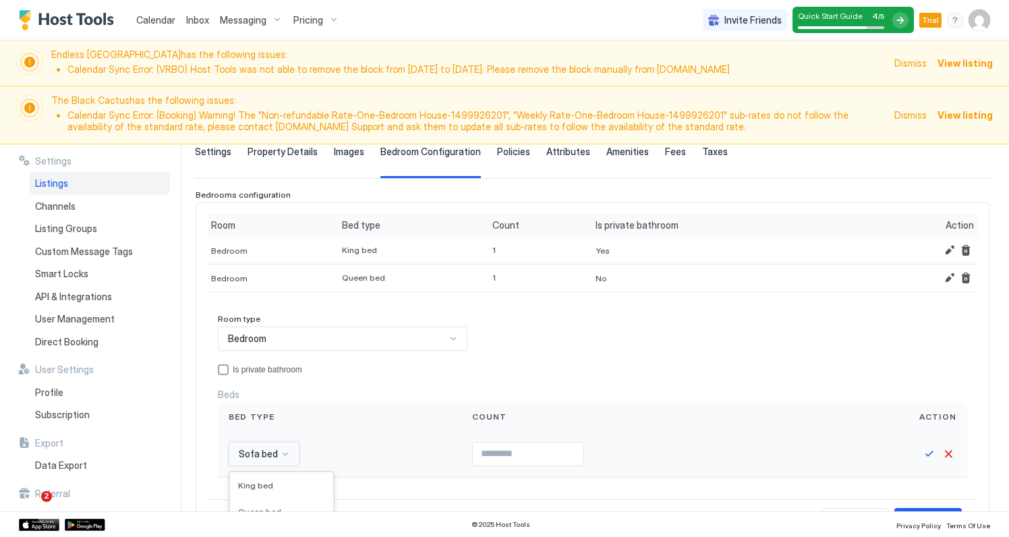
scroll to position [262, 0]
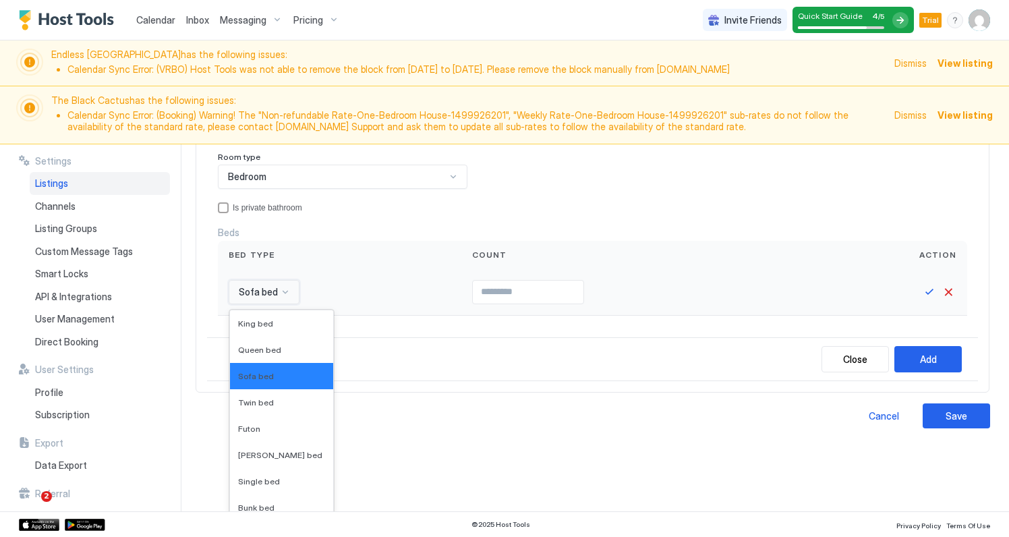
click at [281, 304] on div "Sofa bed selected, 3 of 16. 16 results available. Use Up and Down to choose opt…" at bounding box center [264, 292] width 71 height 24
drag, startPoint x: 275, startPoint y: 351, endPoint x: 275, endPoint y: 343, distance: 8.1
click at [275, 345] on span "Queen bed" at bounding box center [259, 350] width 43 height 10
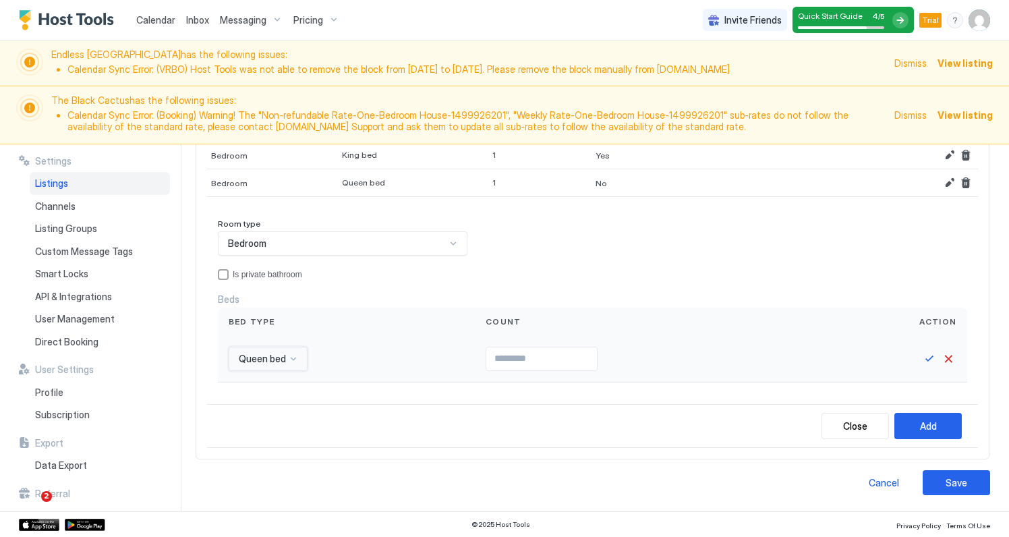
scroll to position [193, 0]
click at [524, 362] on input "Input Field" at bounding box center [541, 360] width 111 height 23
type input "*"
click at [928, 358] on button "Save" at bounding box center [930, 361] width 16 height 16
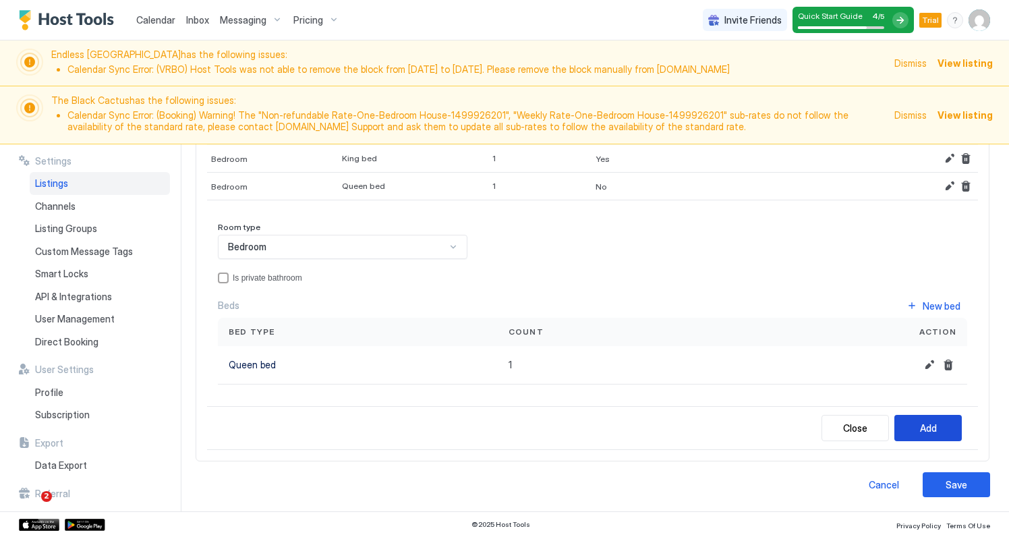
click at [930, 424] on div "Add" at bounding box center [928, 428] width 17 height 14
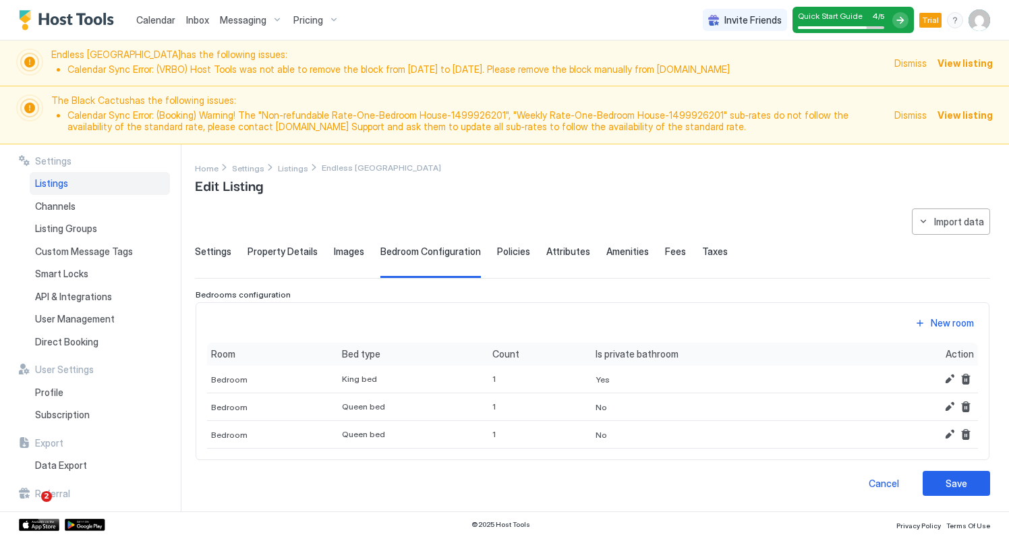
scroll to position [0, 0]
click at [951, 320] on div "New room" at bounding box center [952, 323] width 43 height 14
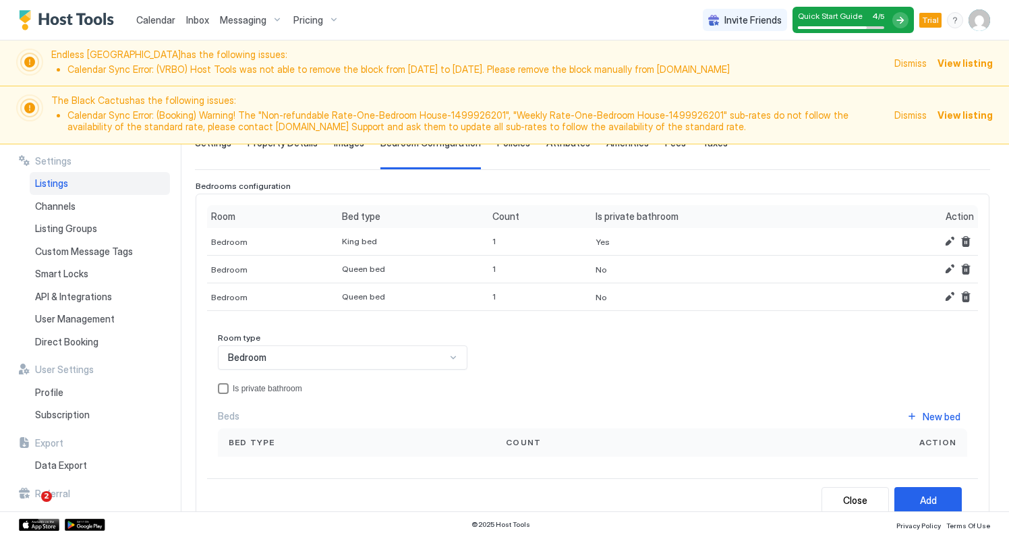
scroll to position [124, 0]
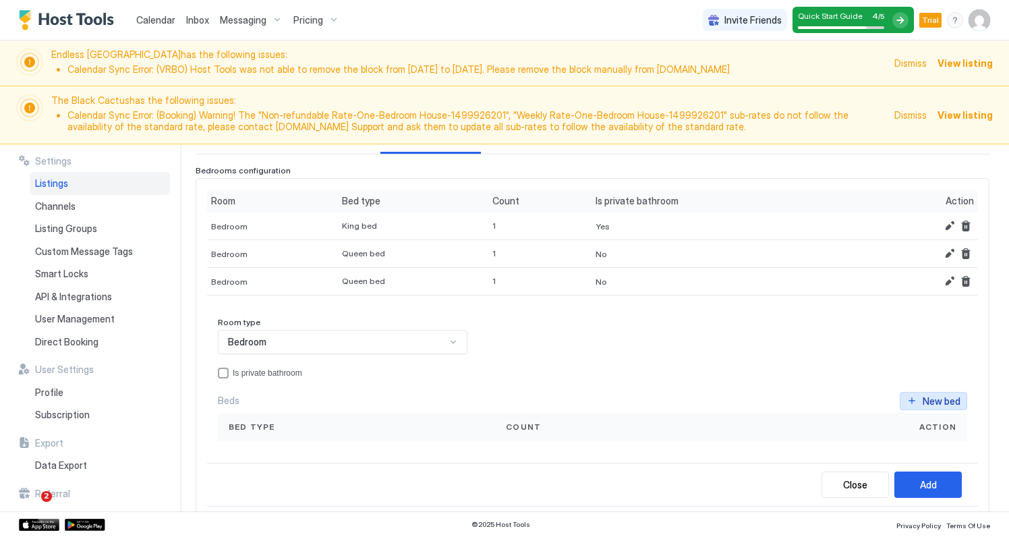
click at [956, 395] on div "New bed" at bounding box center [942, 401] width 38 height 14
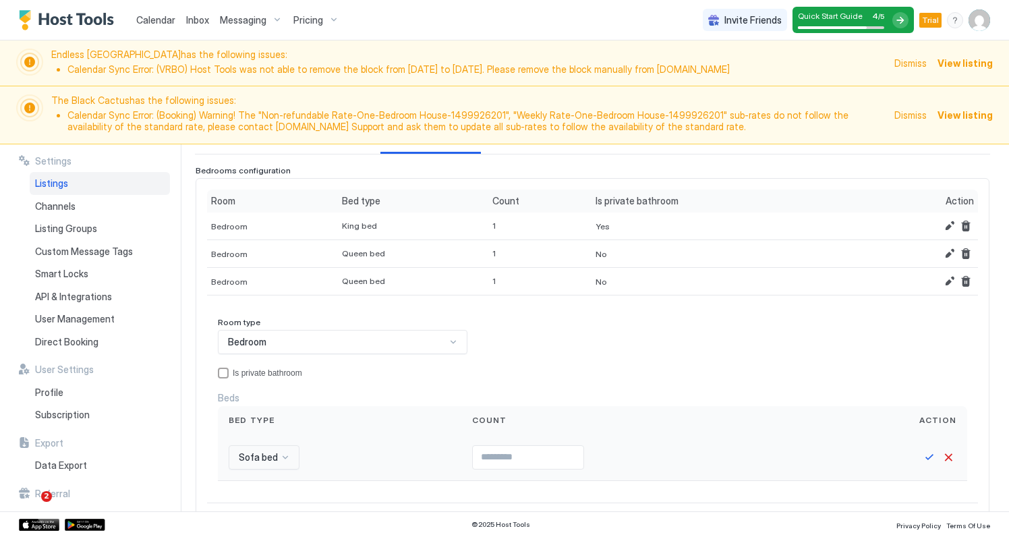
click at [271, 457] on div "Sofa bed" at bounding box center [264, 457] width 71 height 24
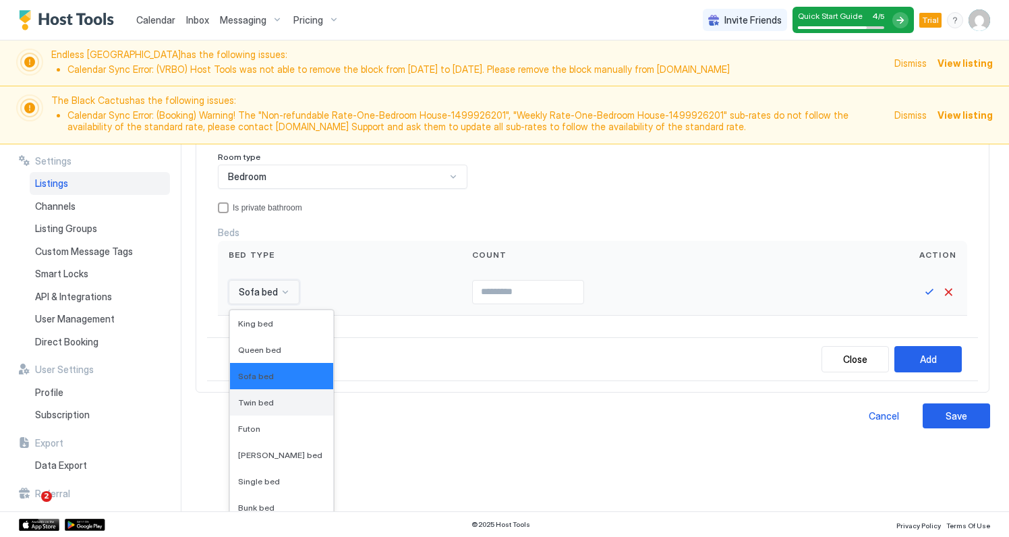
click at [269, 397] on span "Twin bed" at bounding box center [256, 402] width 36 height 10
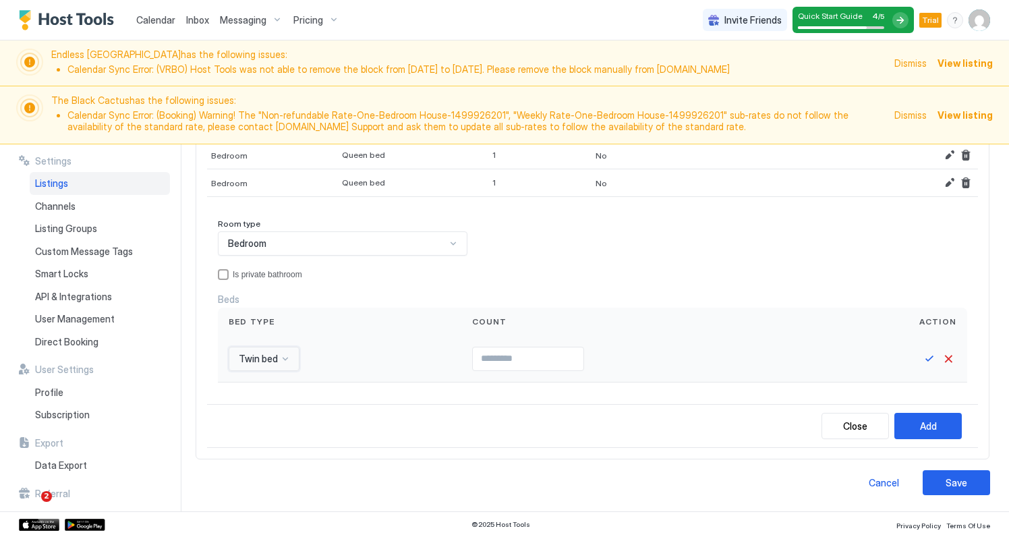
click at [284, 360] on div "option Twin bed, selected. Twin bed" at bounding box center [264, 359] width 71 height 24
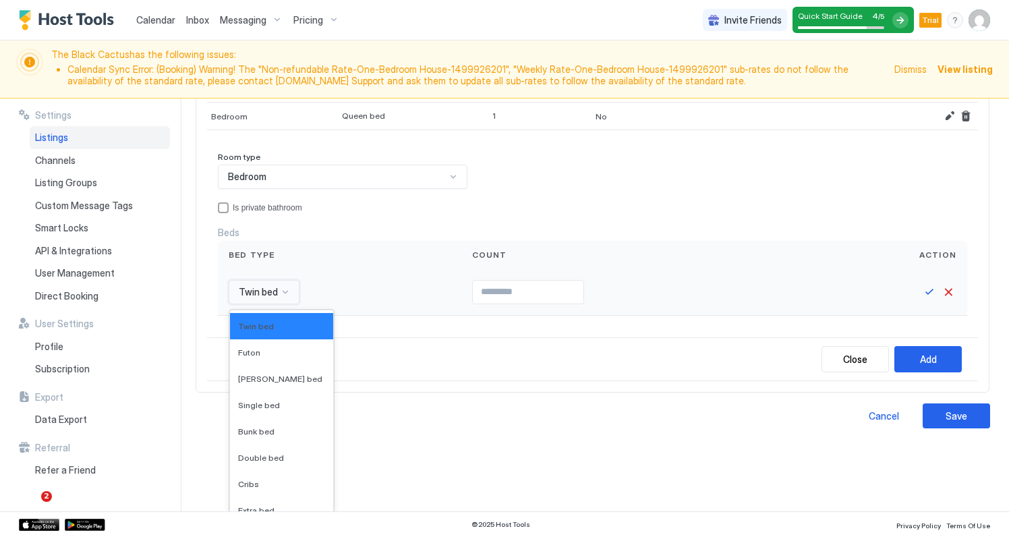
scroll to position [86, 0]
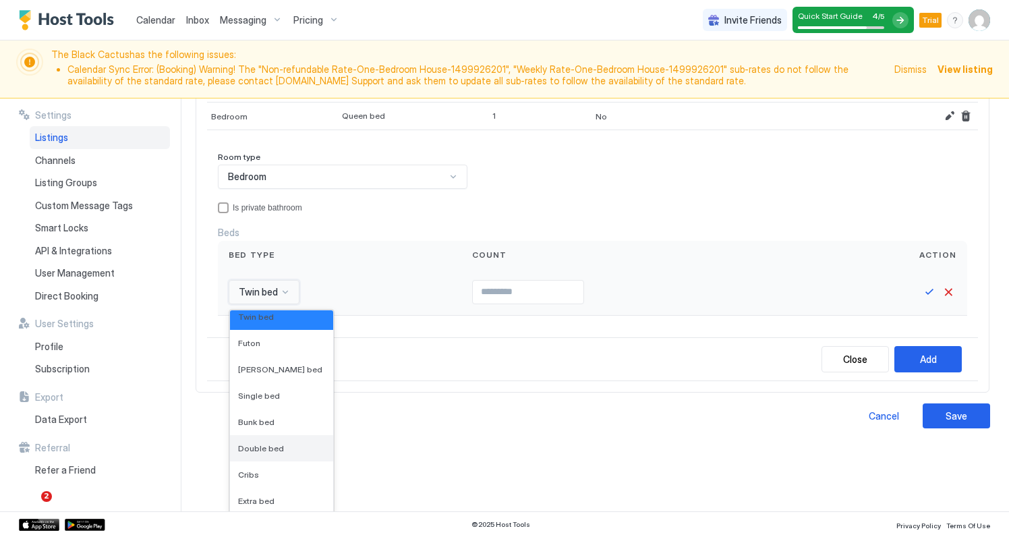
click at [271, 445] on span "Double bed" at bounding box center [261, 448] width 46 height 10
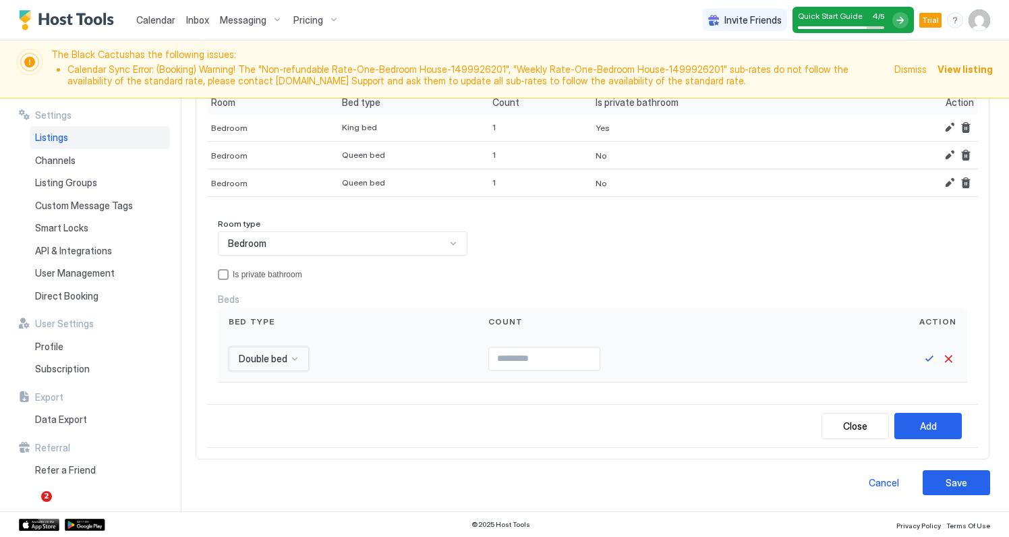
scroll to position [175, 0]
click at [489, 368] on input "Input Field" at bounding box center [544, 360] width 111 height 23
type input "*"
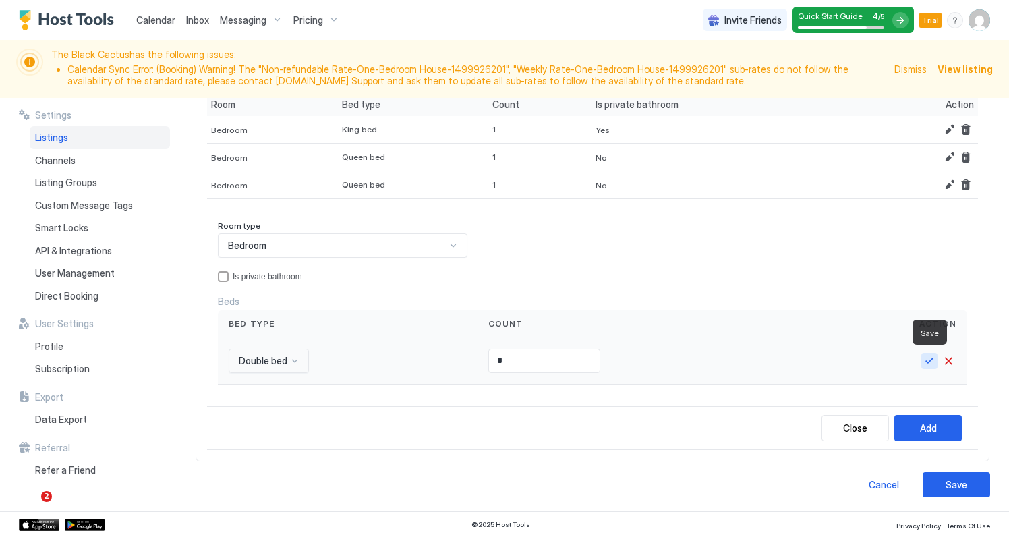
click at [932, 358] on button "Save" at bounding box center [930, 361] width 16 height 16
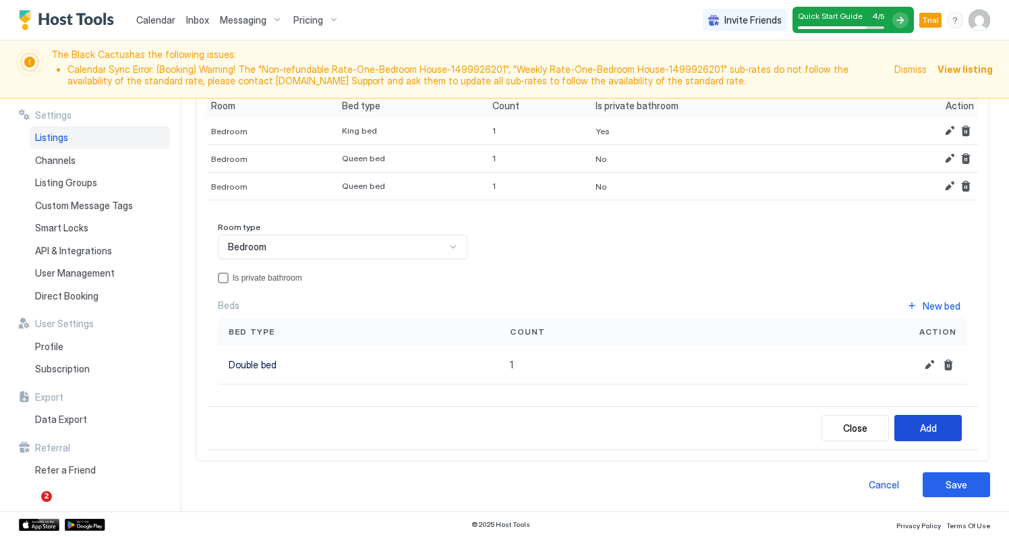
click at [923, 424] on div "Add" at bounding box center [928, 428] width 17 height 14
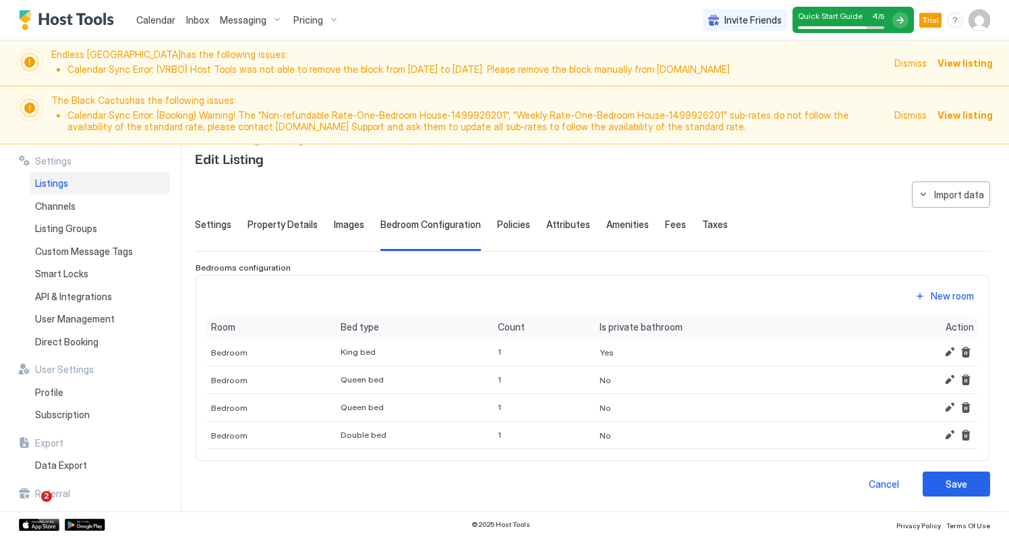
scroll to position [26, 0]
click at [951, 478] on div "Save" at bounding box center [957, 485] width 22 height 14
